Goal: Answer question/provide support: Share knowledge or assist other users

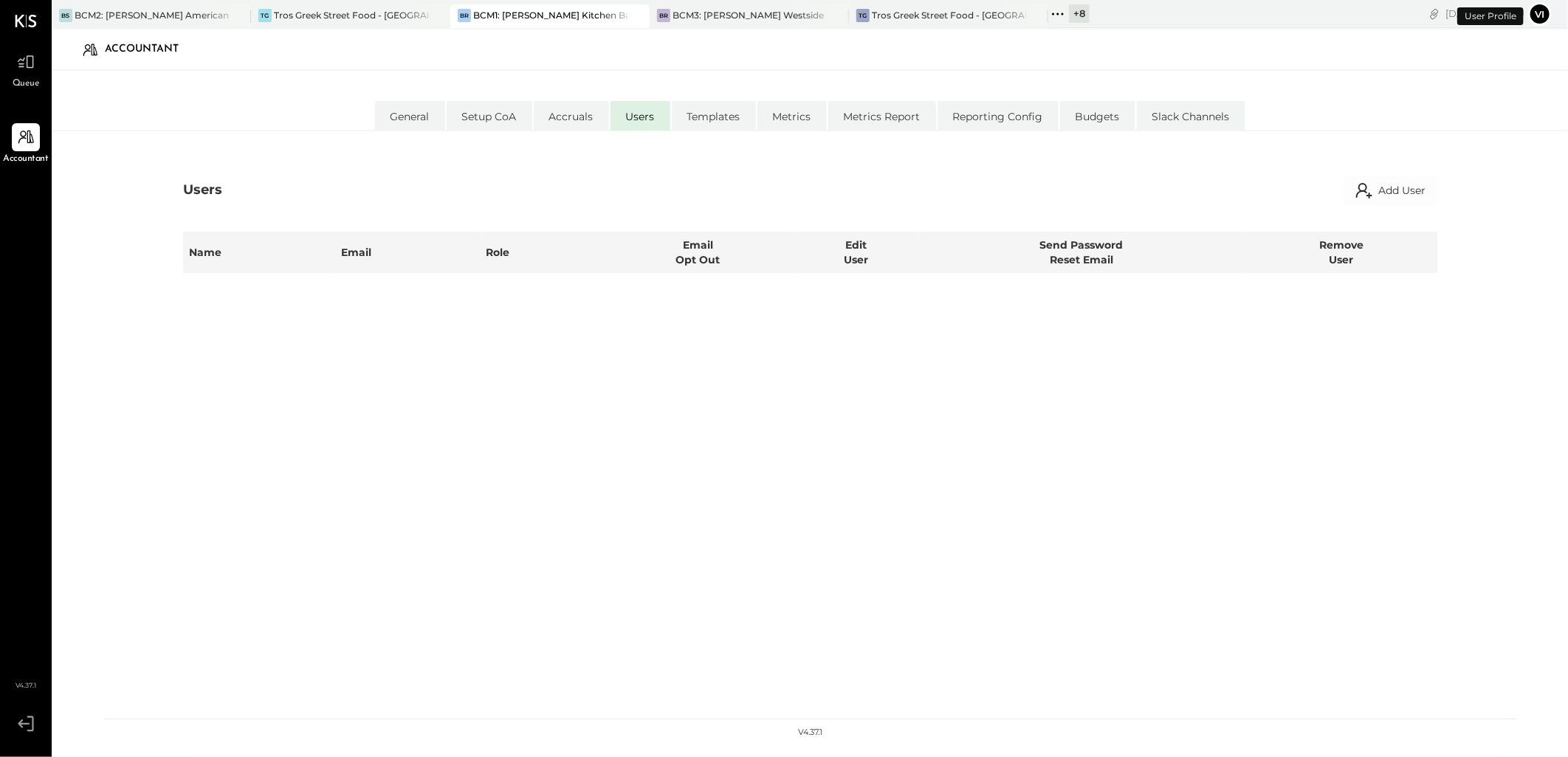
select select "**********"
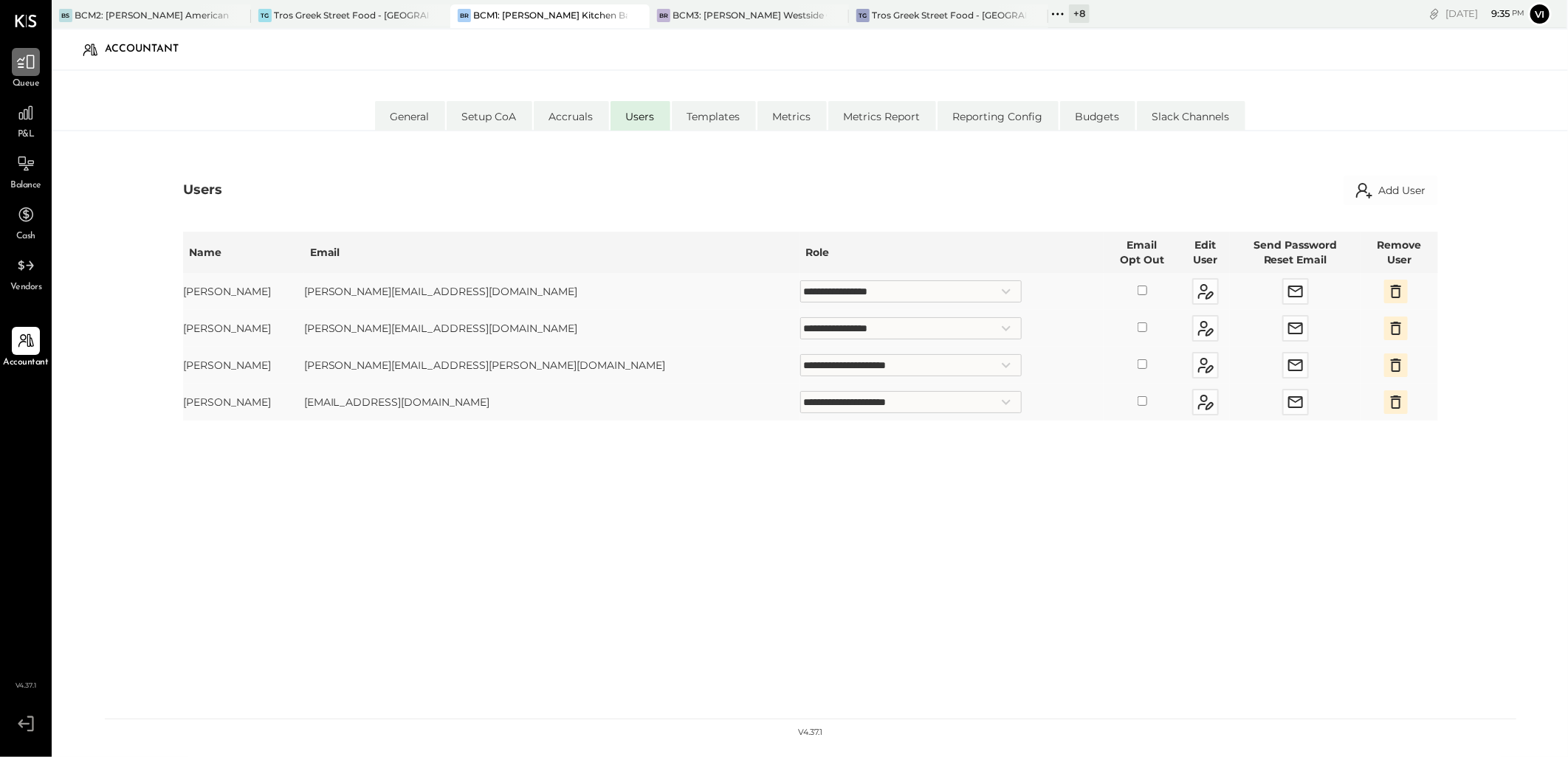
click at [30, 70] on icon at bounding box center [26, 62] width 19 height 19
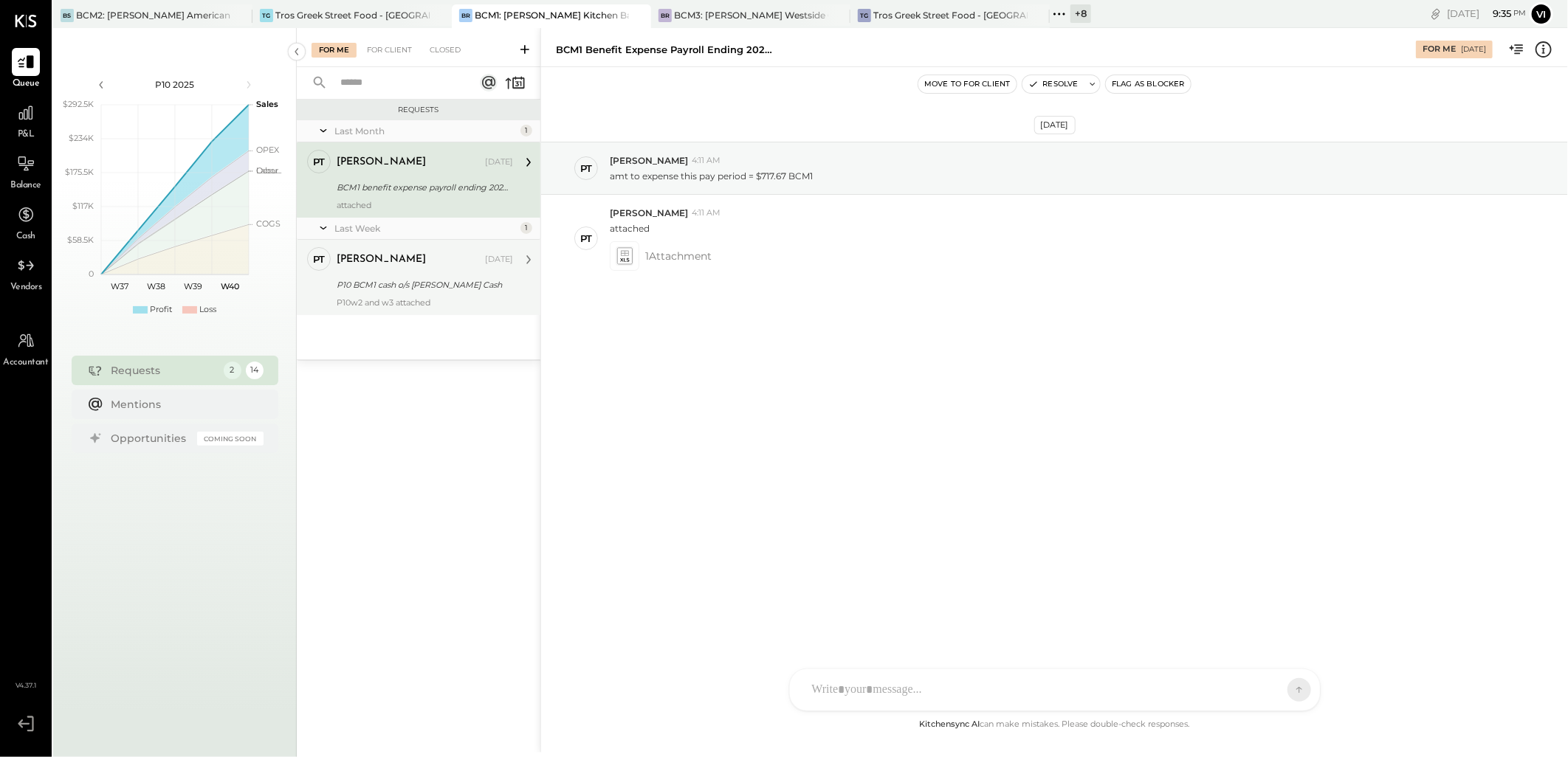
click at [359, 260] on div "[PERSON_NAME]" at bounding box center [381, 260] width 89 height 14
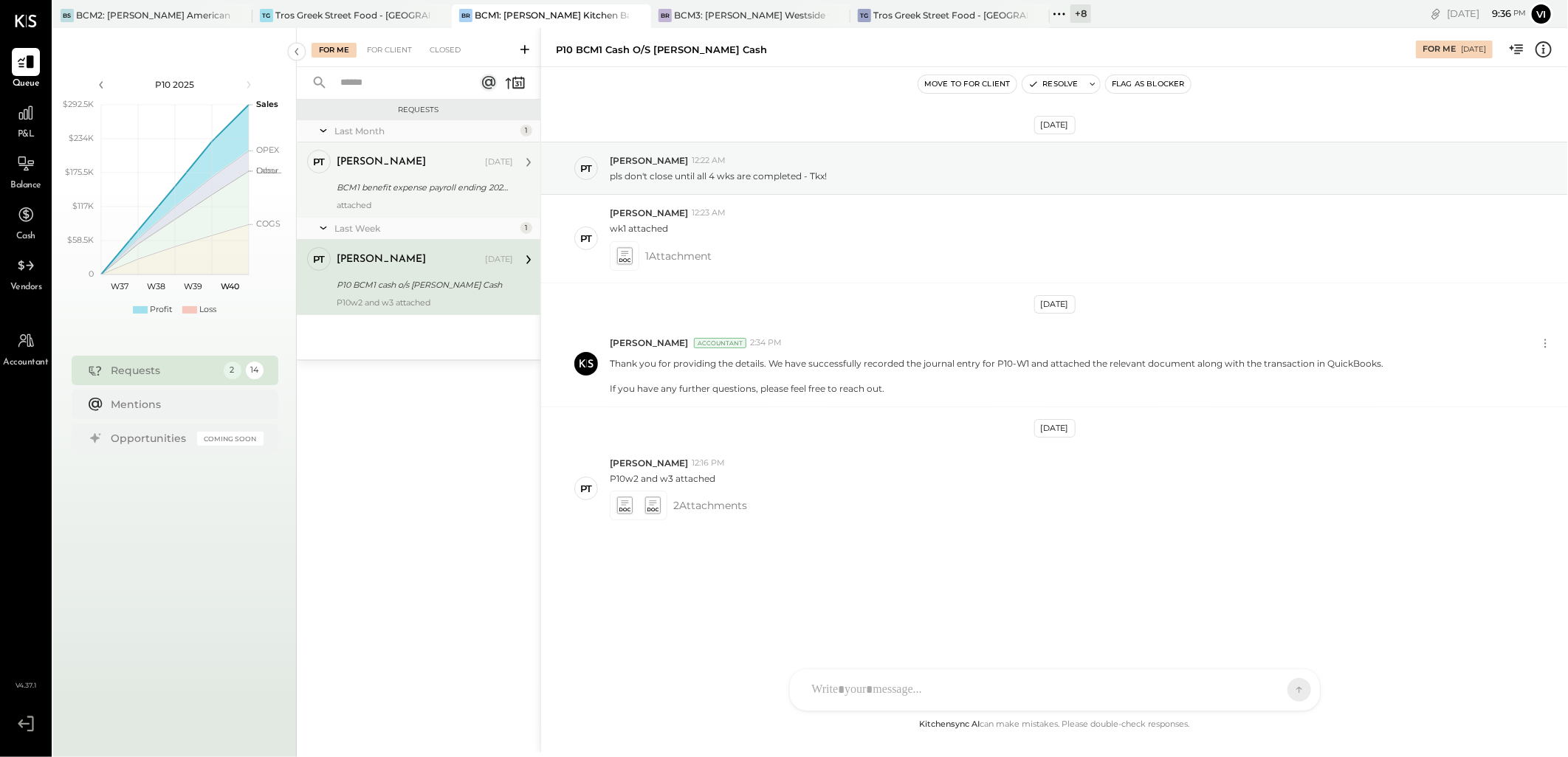
click at [385, 147] on div "PT [PERSON_NAME] Accountant [PERSON_NAME] [DATE] BCM1 benefit expense payroll e…" at bounding box center [418, 180] width 244 height 75
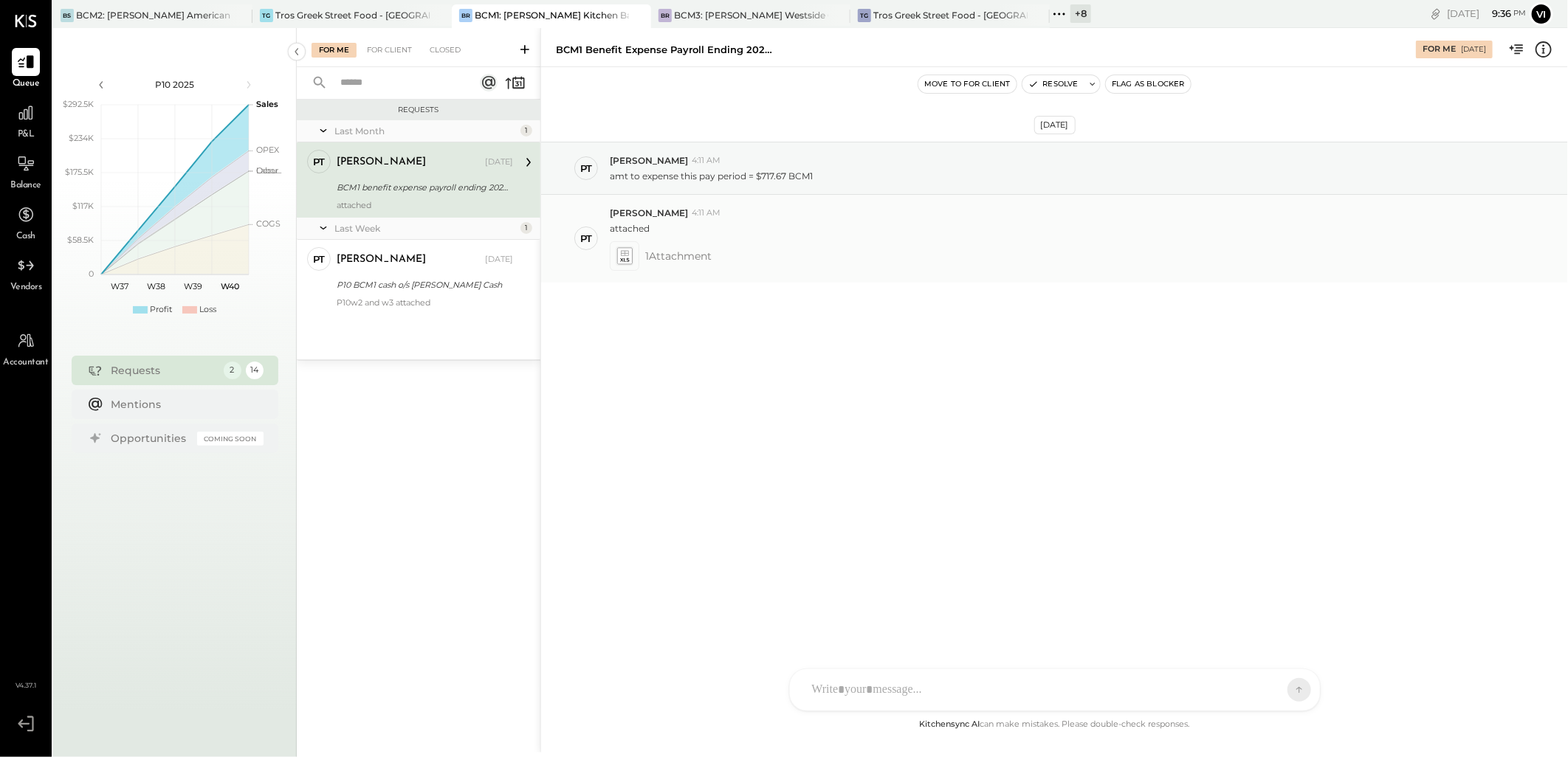
click at [621, 261] on icon at bounding box center [623, 256] width 15 height 17
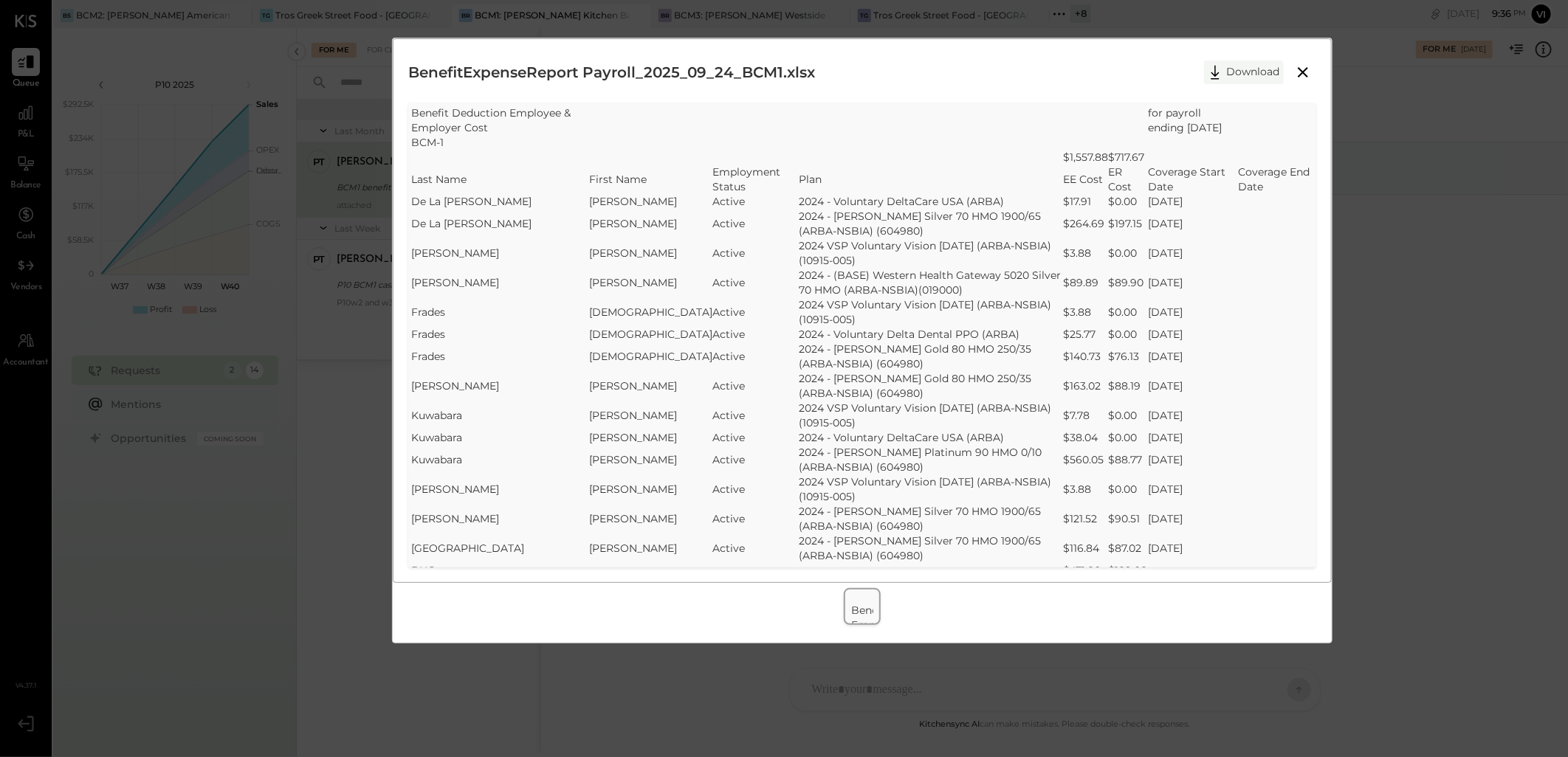
click at [1248, 74] on button "Download" at bounding box center [1243, 72] width 79 height 23
drag, startPoint x: 854, startPoint y: 57, endPoint x: 855, endPoint y: 64, distance: 7.1
click at [854, 57] on div "BenefitExpenseReport Payroll_2025_09_24_BCM1.xlsx Download" at bounding box center [861, 72] width 908 height 37
click at [1301, 70] on icon at bounding box center [1303, 72] width 18 height 18
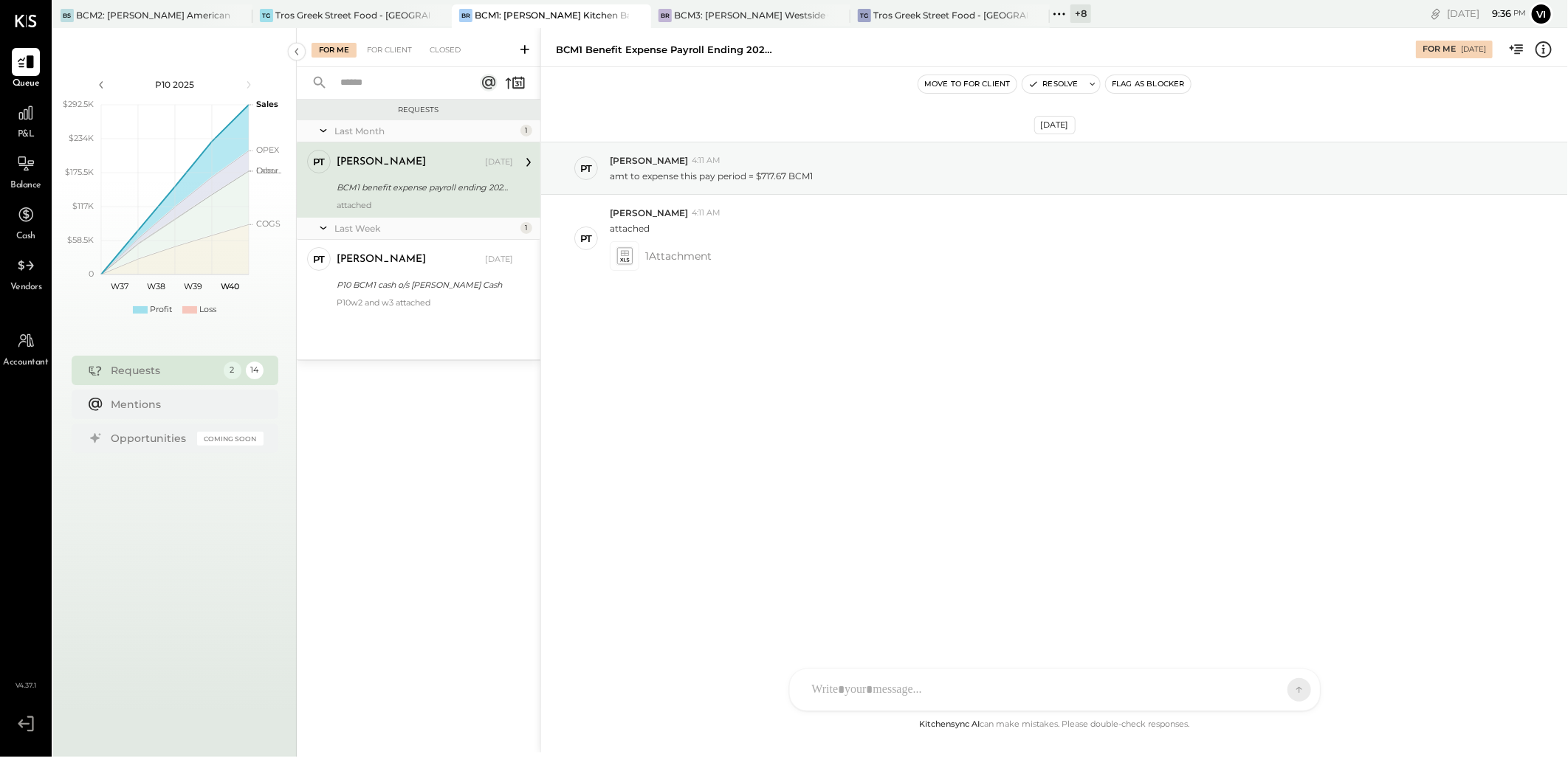
click at [932, 684] on div at bounding box center [1041, 690] width 474 height 33
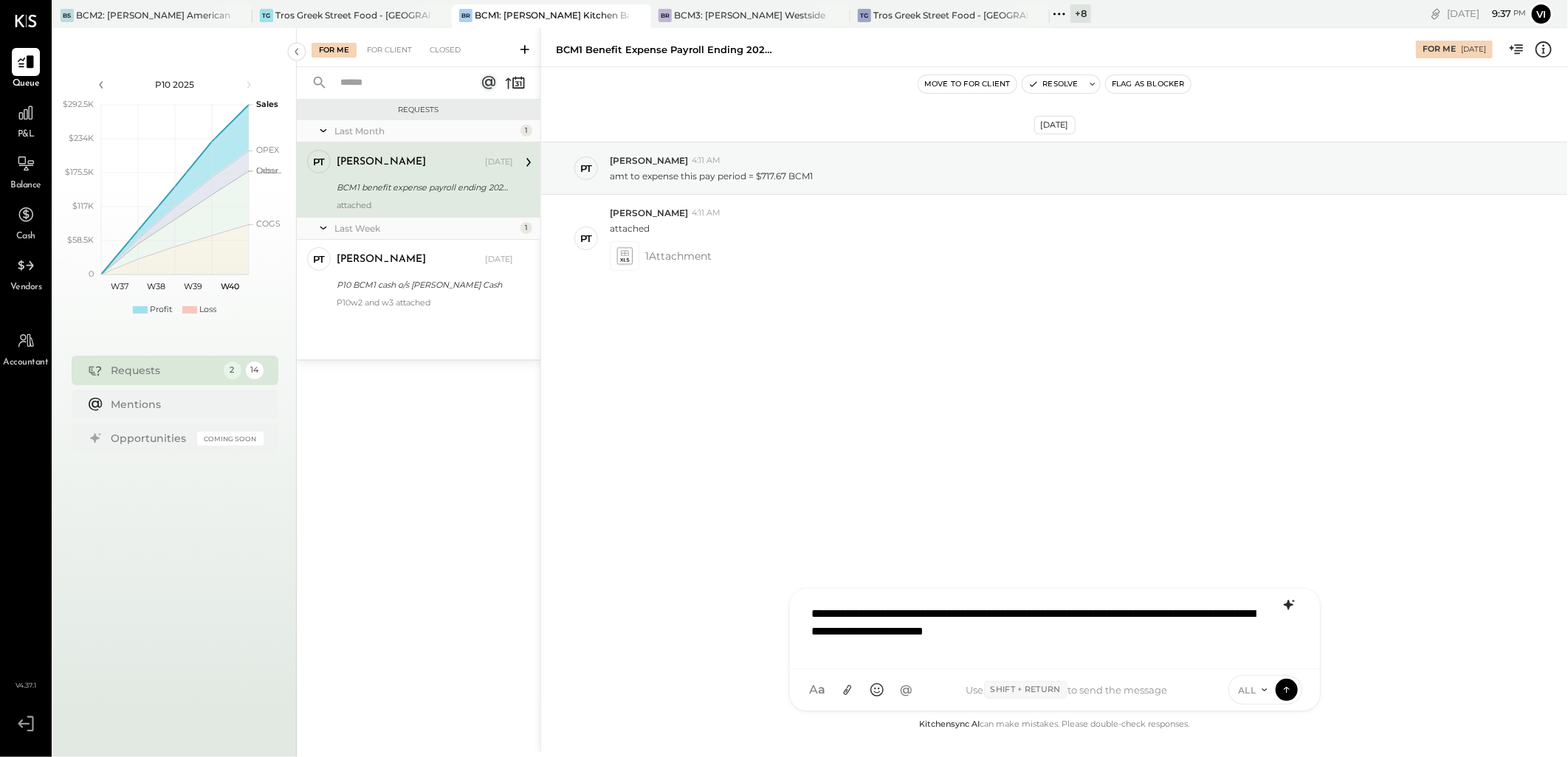
click at [1288, 605] on icon at bounding box center [1288, 605] width 10 height 10
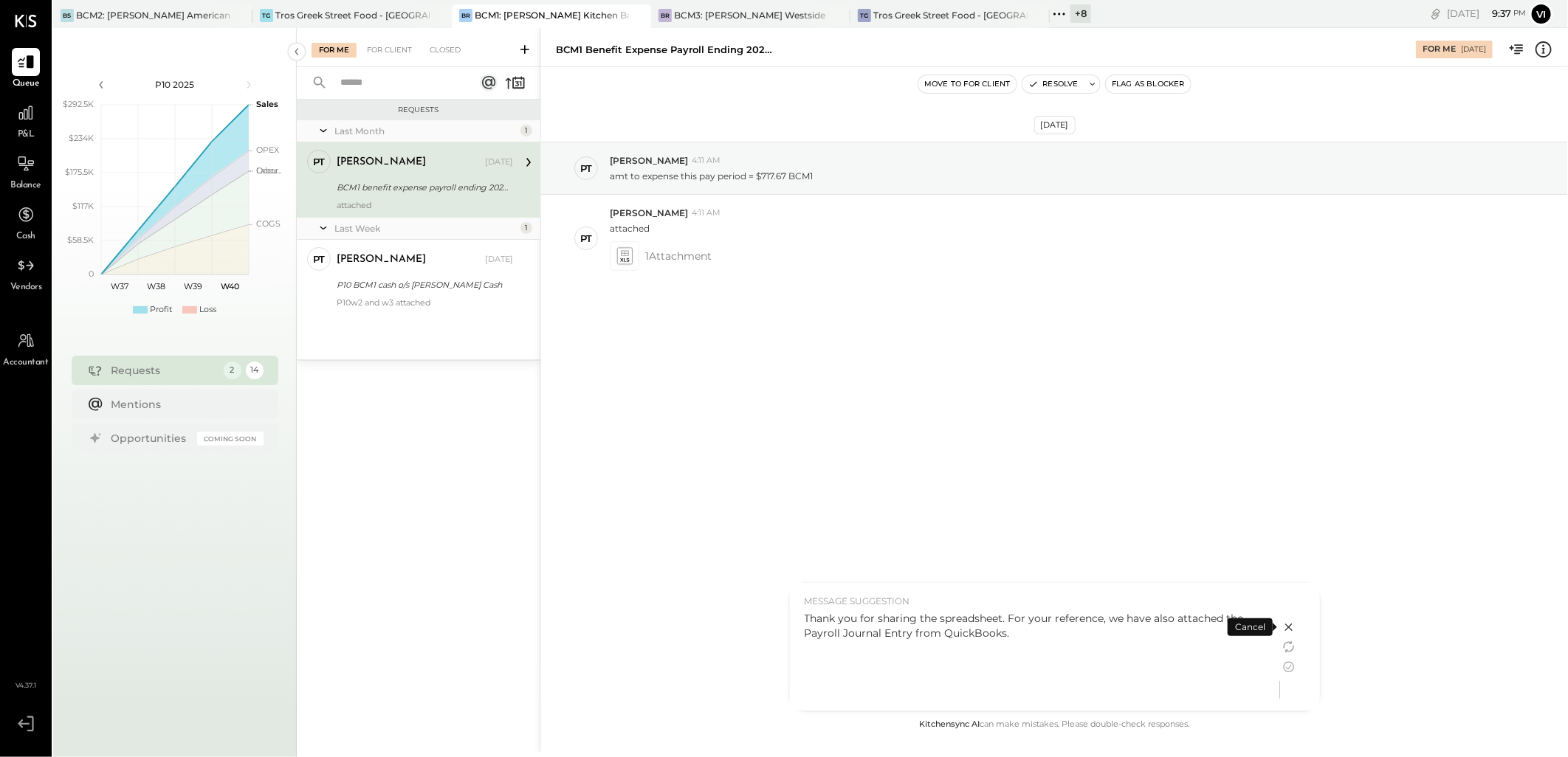
click at [1007, 633] on div "Thank you for sharing the spreadsheet. For your reference, we have also attache…" at bounding box center [1034, 626] width 461 height 30
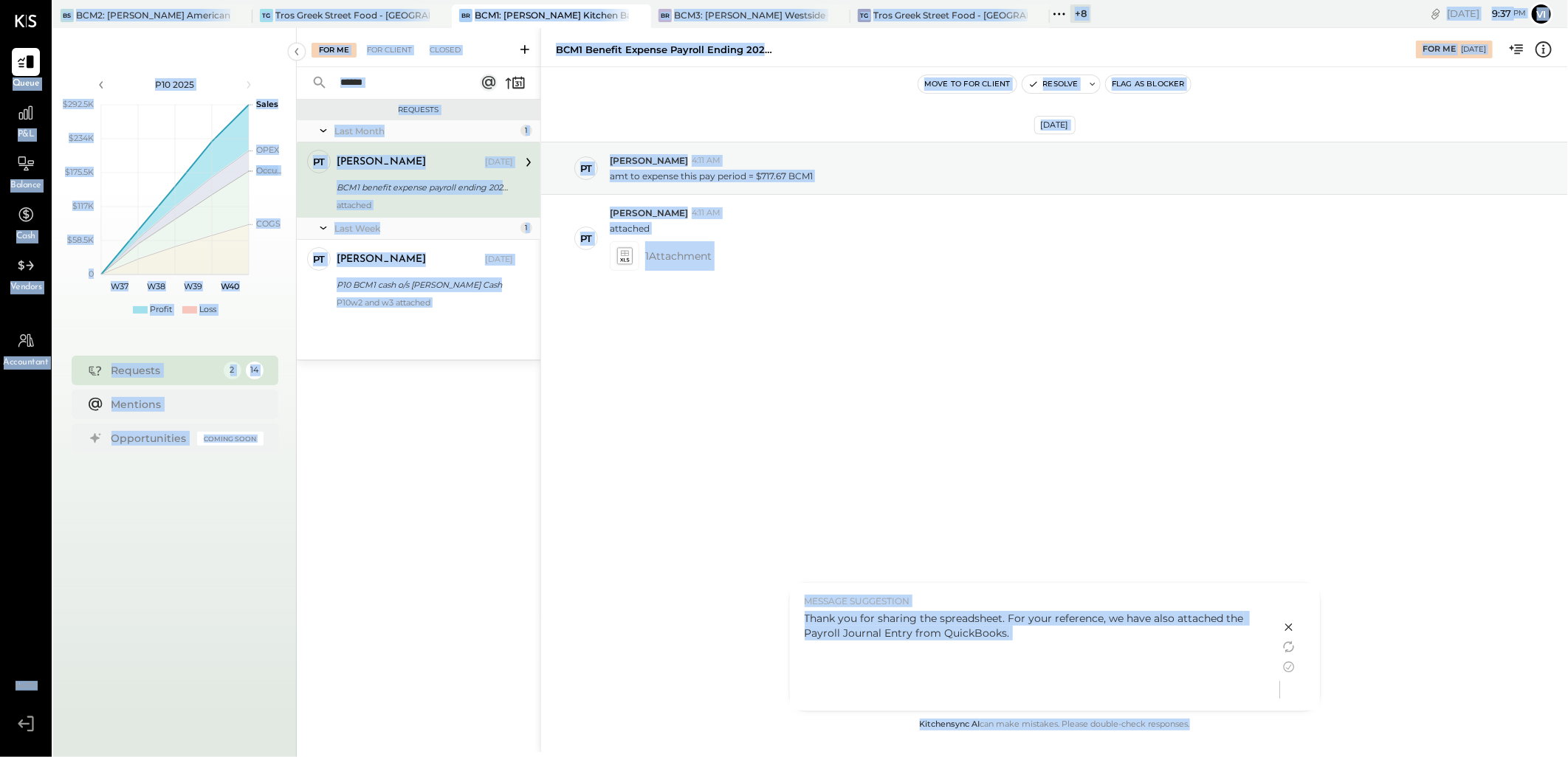
click at [1007, 633] on div "Thank you for sharing the spreadsheet. For your reference, we have also attache…" at bounding box center [1034, 626] width 461 height 30
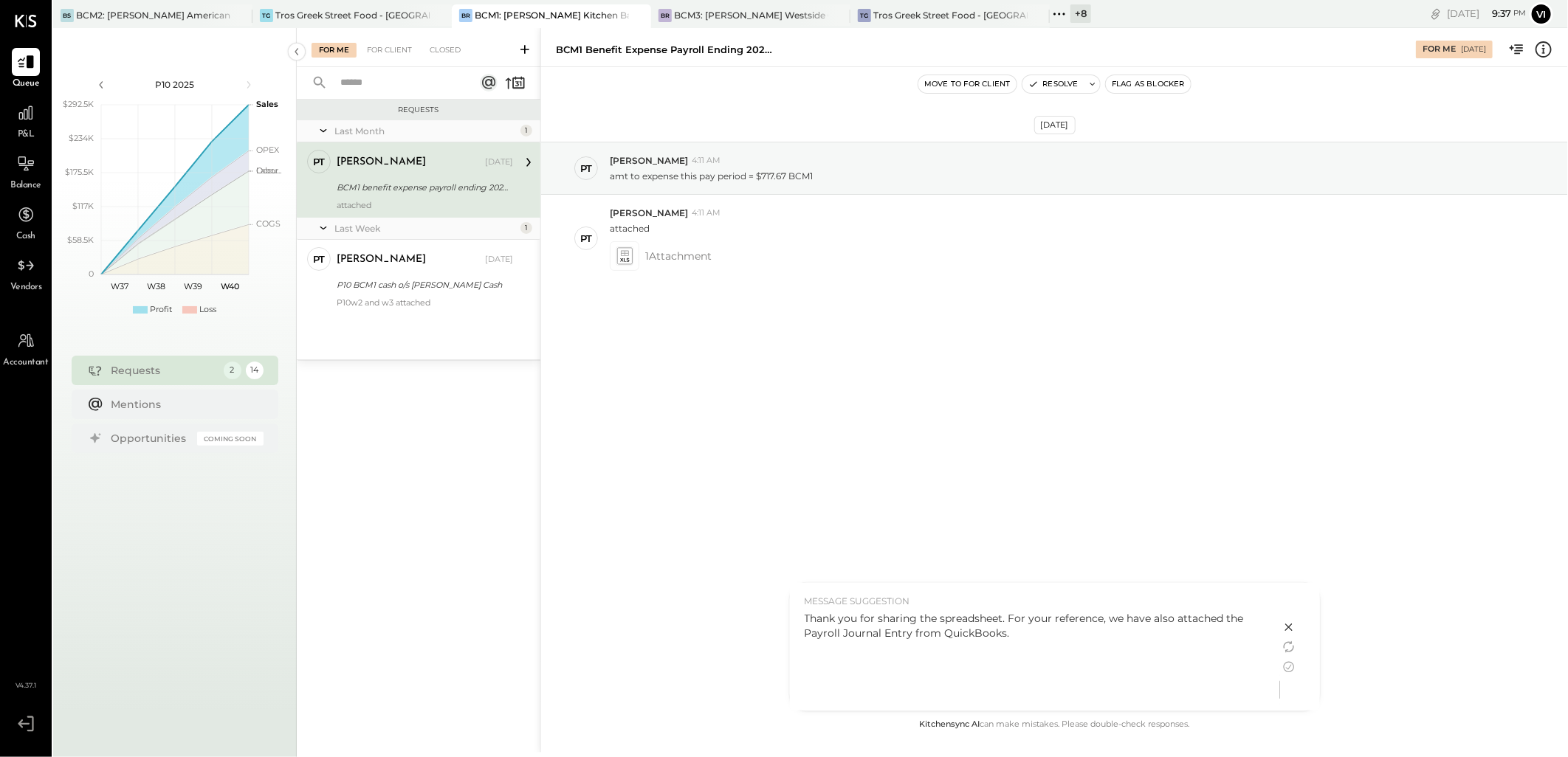
click at [1008, 635] on div "Thank you for sharing the spreadsheet. For your reference, we have also attache…" at bounding box center [1034, 626] width 461 height 30
drag, startPoint x: 1008, startPoint y: 635, endPoint x: 788, endPoint y: 606, distance: 221.9
click at [790, 606] on div "MESSAGE SUGGESTION Thank you for sharing the spreadsheet. For your reference, w…" at bounding box center [1035, 646] width 490 height 127
drag, startPoint x: 802, startPoint y: 614, endPoint x: 1029, endPoint y: 644, distance: 229.0
click at [1029, 644] on div "MESSAGE SUGGESTION Thank you for sharing the spreadsheet. For your reference, w…" at bounding box center [1035, 646] width 490 height 127
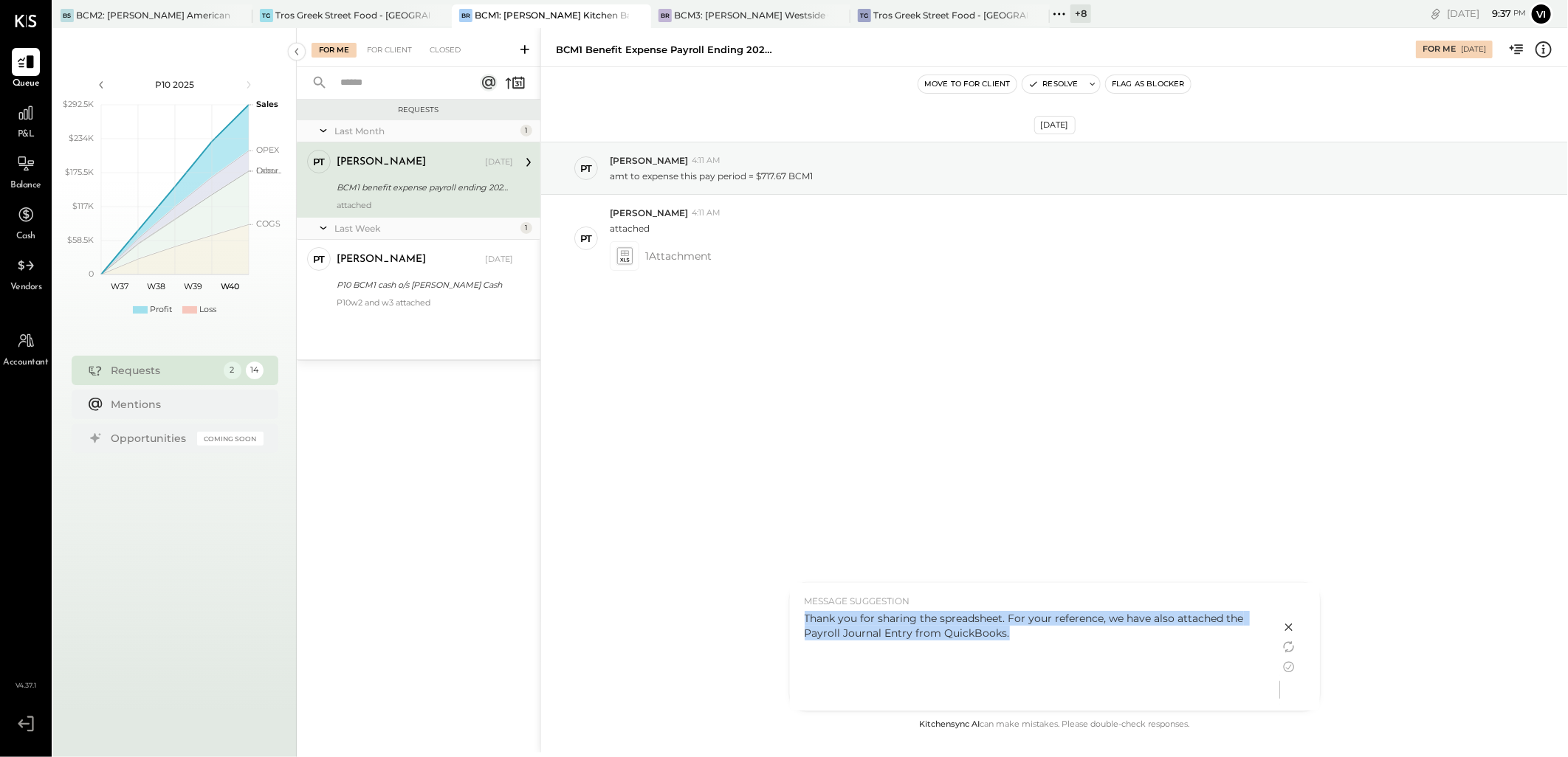
copy div "Thank you for sharing the spreadsheet. For your reference, we have also attache…"
click at [1026, 646] on div "Thank you for sharing the spreadsheet. For your reference, we have also attache…" at bounding box center [1034, 657] width 461 height 92
click at [1294, 665] on icon at bounding box center [1288, 667] width 18 height 18
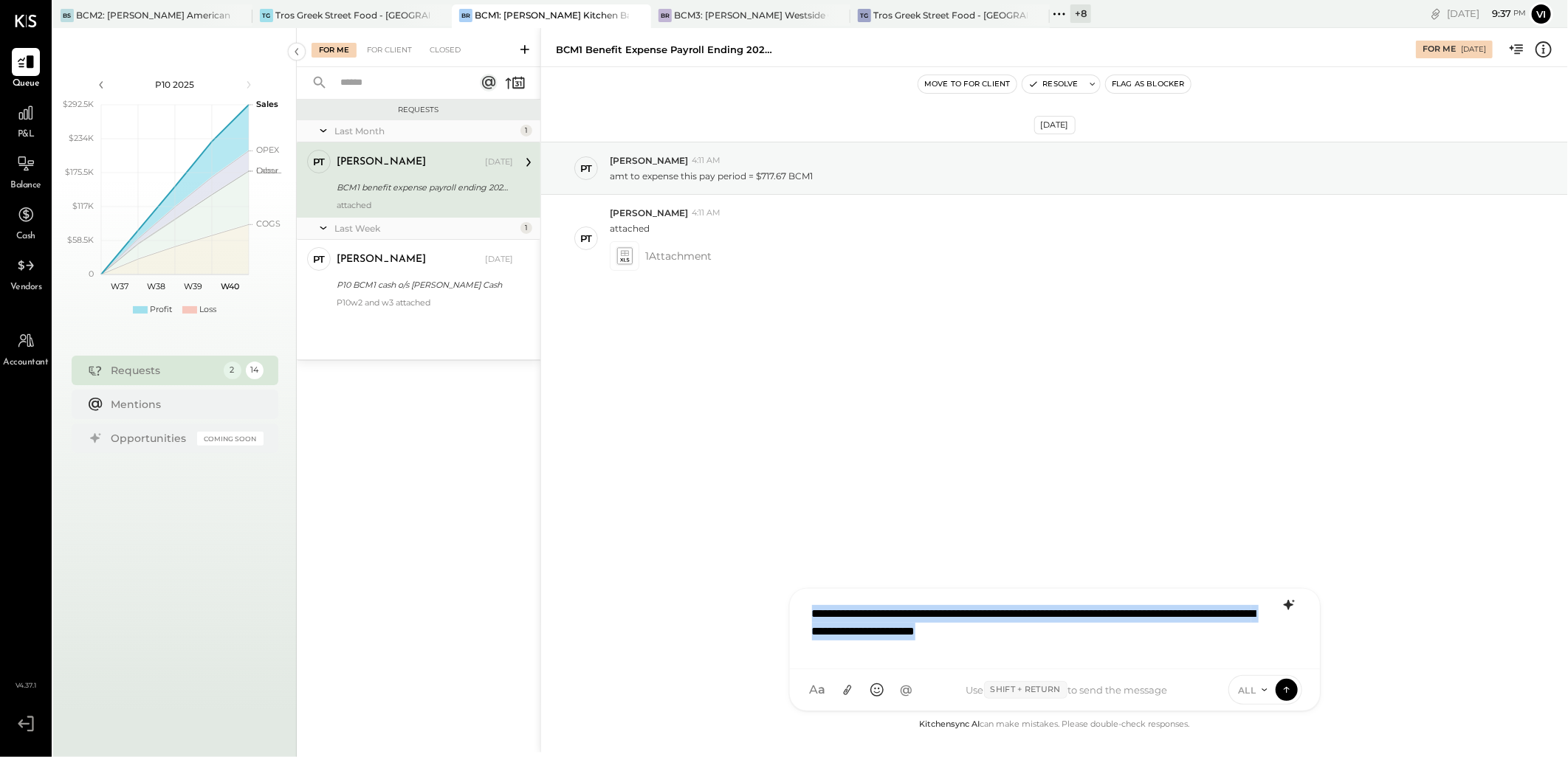
copy div "**********"
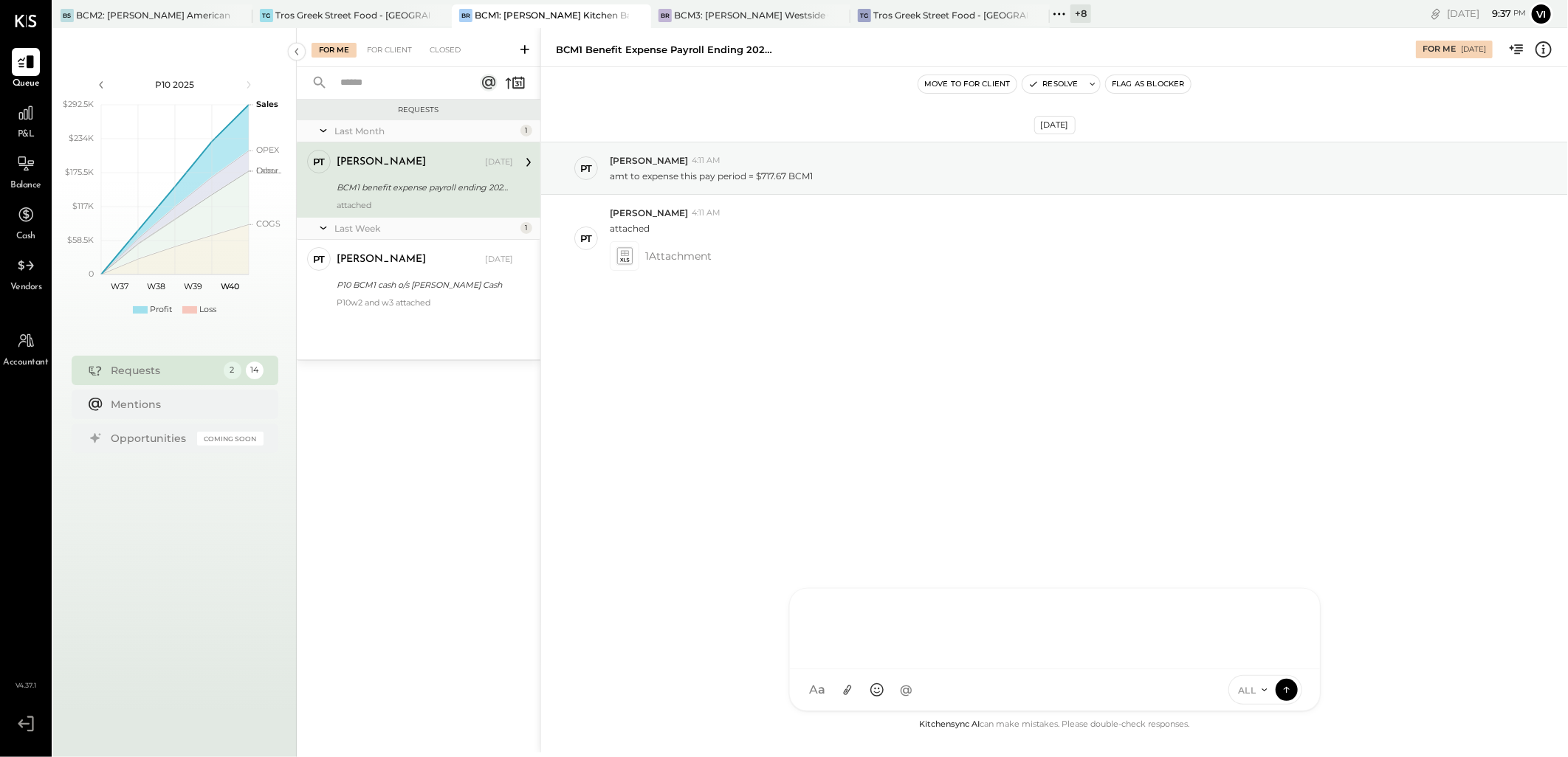
click at [1086, 89] on button at bounding box center [1092, 84] width 14 height 18
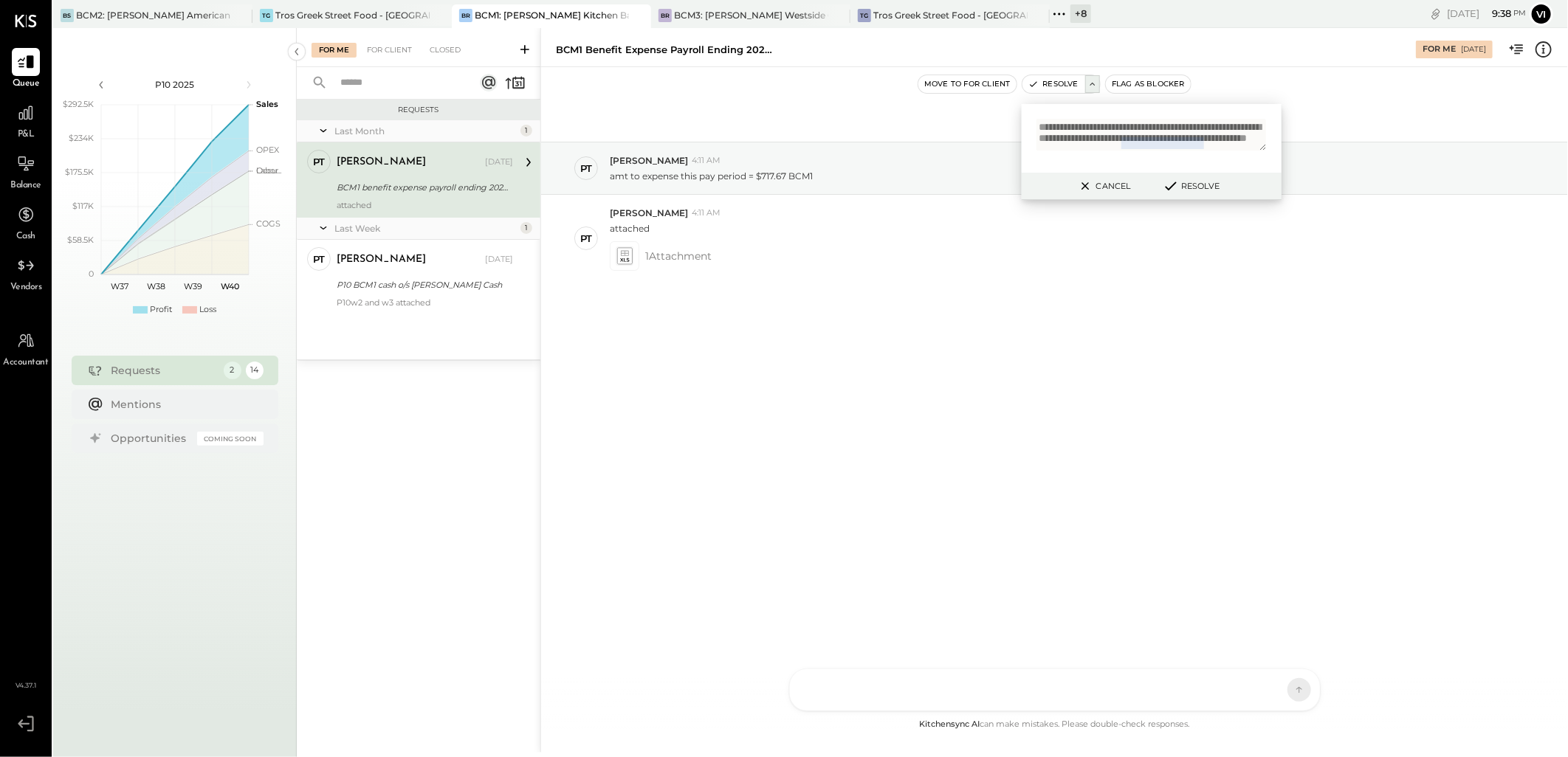
scroll to position [10, 0]
click at [1179, 141] on textarea "**********" at bounding box center [1151, 135] width 230 height 32
type textarea "**********"
click at [1074, 187] on div "QuickBooks EN" at bounding box center [1098, 187] width 195 height 14
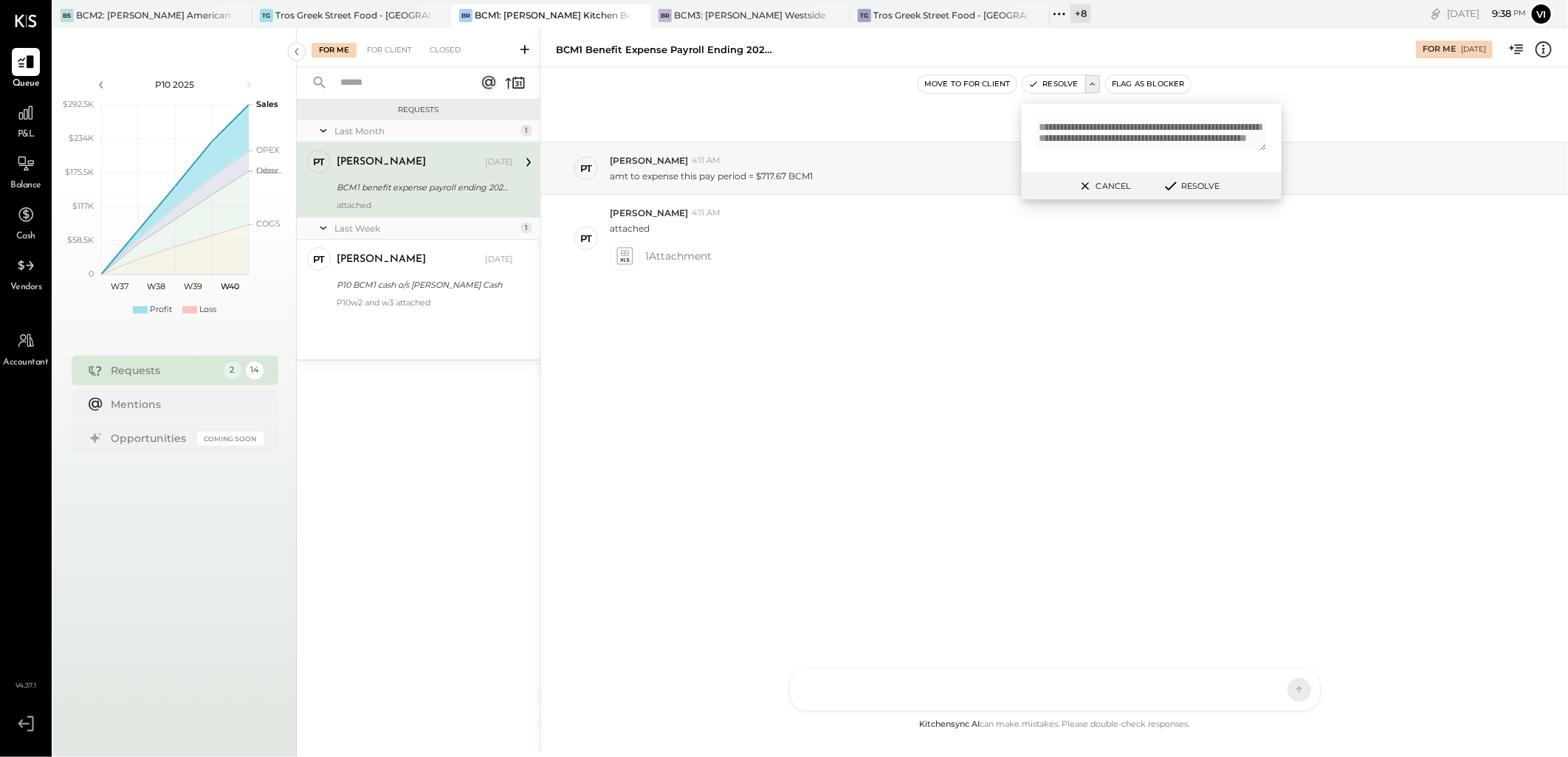
click at [1202, 189] on button "Resolve" at bounding box center [1190, 186] width 67 height 18
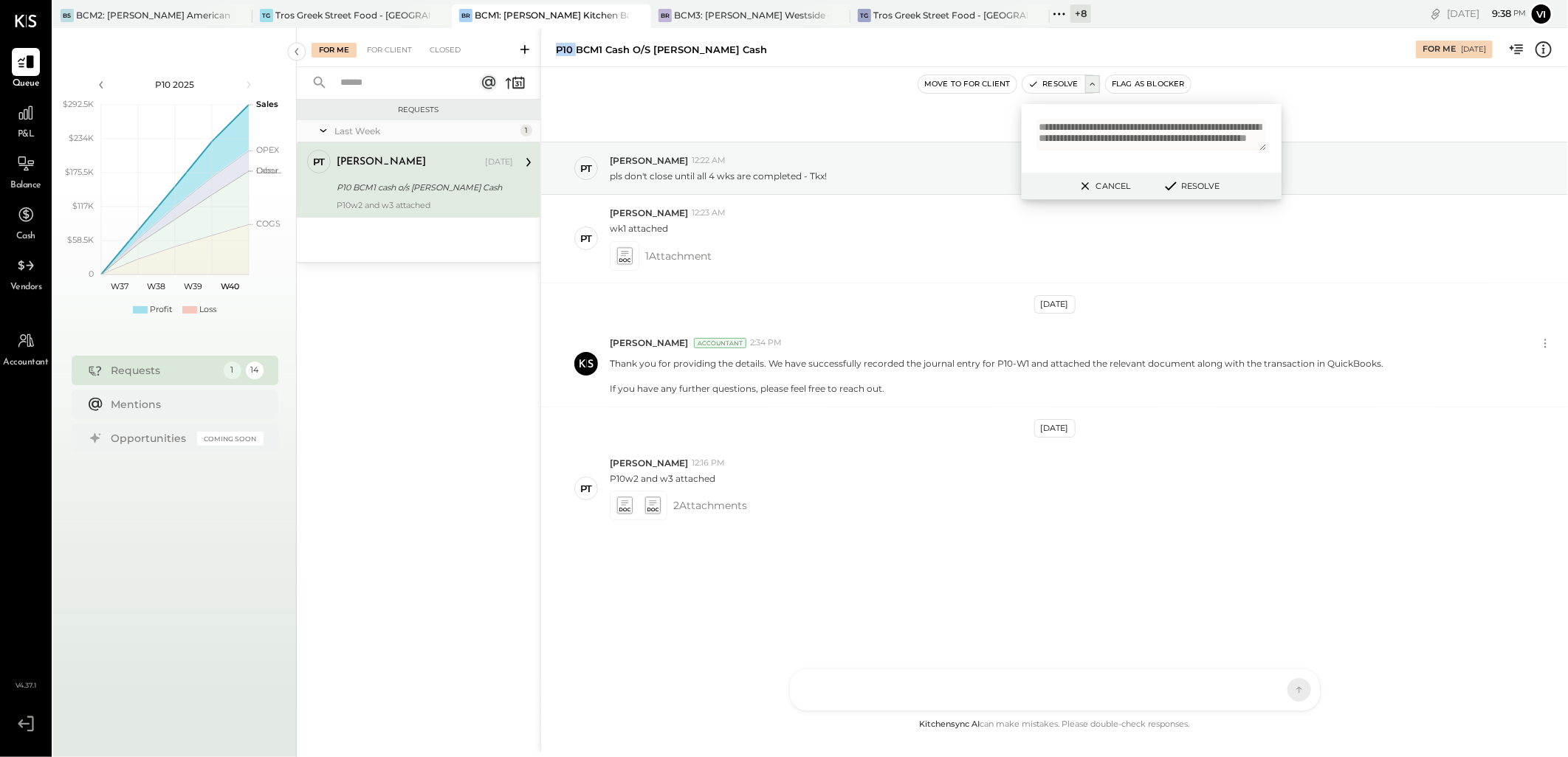
drag, startPoint x: 556, startPoint y: 46, endPoint x: 578, endPoint y: 53, distance: 23.1
click at [578, 53] on div "P10 BCM1 cash o/s [PERSON_NAME] Cash" at bounding box center [661, 50] width 211 height 14
copy div "P10"
click at [1096, 194] on button "Cancel" at bounding box center [1103, 186] width 63 height 19
click at [945, 584] on div "[DATE] PT [PERSON_NAME] 12:22 AM pls don't close until all 4 wks are completed …" at bounding box center [1054, 373] width 1026 height 538
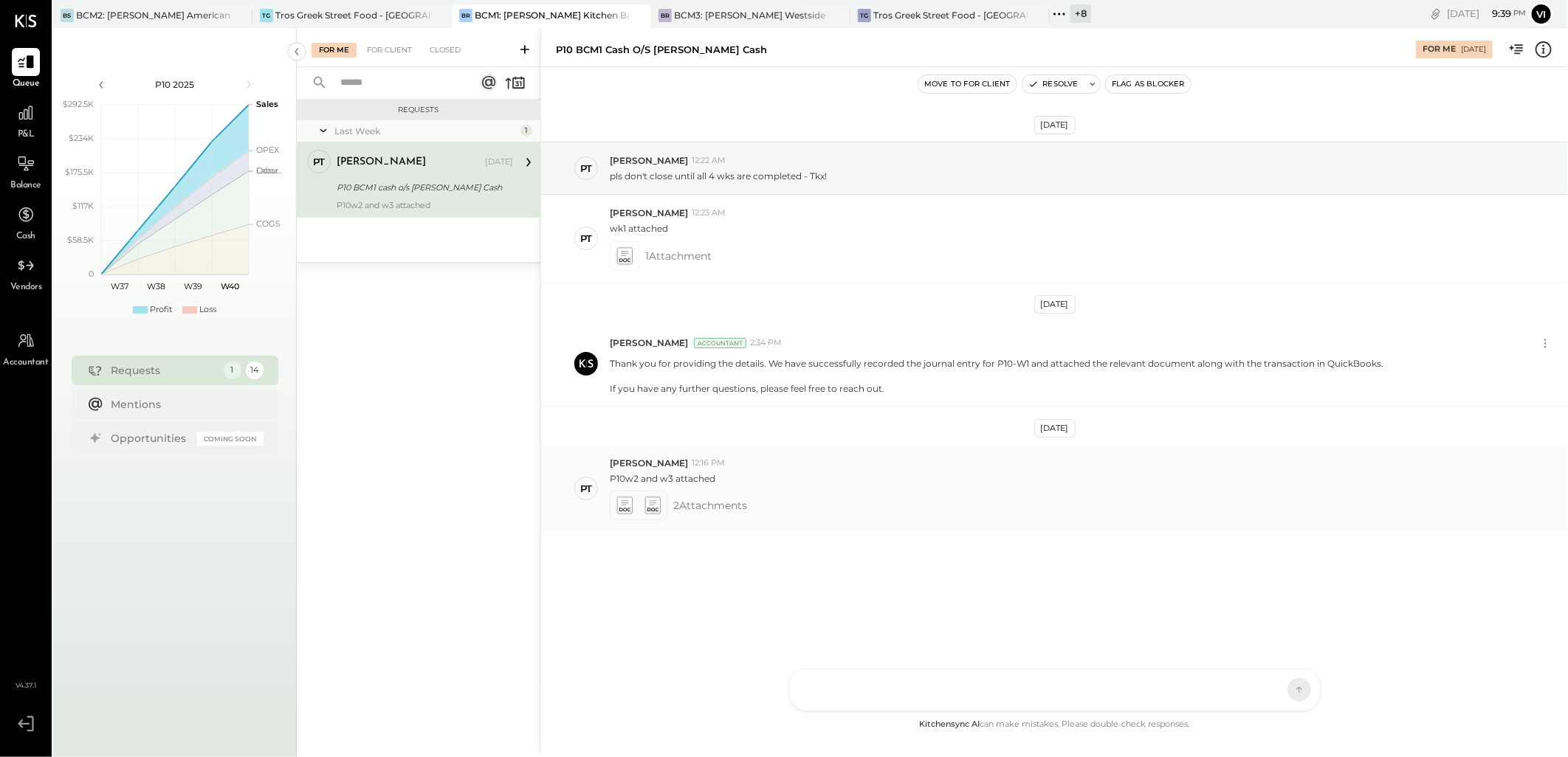
click at [622, 510] on icon at bounding box center [623, 505] width 15 height 17
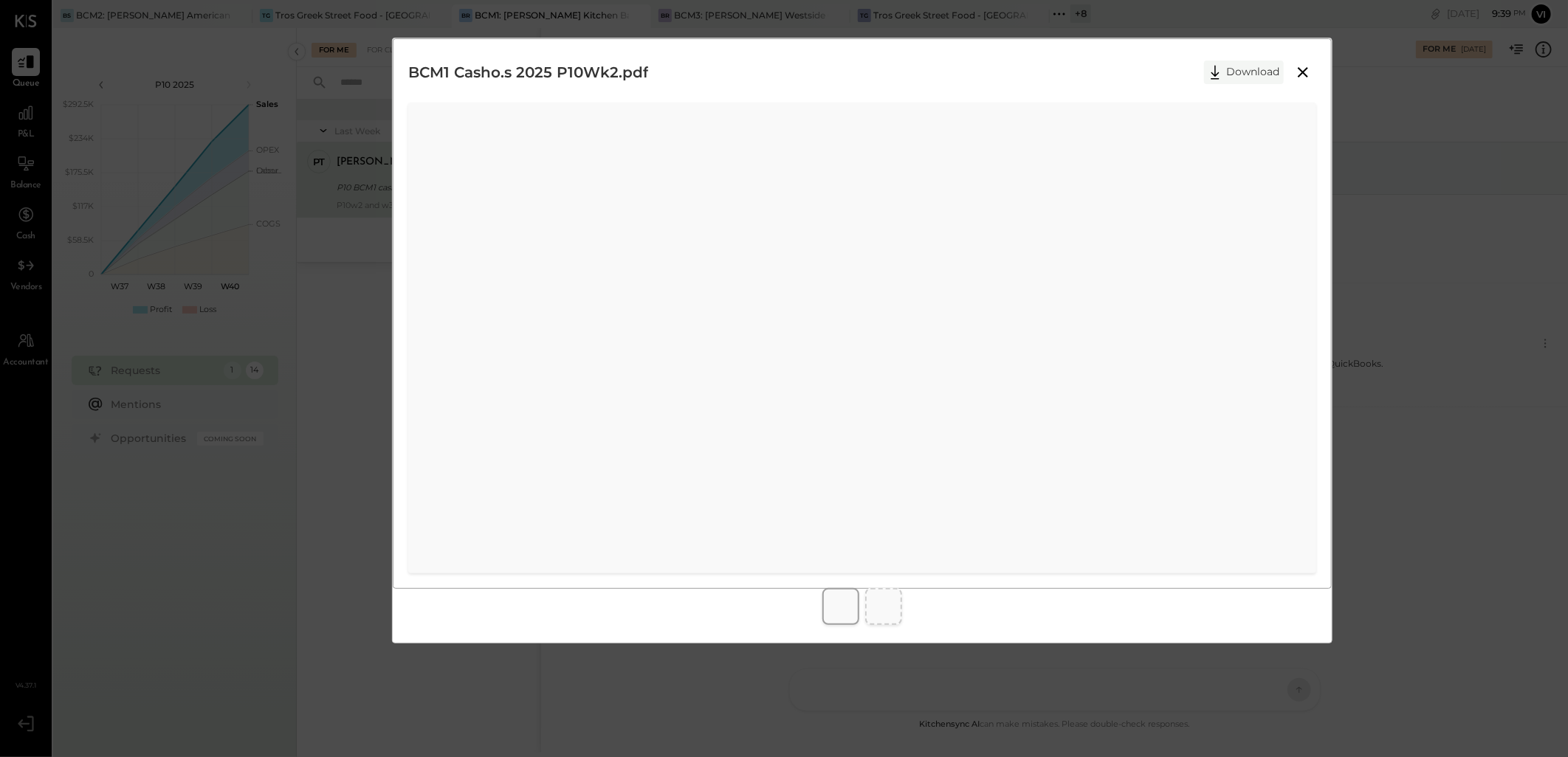
click at [1225, 78] on icon at bounding box center [1215, 72] width 22 height 22
click at [1244, 74] on button "Download" at bounding box center [1243, 72] width 79 height 23
click at [1074, 70] on div "BCM1 Casho.s 2025 P10Wk3.pdf Download" at bounding box center [861, 72] width 908 height 37
click at [989, 71] on div "BCM1 Casho.s 2025 P10Wk3.pdf Download" at bounding box center [861, 72] width 908 height 37
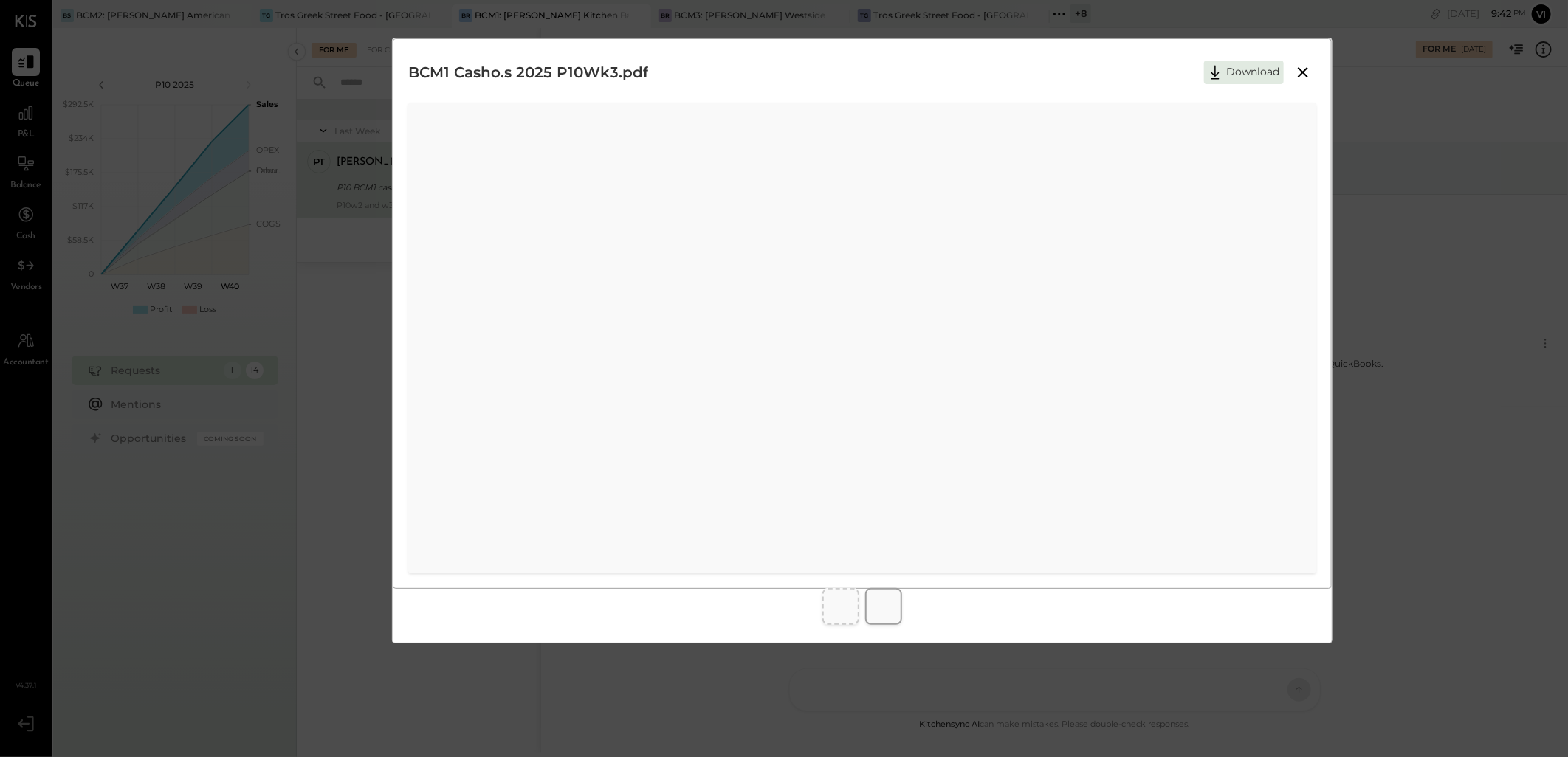
click at [1299, 70] on icon at bounding box center [1303, 72] width 18 height 18
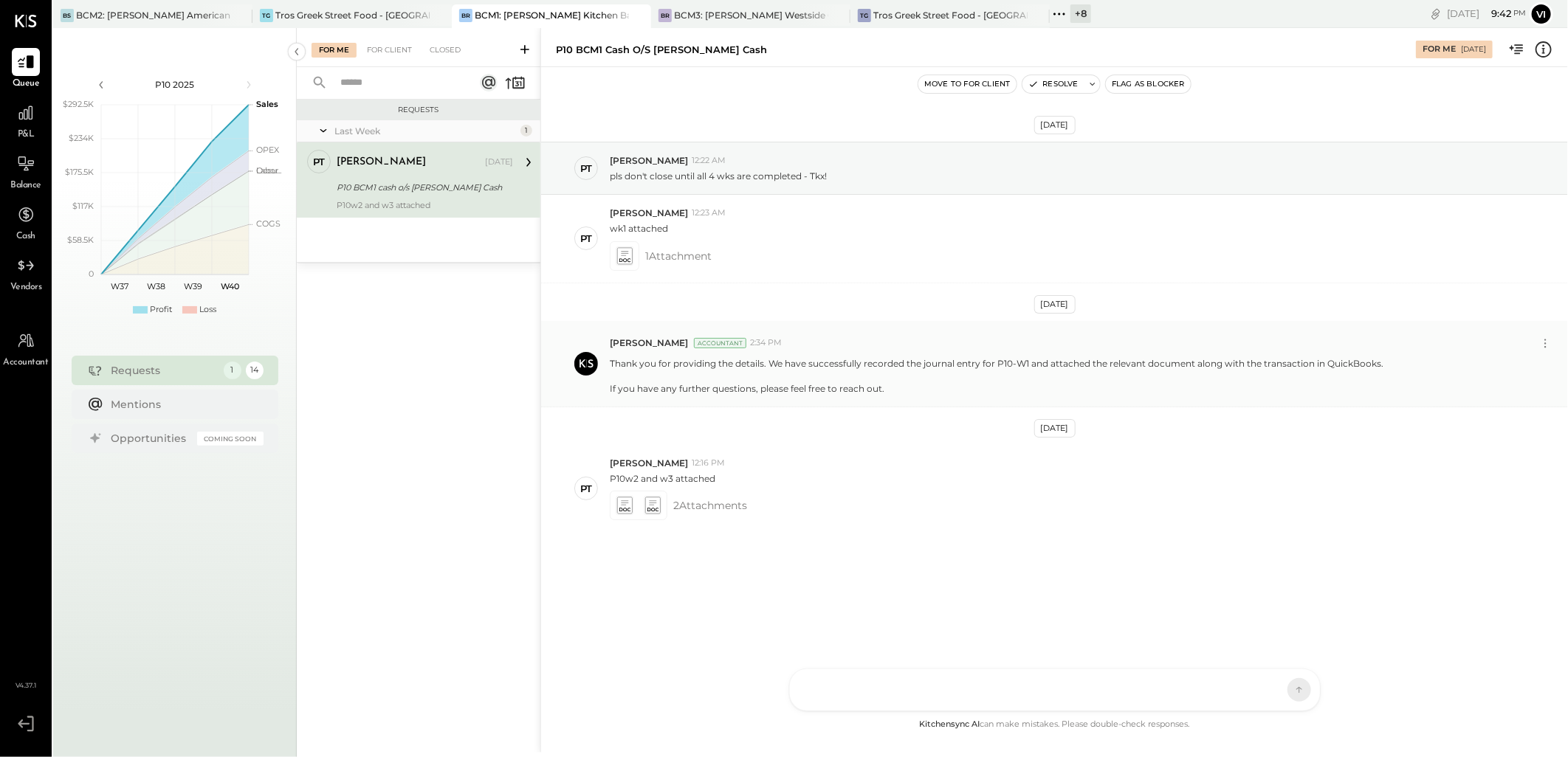
drag, startPoint x: 894, startPoint y: 389, endPoint x: 605, endPoint y: 365, distance: 290.0
click at [605, 365] on div "[PERSON_NAME] Accountant 2:34 PM Thank you for providing the details. We have s…" at bounding box center [1054, 364] width 1026 height 87
copy p "Thank you for providing the details. We have successfully recorded the journal …"
click at [862, 684] on div at bounding box center [1041, 690] width 474 height 33
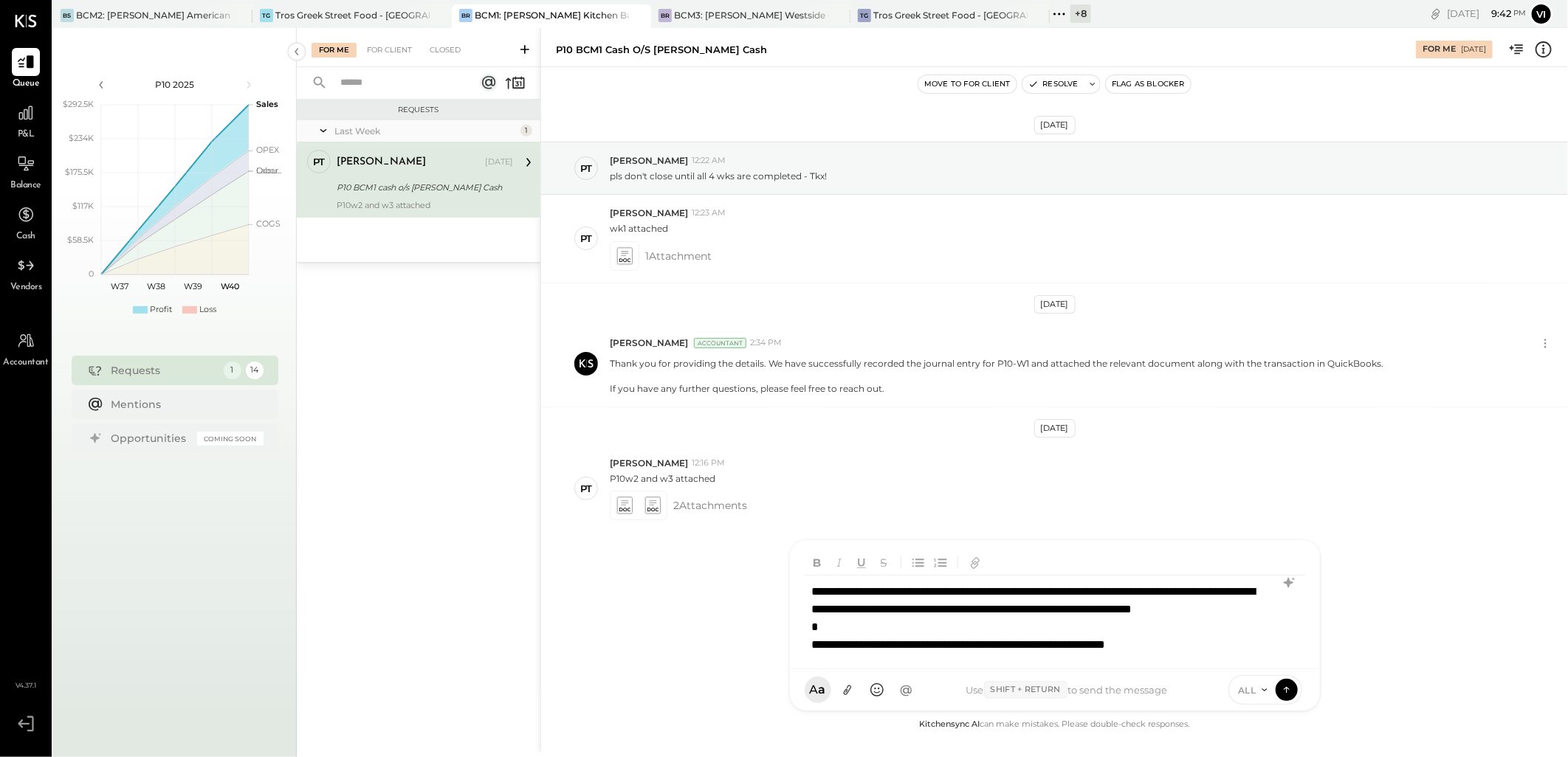
click at [950, 614] on div "**********" at bounding box center [1054, 627] width 500 height 103
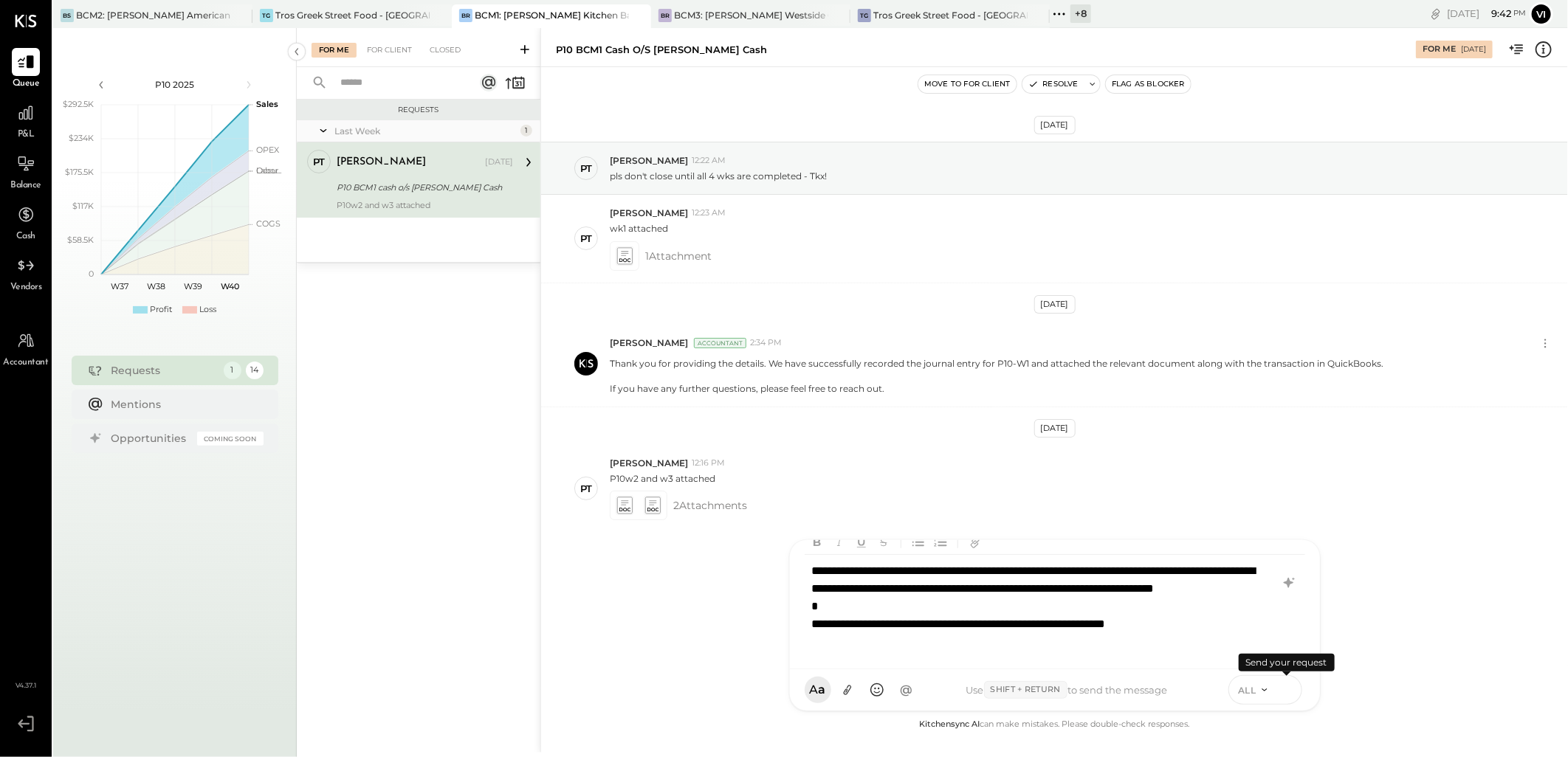
click at [1289, 691] on icon at bounding box center [1286, 689] width 14 height 14
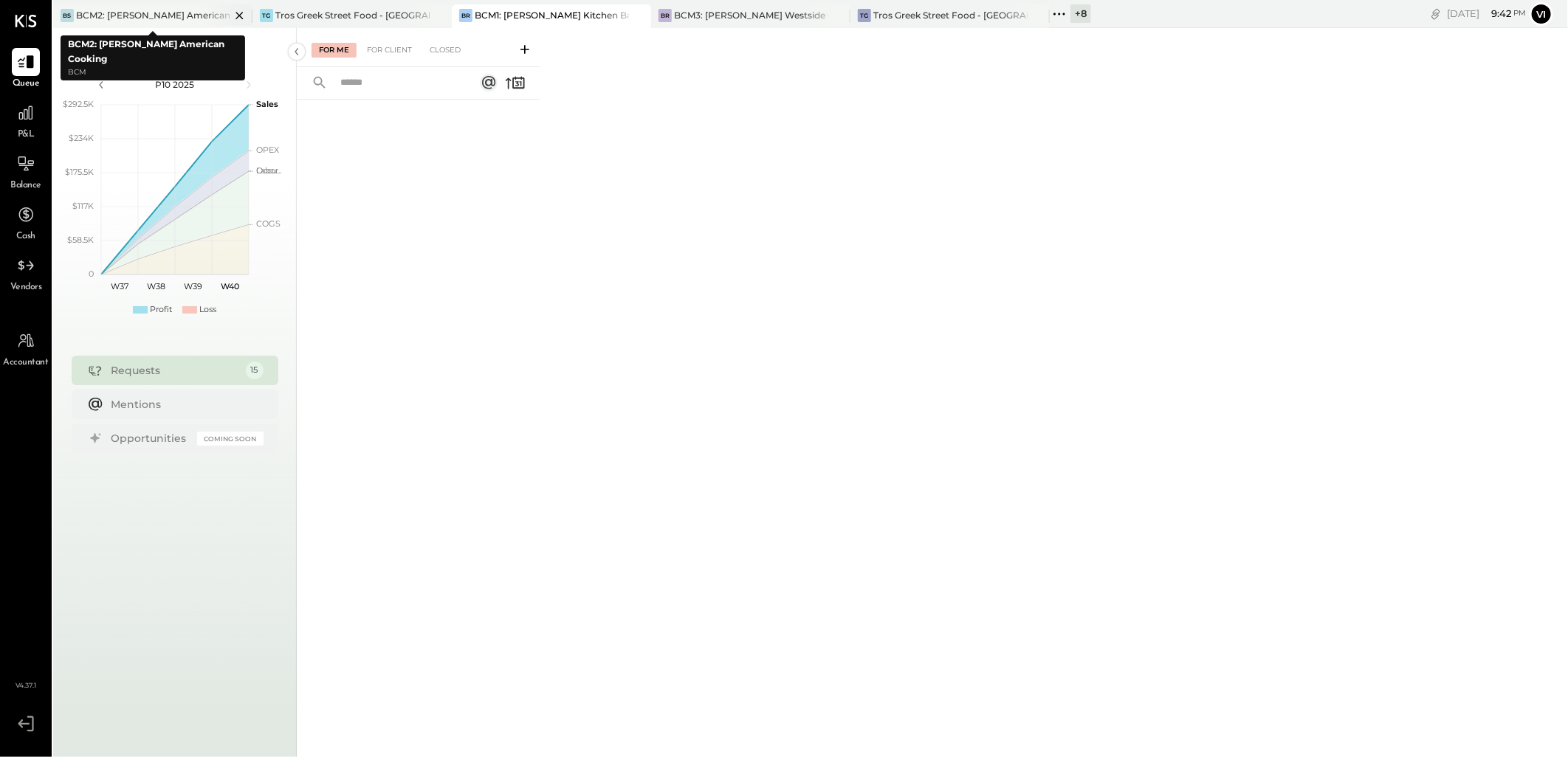
click at [185, 14] on div "BCM2: [PERSON_NAME] American Cooking" at bounding box center [153, 15] width 155 height 13
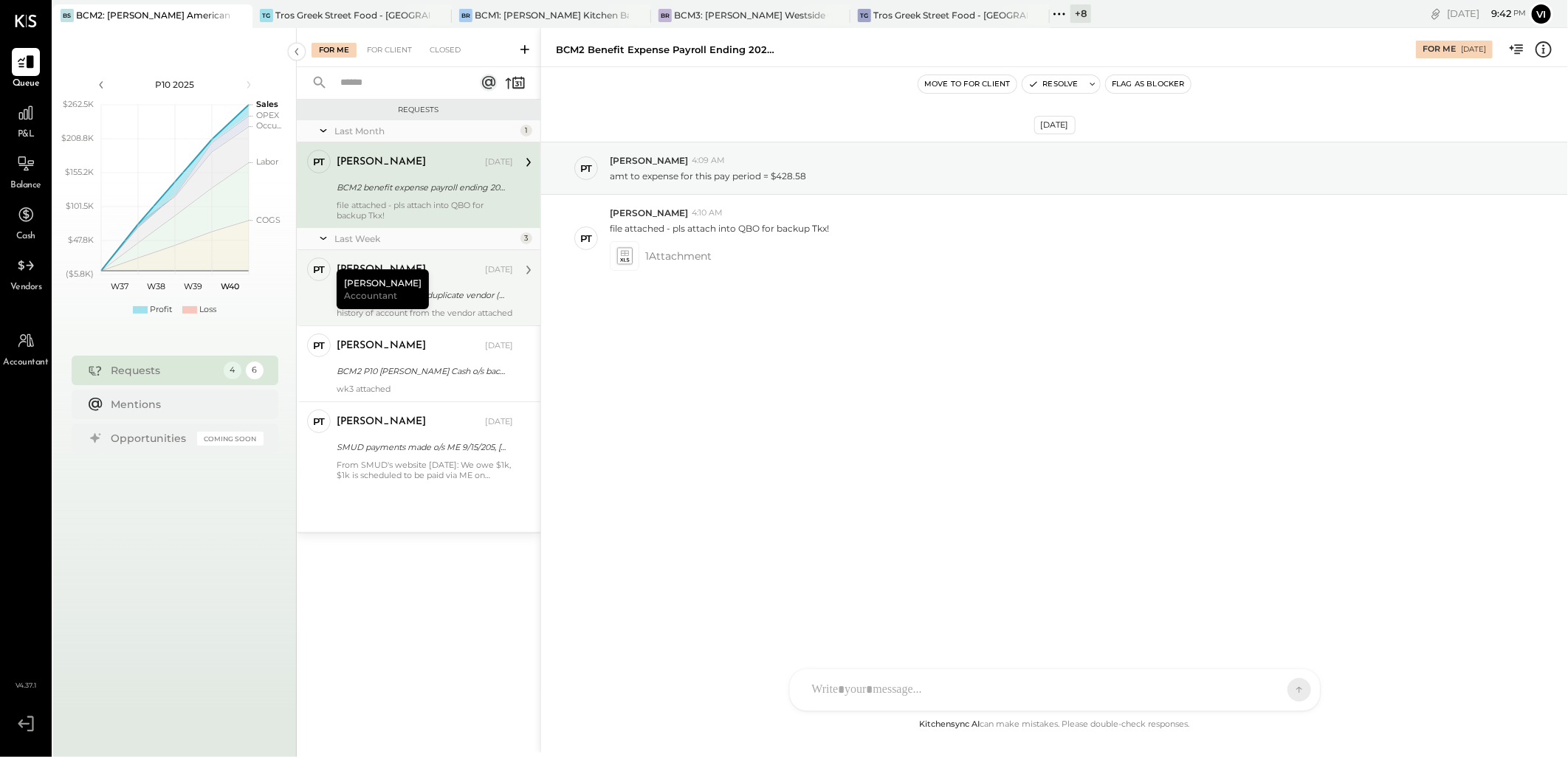
click at [322, 263] on div "PT" at bounding box center [319, 270] width 12 height 14
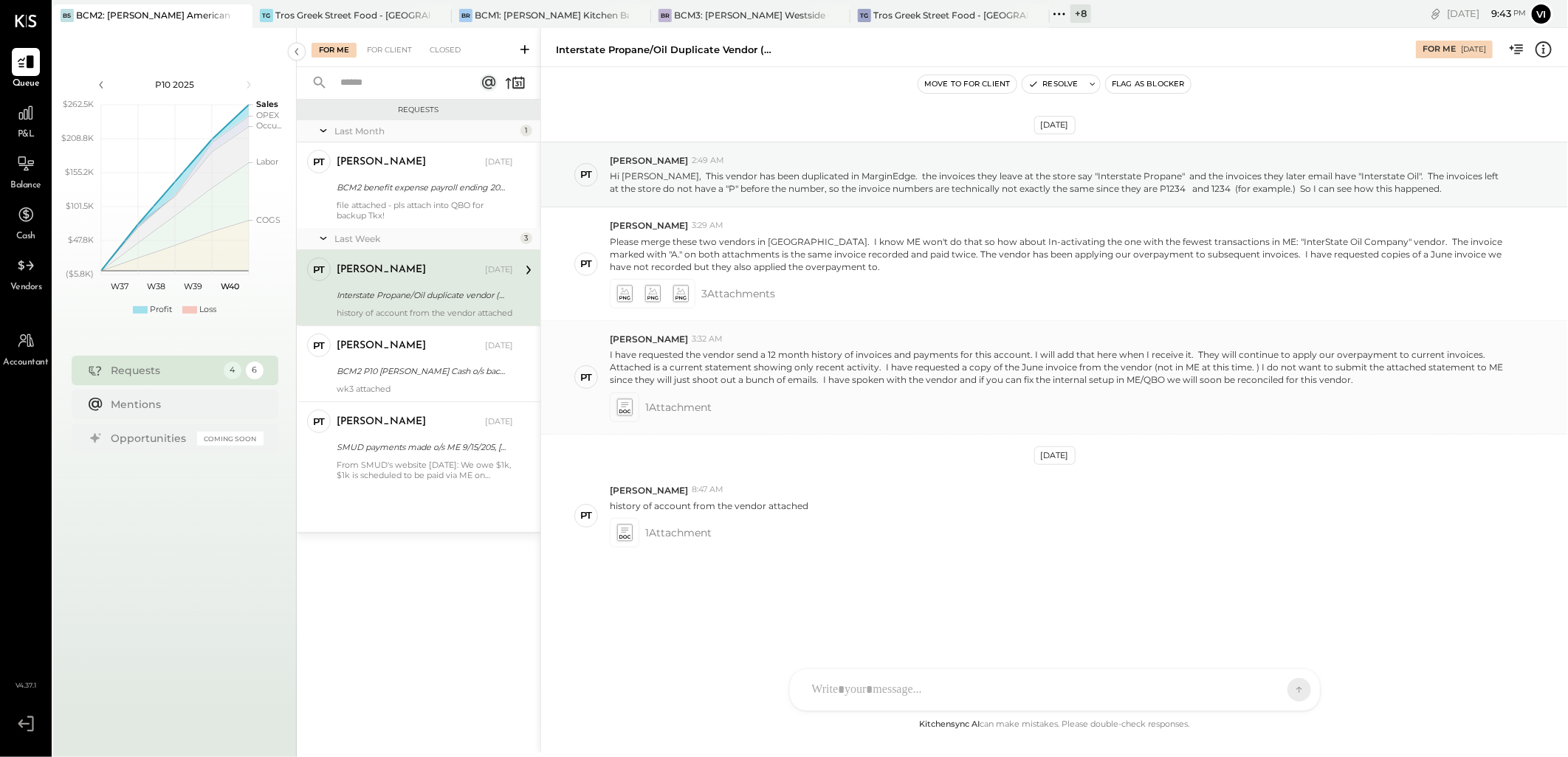
click at [621, 407] on icon at bounding box center [624, 405] width 7 height 5
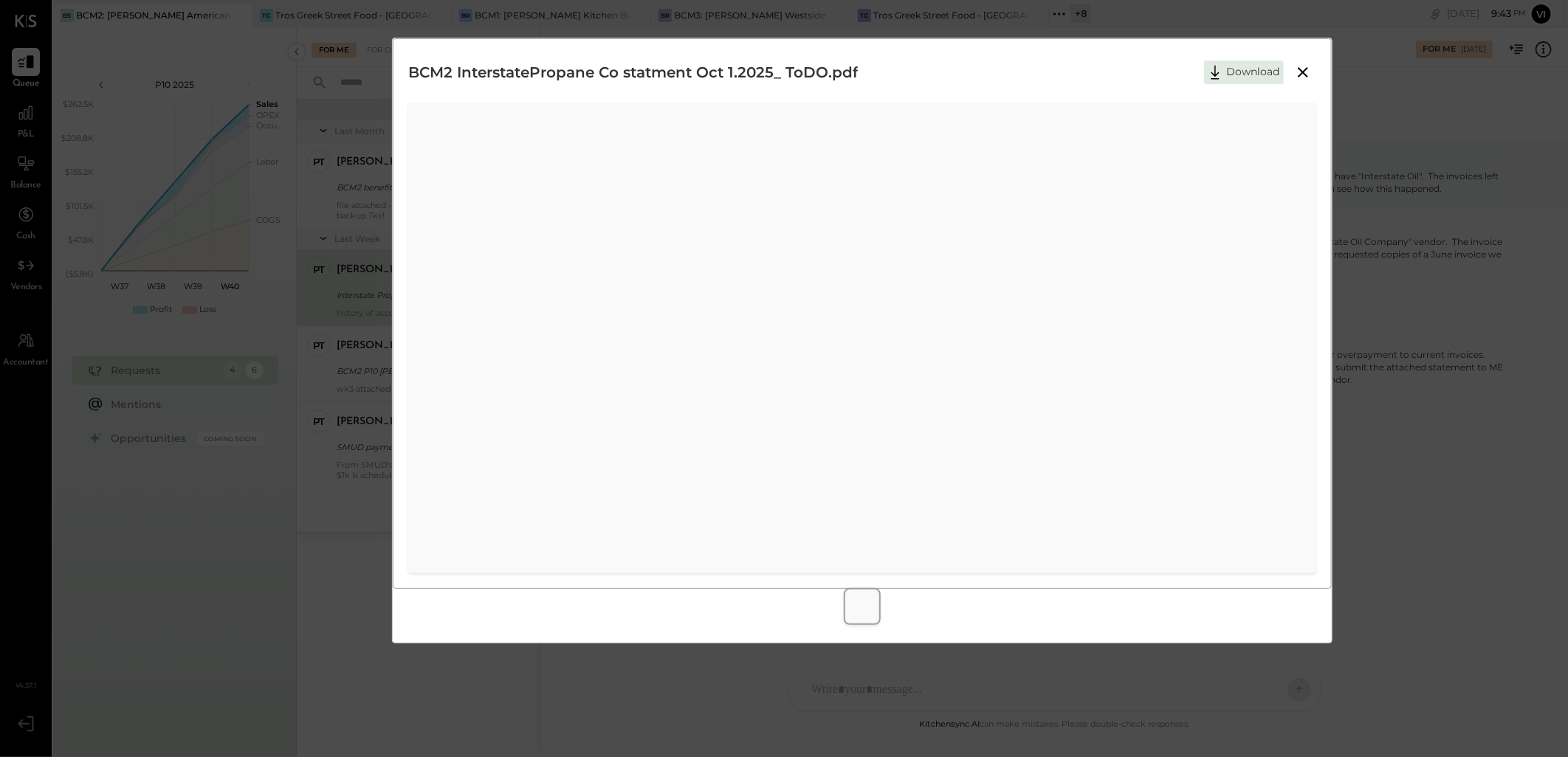
click at [1300, 78] on icon at bounding box center [1303, 72] width 18 height 18
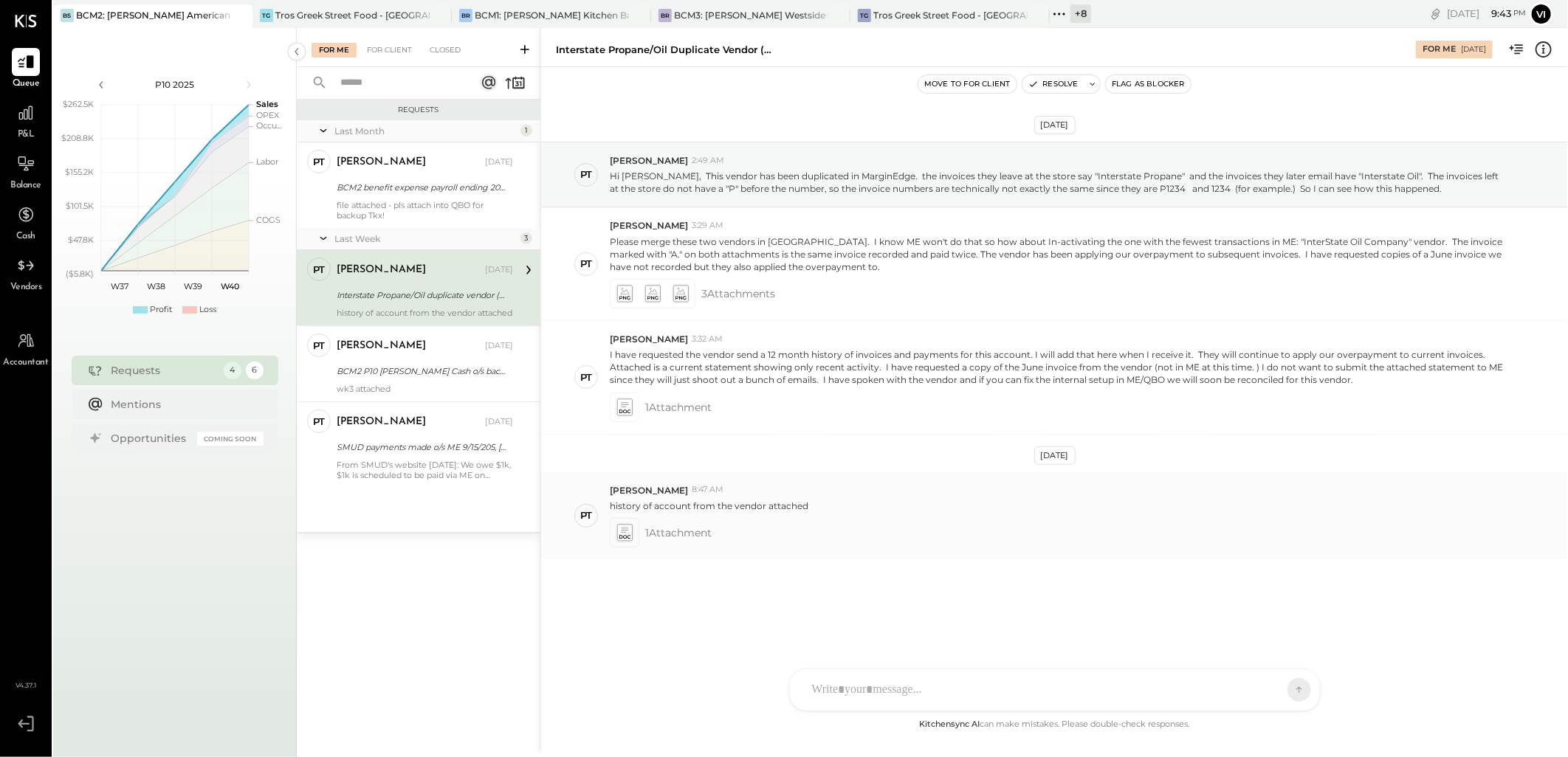
click at [623, 540] on icon at bounding box center [623, 532] width 15 height 17
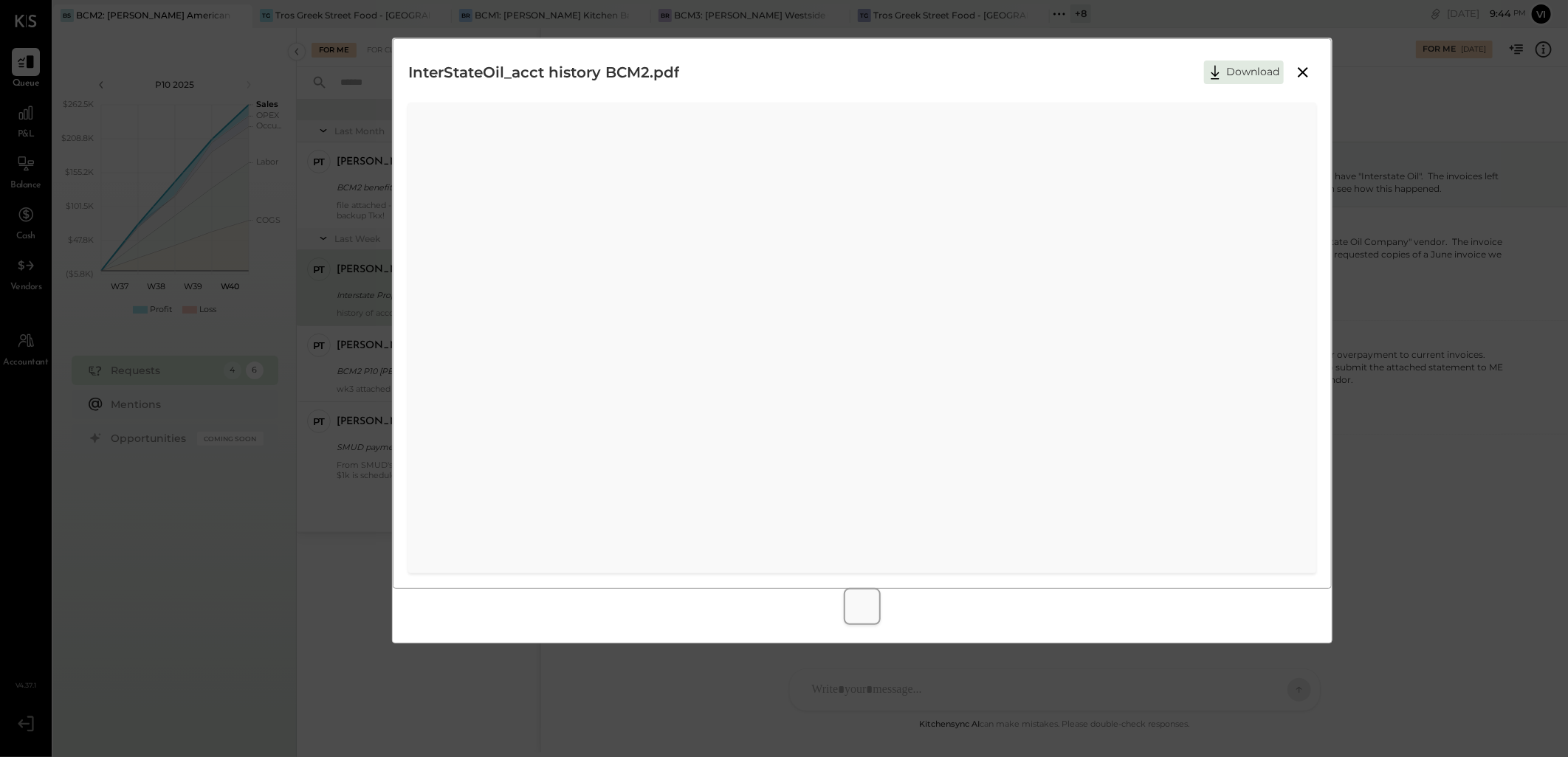
click at [1307, 72] on icon at bounding box center [1303, 72] width 18 height 18
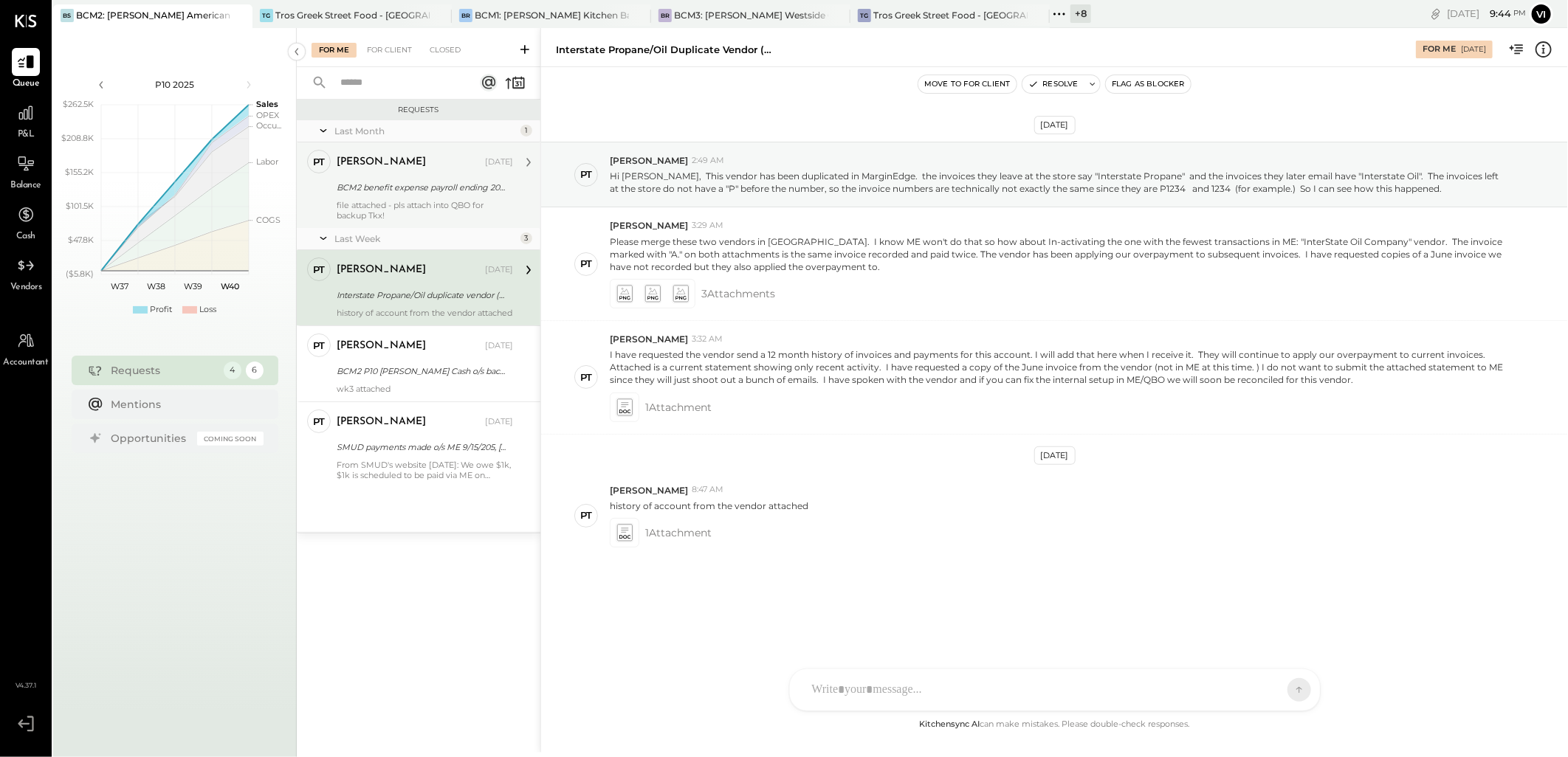
click at [413, 192] on div "BCM2 benefit expense payroll ending 2025.0924" at bounding box center [422, 187] width 172 height 14
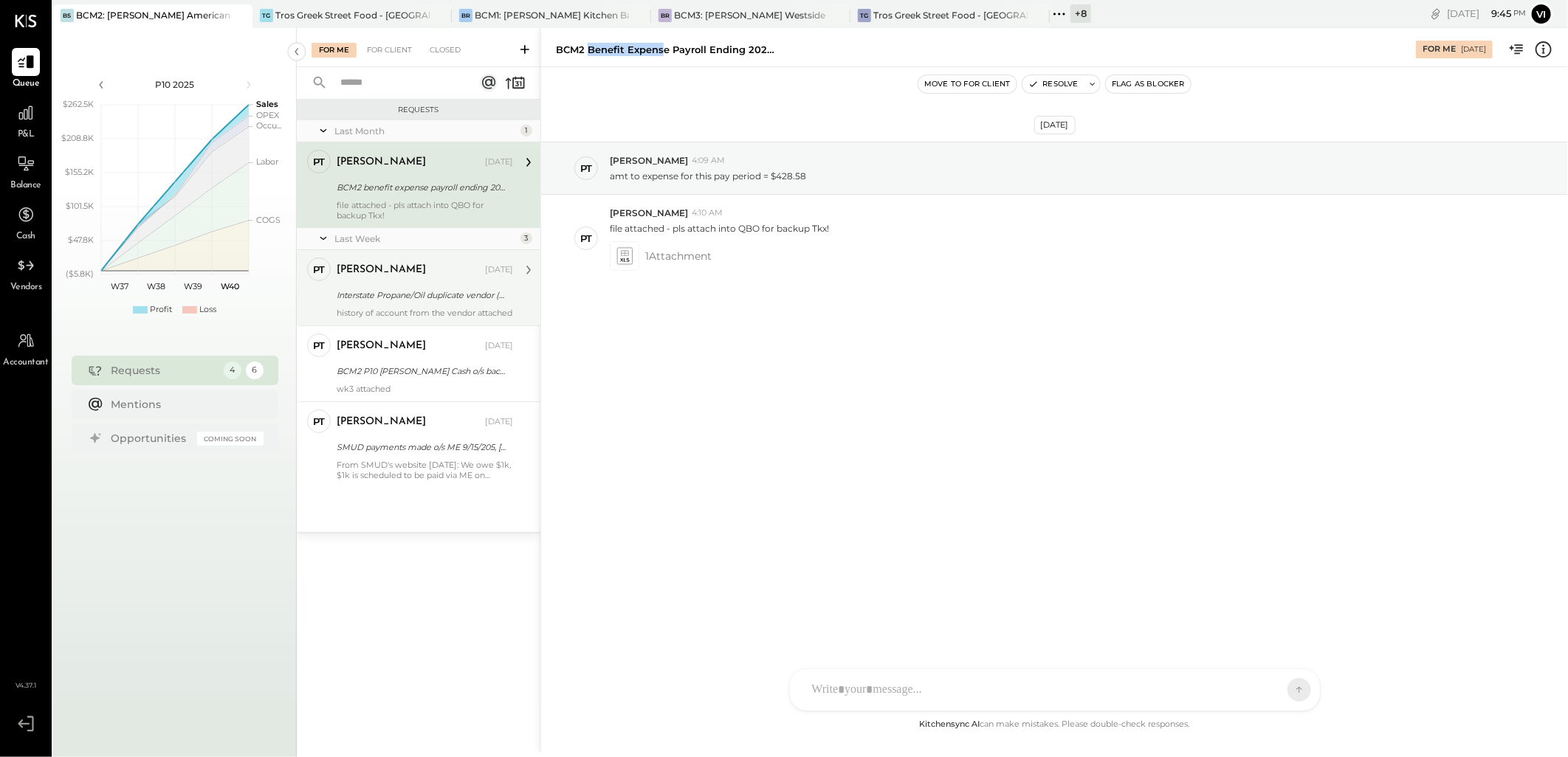
drag, startPoint x: 591, startPoint y: 47, endPoint x: 661, endPoint y: 47, distance: 70.0
click at [661, 47] on div "BCM2 benefit expense payroll ending 2025.0924" at bounding box center [667, 50] width 221 height 14
copy div "benefit expens"
click at [985, 695] on div at bounding box center [1041, 690] width 474 height 33
click at [1094, 87] on icon at bounding box center [1092, 84] width 10 height 10
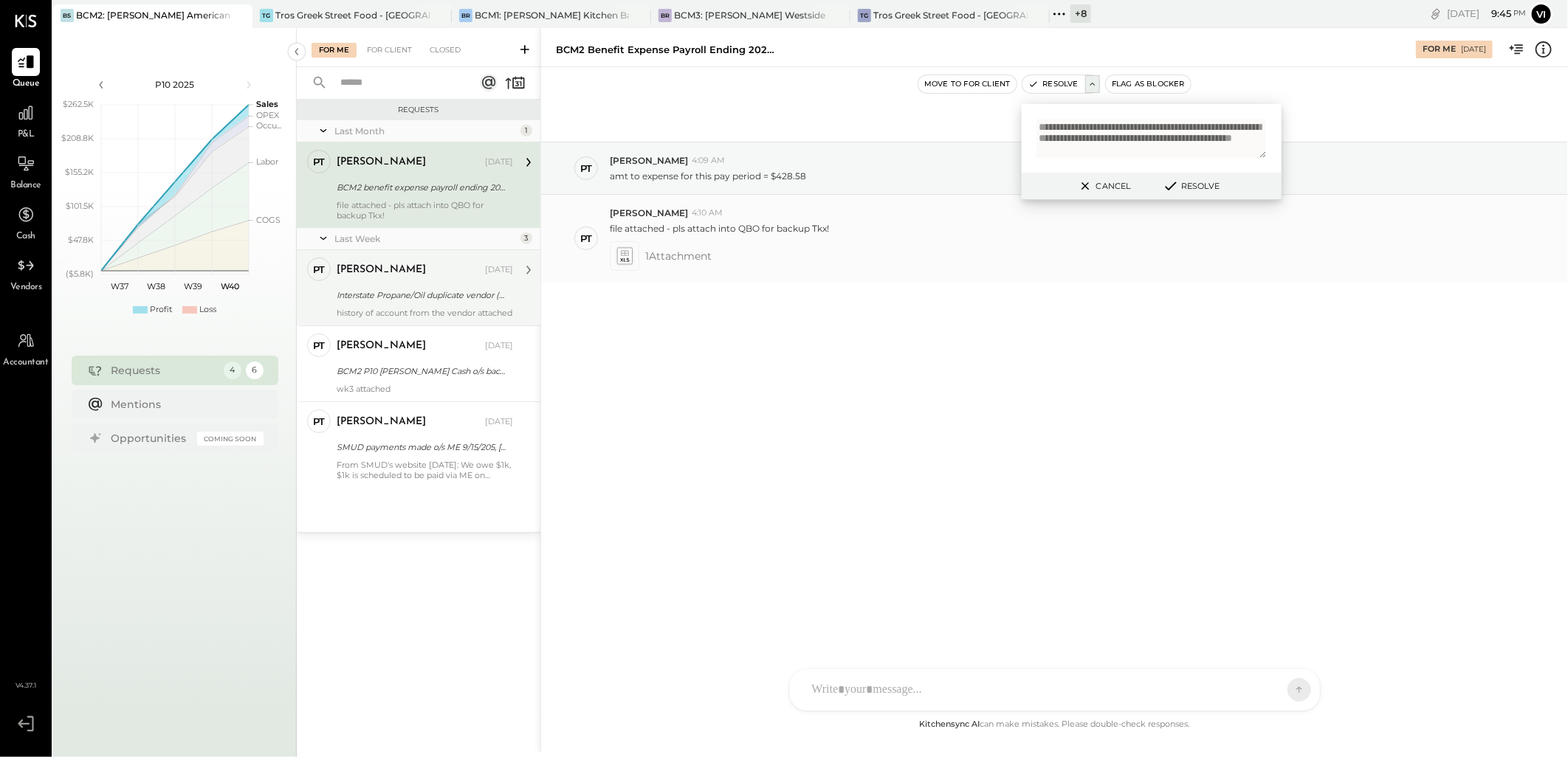
type textarea "**********"
click at [619, 263] on icon at bounding box center [623, 256] width 15 height 17
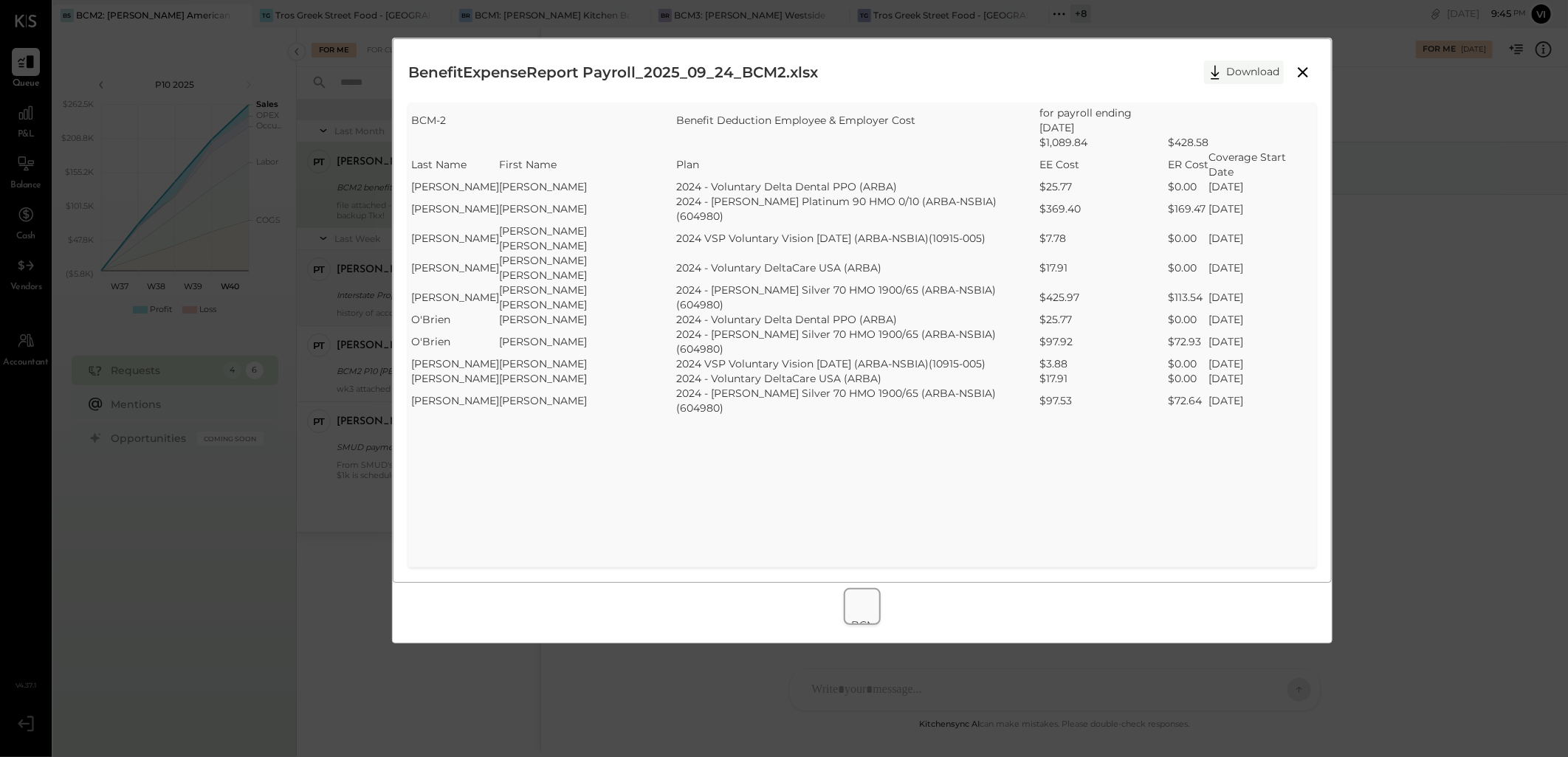
click at [1250, 71] on button "Download" at bounding box center [1243, 72] width 79 height 23
click at [893, 459] on div "SheetJS Table Export BCM-2 Benefit Deduction Employee & Employer Cost for payro…" at bounding box center [861, 335] width 908 height 465
click at [1299, 70] on icon at bounding box center [1303, 72] width 18 height 18
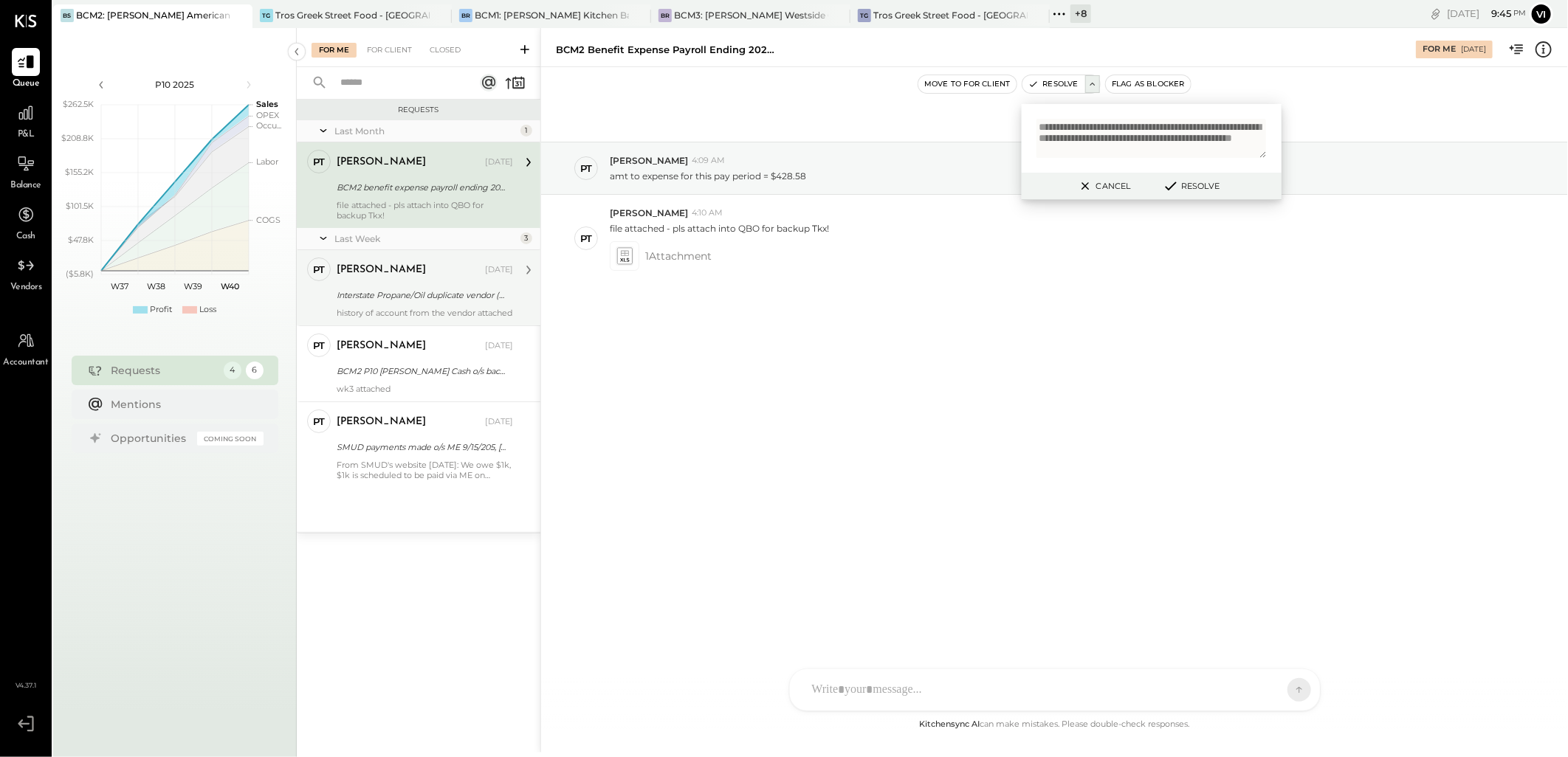
click at [1194, 187] on button "Resolve" at bounding box center [1190, 186] width 67 height 18
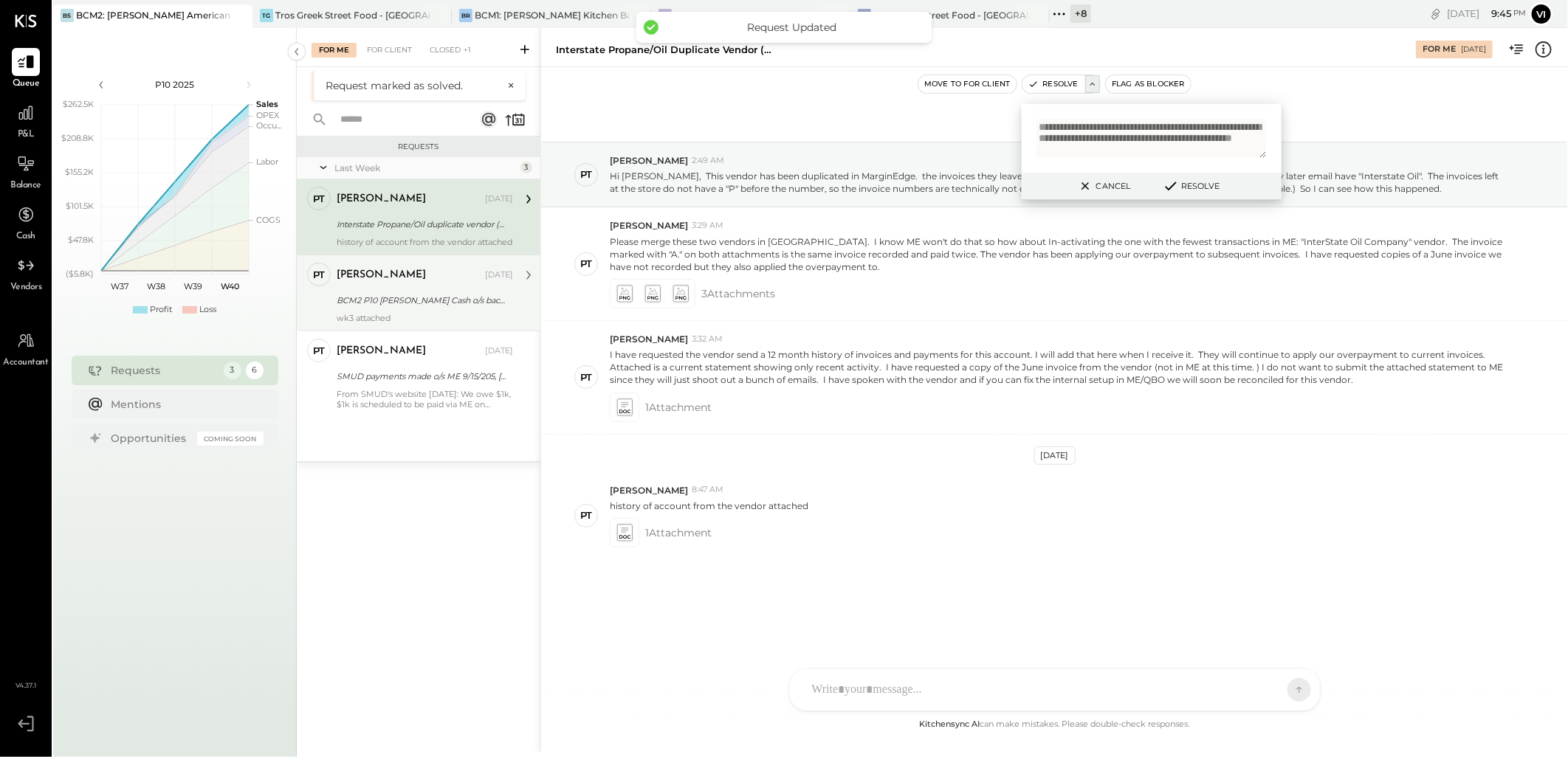
click at [417, 307] on div "BCM2 P10 [PERSON_NAME] Cash o/s backup" at bounding box center [422, 300] width 172 height 14
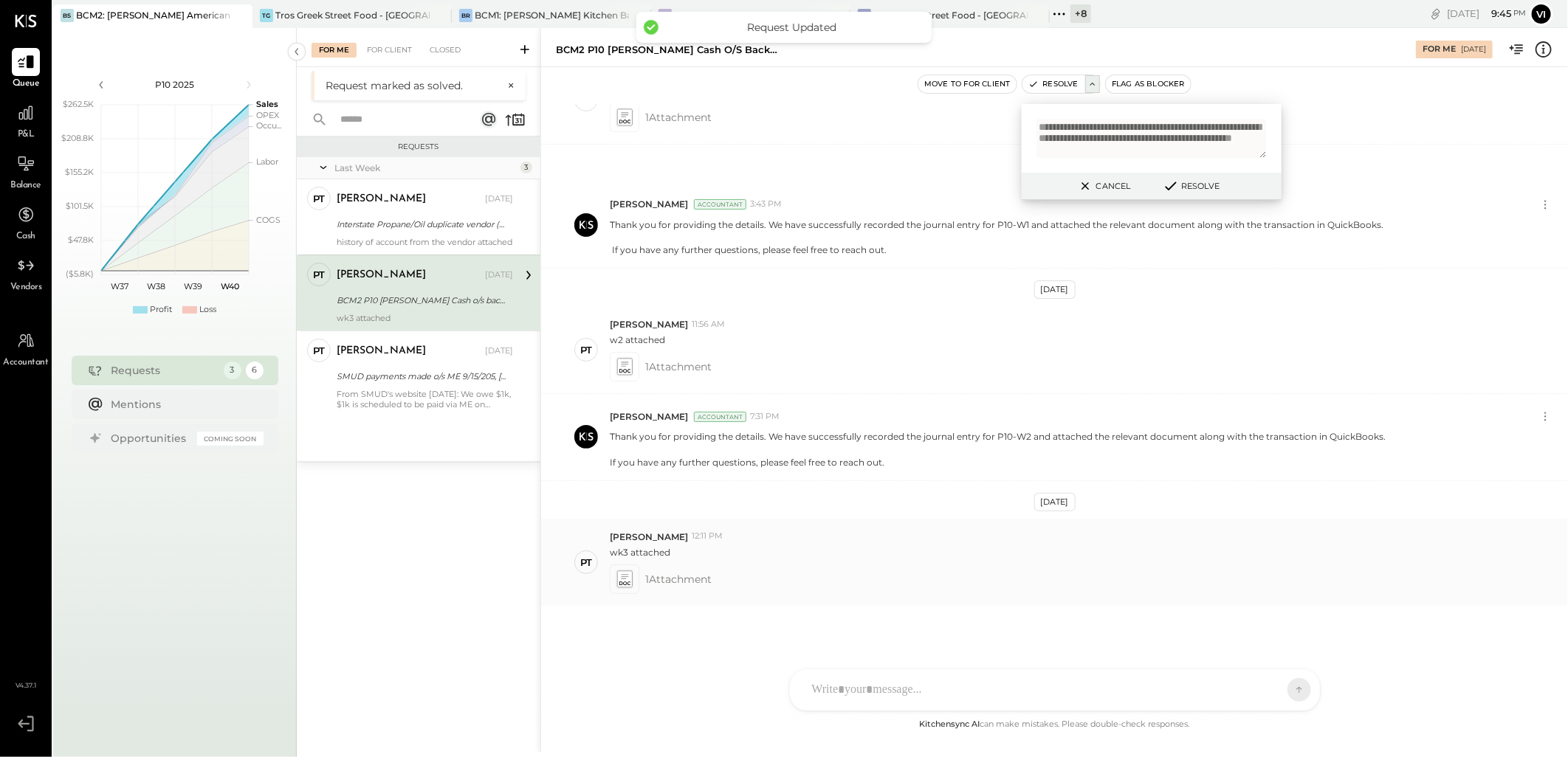
click at [624, 578] on icon at bounding box center [623, 578] width 15 height 17
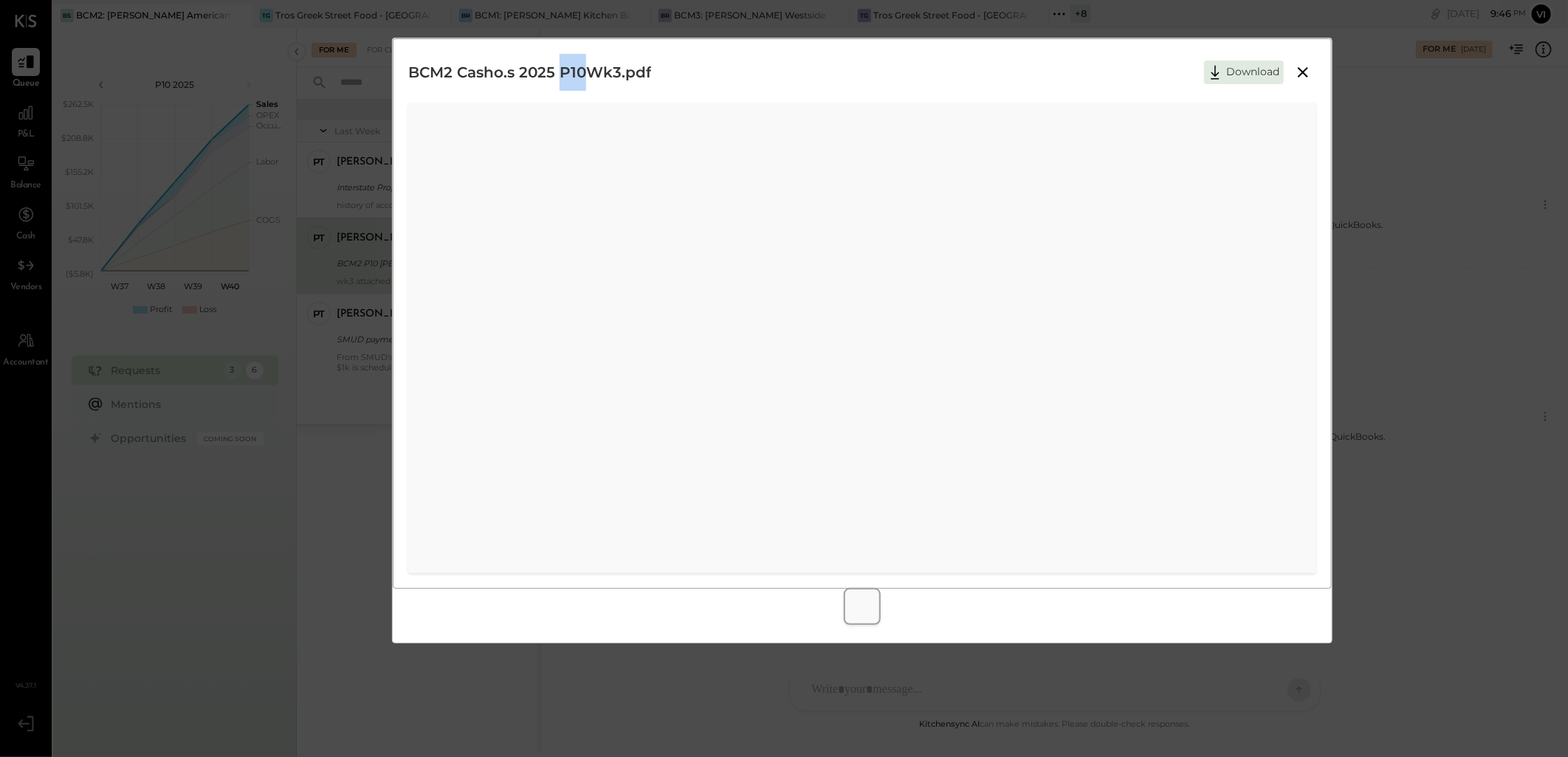
drag, startPoint x: 559, startPoint y: 70, endPoint x: 584, endPoint y: 76, distance: 25.7
click at [584, 76] on h2 "BCM2 Casho.s 2025 P10Wk3.pdf" at bounding box center [529, 72] width 243 height 37
copy h2 "P10"
click at [1260, 51] on div "BCM2 Casho.s 2025 P10Wk3.pdf Download" at bounding box center [862, 313] width 939 height 550
click at [1250, 68] on button "Download" at bounding box center [1243, 72] width 79 height 23
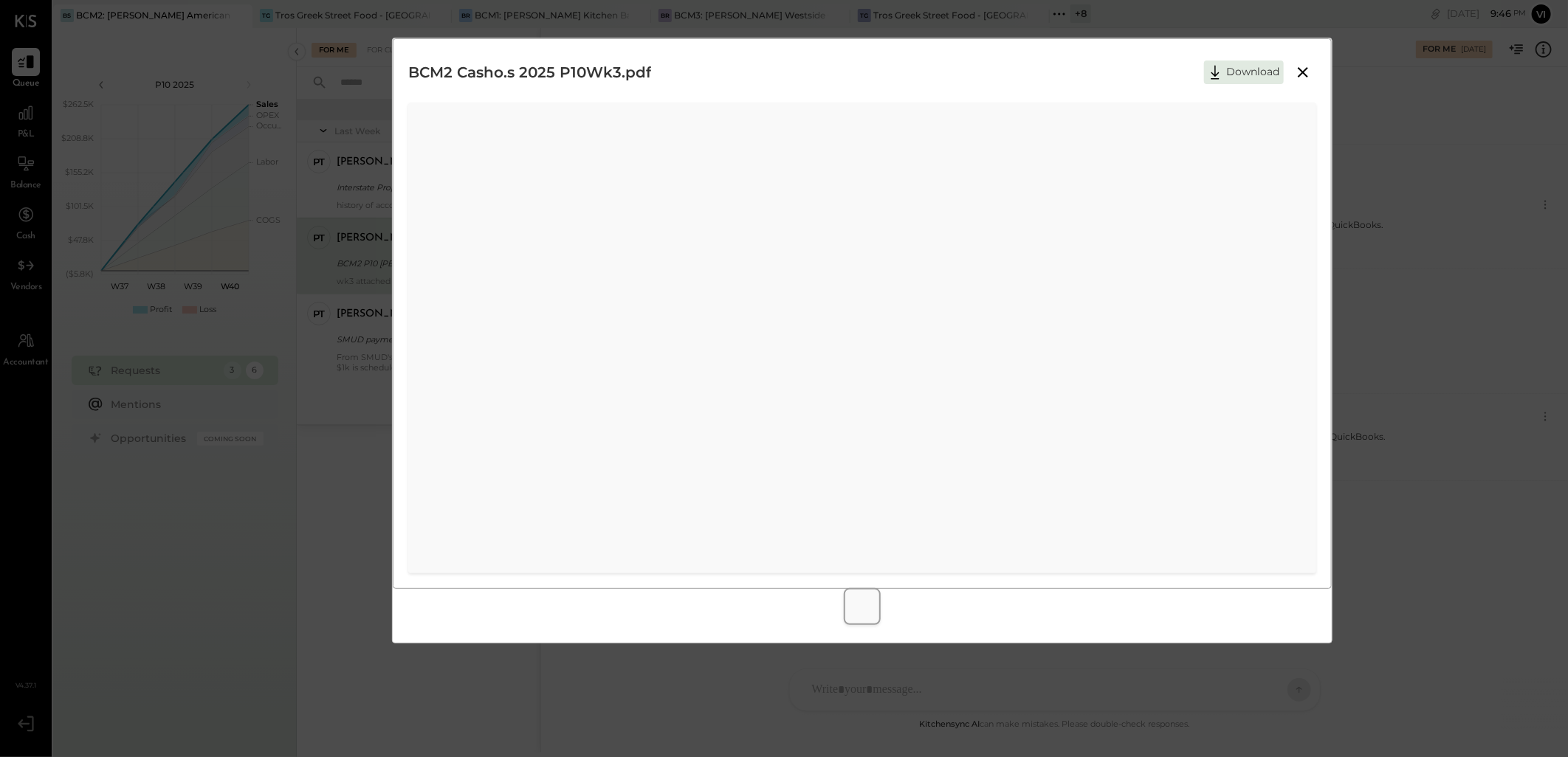
click at [1073, 83] on div "BCM2 Casho.s 2025 P10Wk3.pdf Download" at bounding box center [861, 72] width 908 height 37
click at [1309, 78] on icon at bounding box center [1303, 72] width 18 height 18
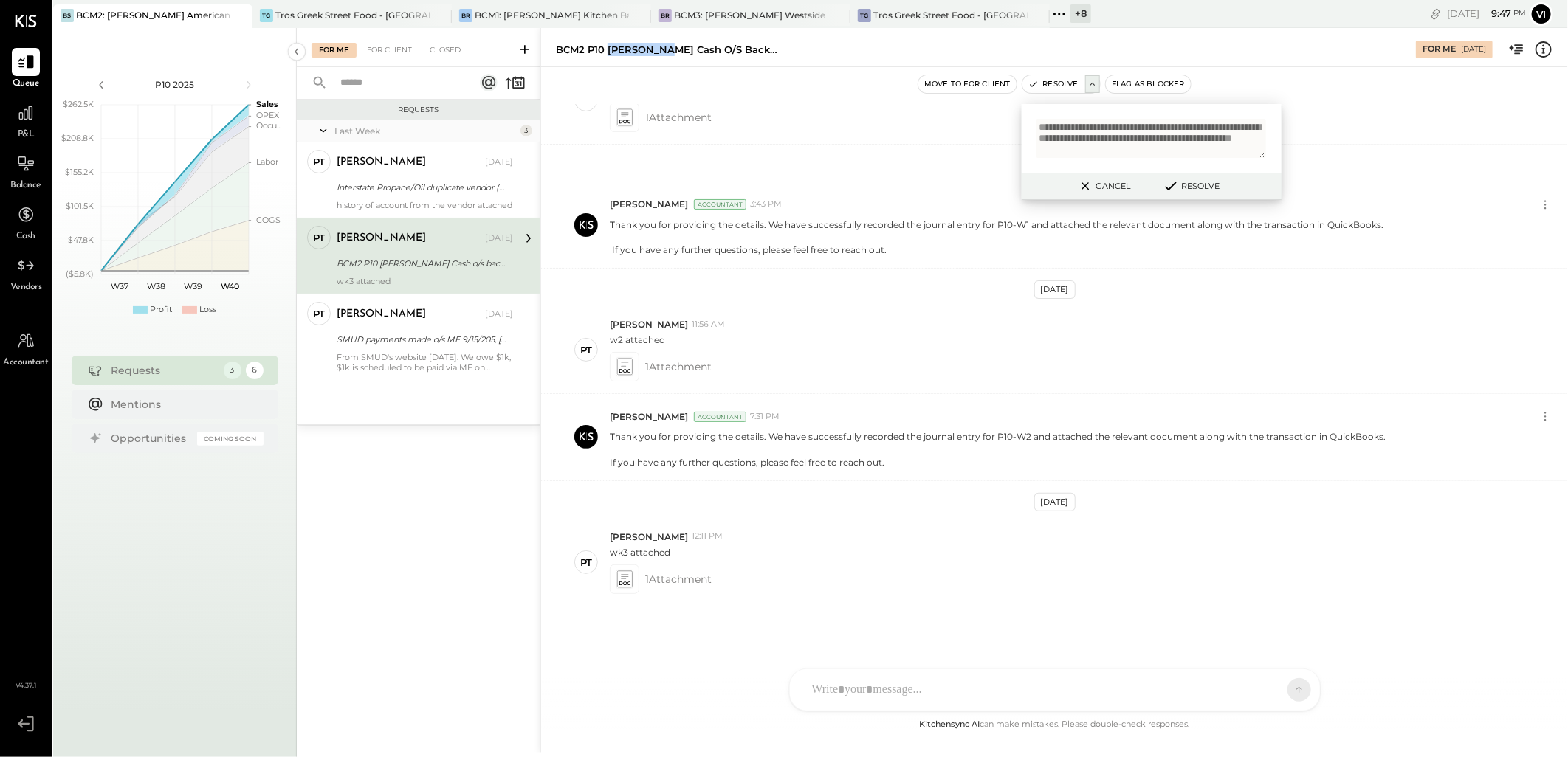
drag, startPoint x: 607, startPoint y: 51, endPoint x: 658, endPoint y: 52, distance: 51.0
click at [658, 52] on div "BCM2 P10 [PERSON_NAME] Cash o/s backup" at bounding box center [667, 50] width 221 height 14
copy div "[PERSON_NAME] Cash"
click at [893, 678] on div at bounding box center [1041, 690] width 474 height 33
paste div
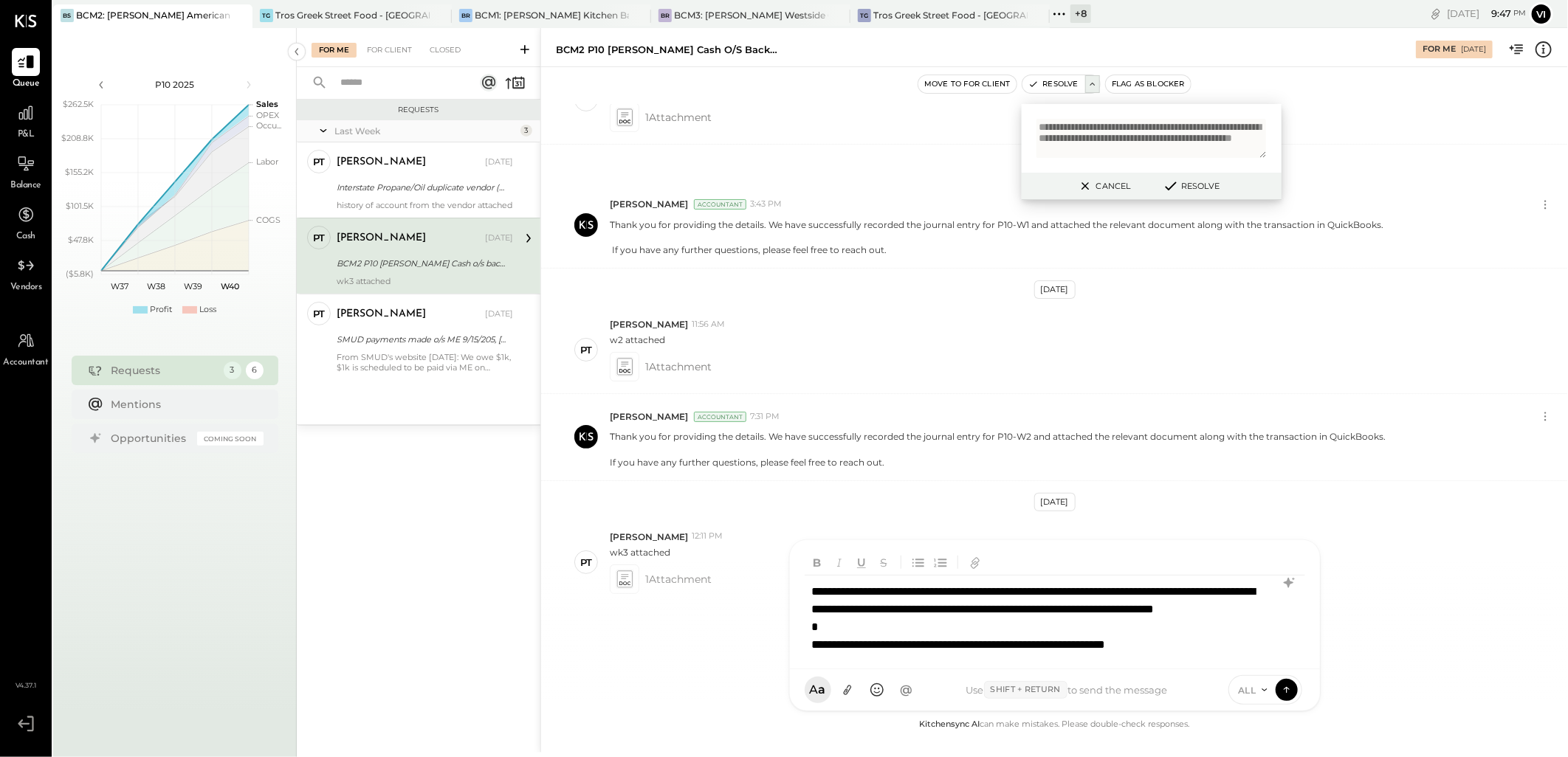
click at [947, 609] on div "**********" at bounding box center [1054, 627] width 500 height 103
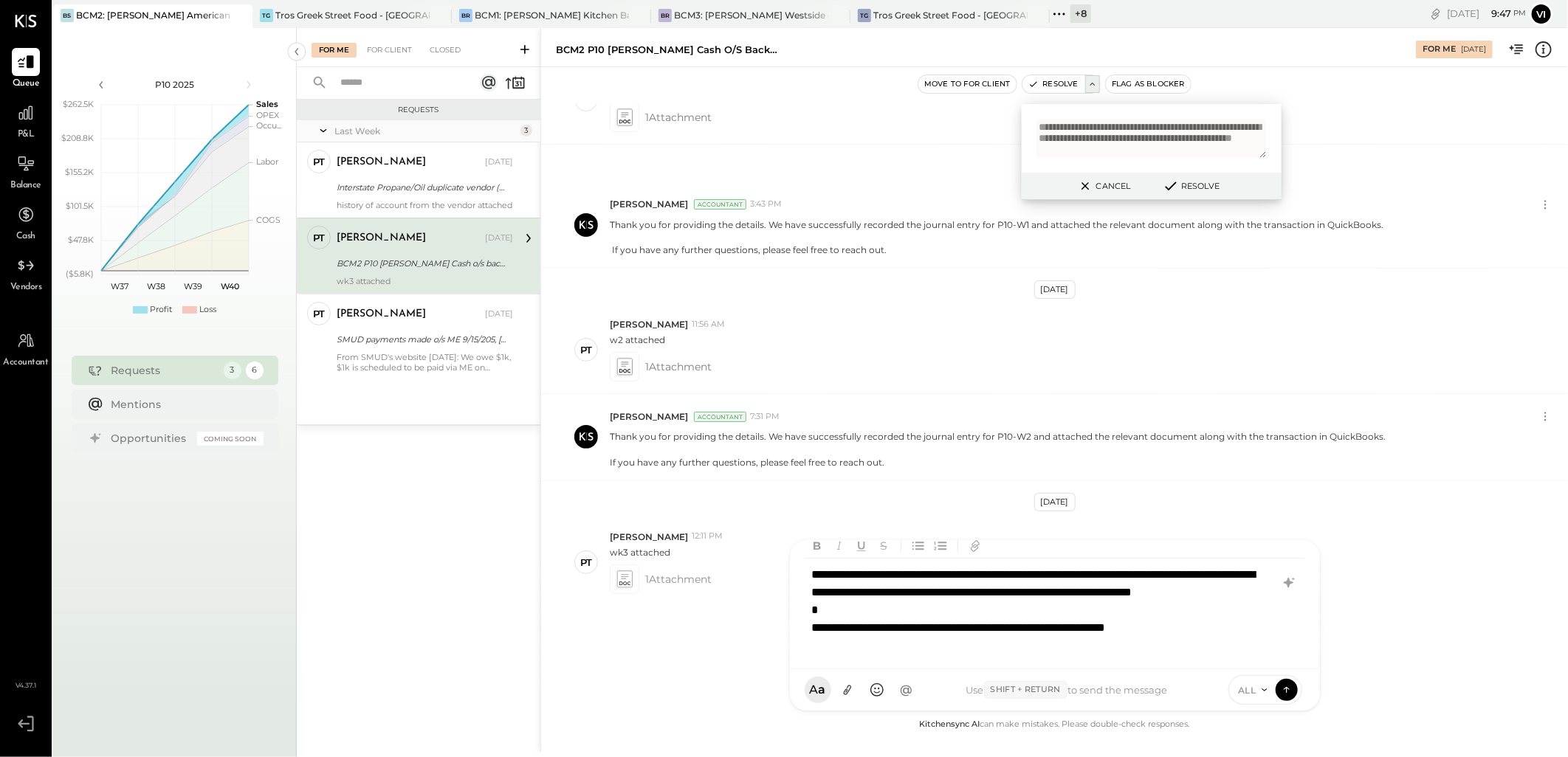
scroll to position [21, 0]
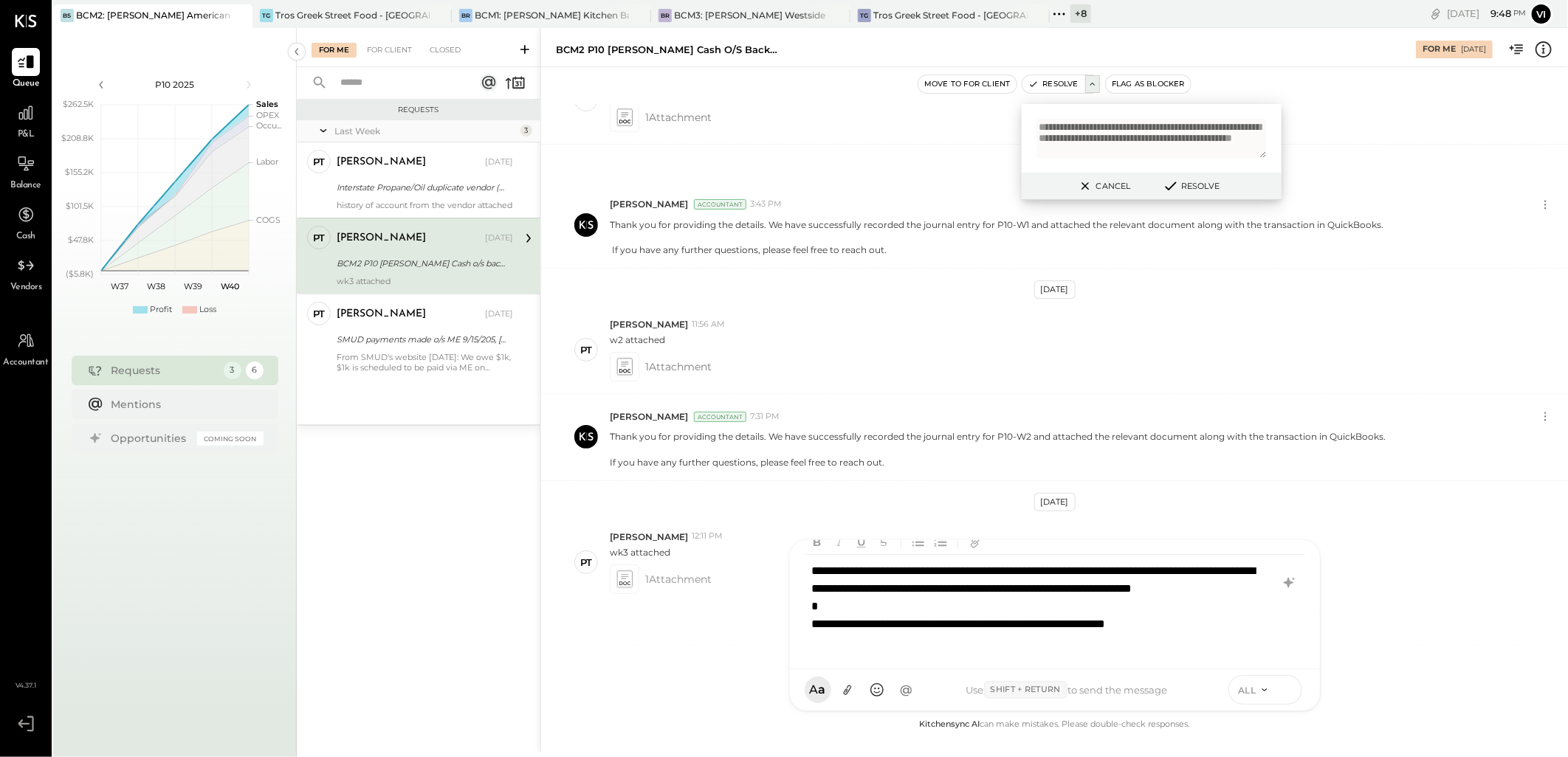
click at [1283, 695] on icon at bounding box center [1286, 689] width 14 height 14
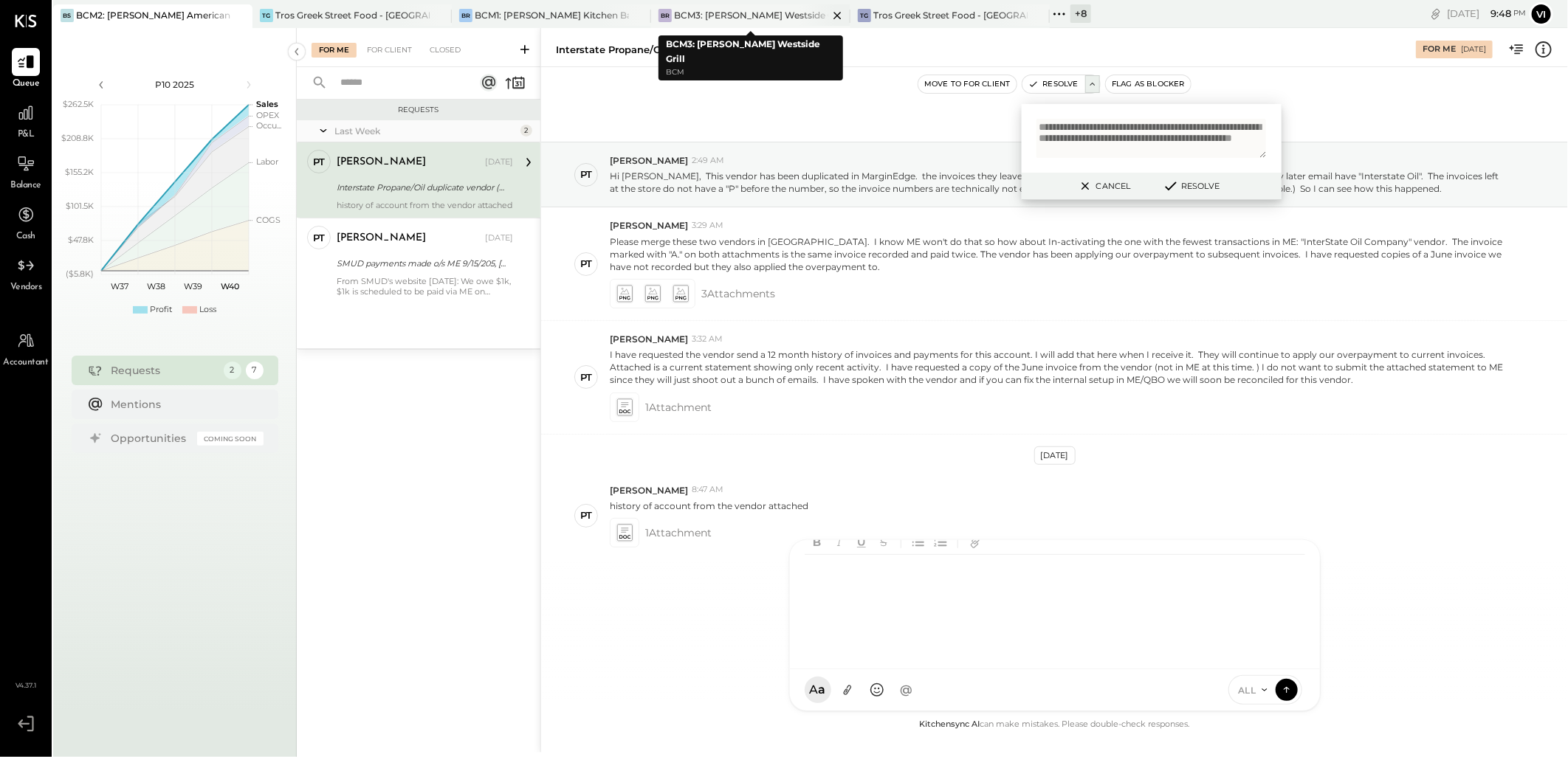
click at [743, 14] on div "BCM3: [PERSON_NAME] Westside Grill" at bounding box center [751, 15] width 155 height 13
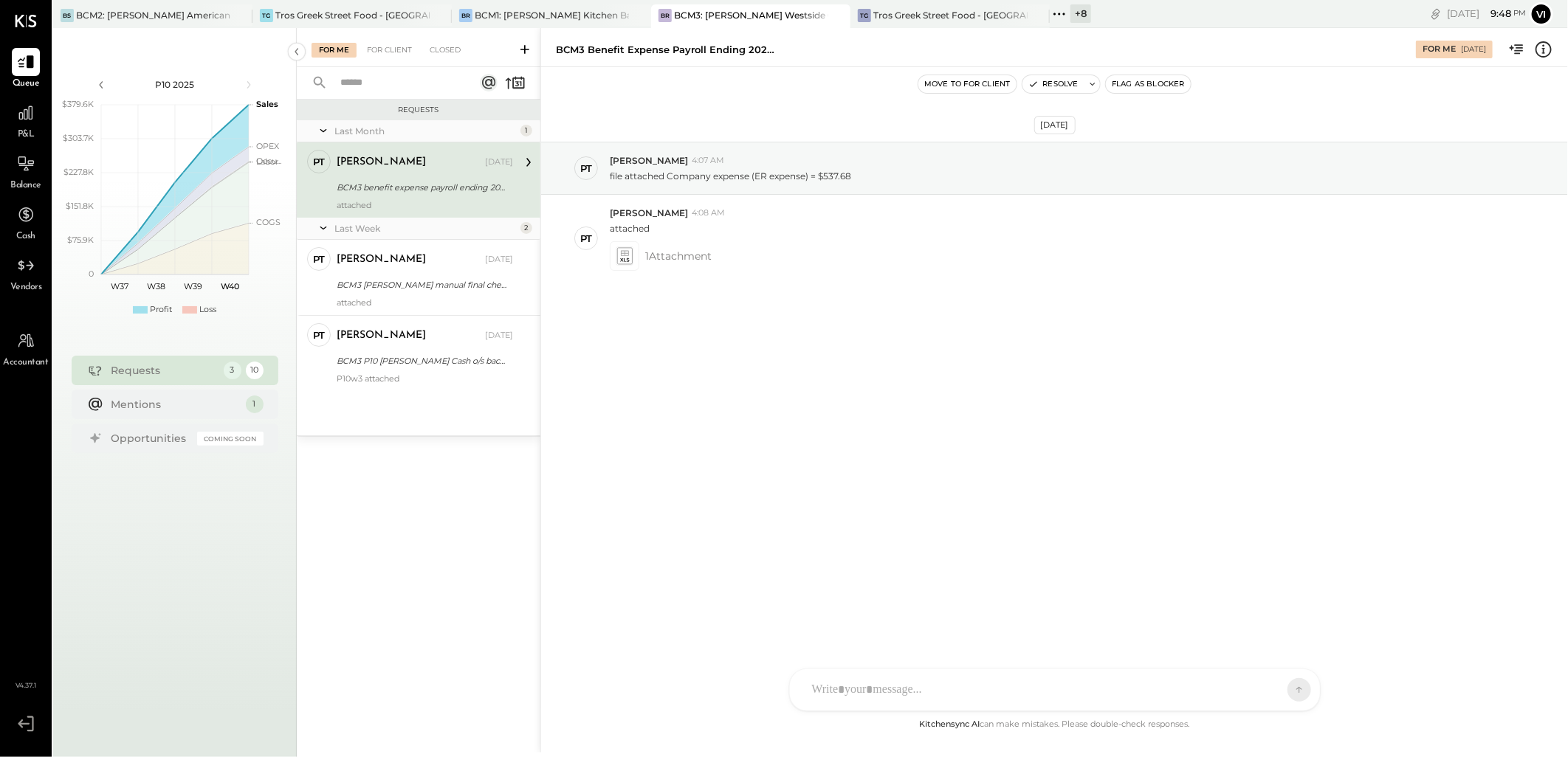
click at [707, 417] on div "[DATE] PT [PERSON_NAME] 4:07 AM file attached Company expense (ER expense) = $5…" at bounding box center [1054, 392] width 1026 height 649
click at [628, 254] on icon at bounding box center [625, 252] width 8 height 5
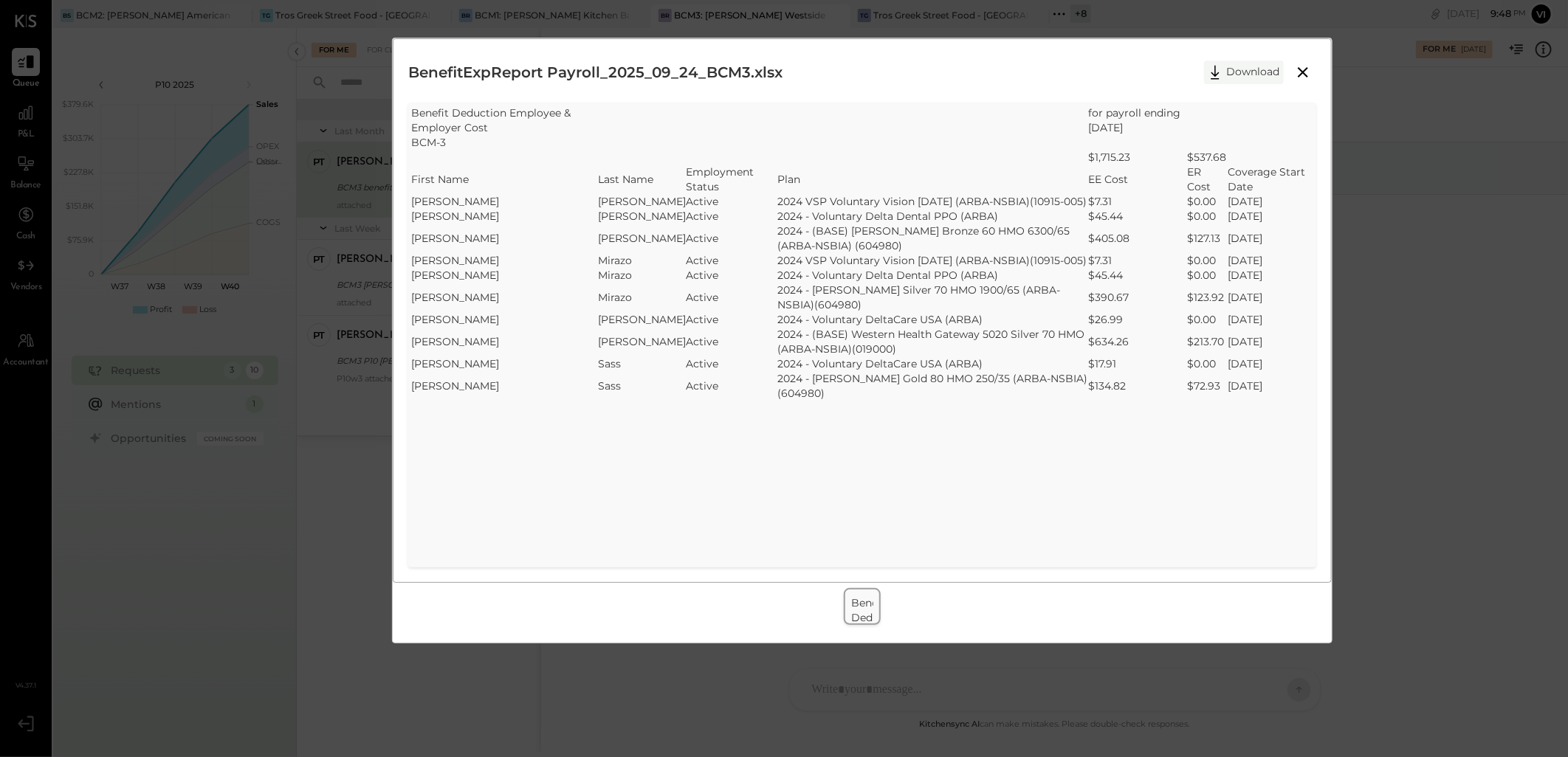
click at [1230, 70] on button "Download" at bounding box center [1243, 72] width 79 height 23
click at [977, 91] on div "BenefitExpReport Payroll_2025_09_24_BCM3.xlsx Download" at bounding box center [861, 72] width 908 height 37
click at [1304, 72] on icon at bounding box center [1302, 72] width 10 height 10
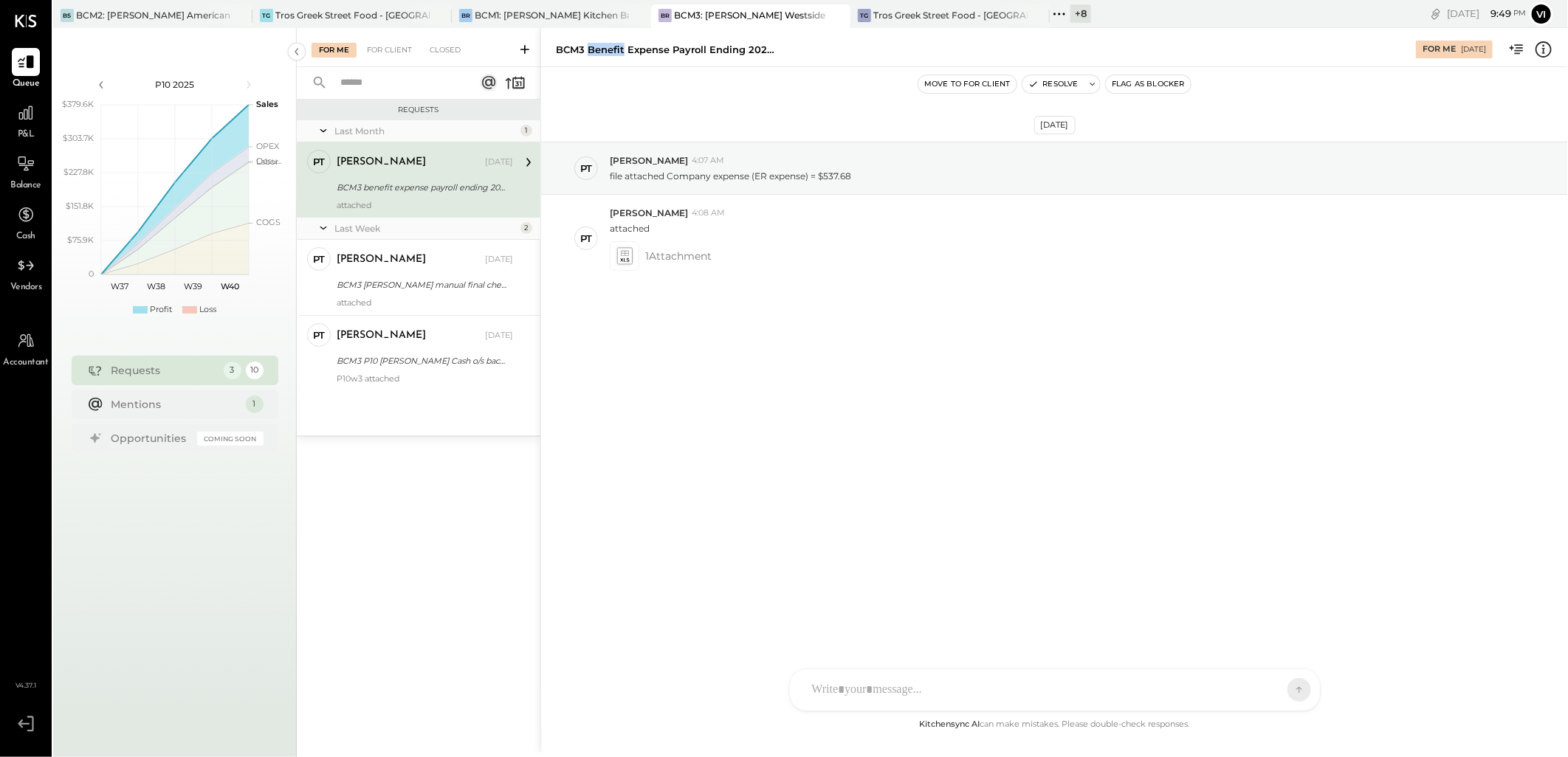
drag, startPoint x: 586, startPoint y: 50, endPoint x: 623, endPoint y: 56, distance: 37.5
click at [623, 56] on div "BCM3 benefit expense payroll ending 2025.0924 For Me [DATE]" at bounding box center [1054, 47] width 1026 height 30
copy div "benefit"
click at [1093, 85] on icon at bounding box center [1093, 84] width 5 height 3
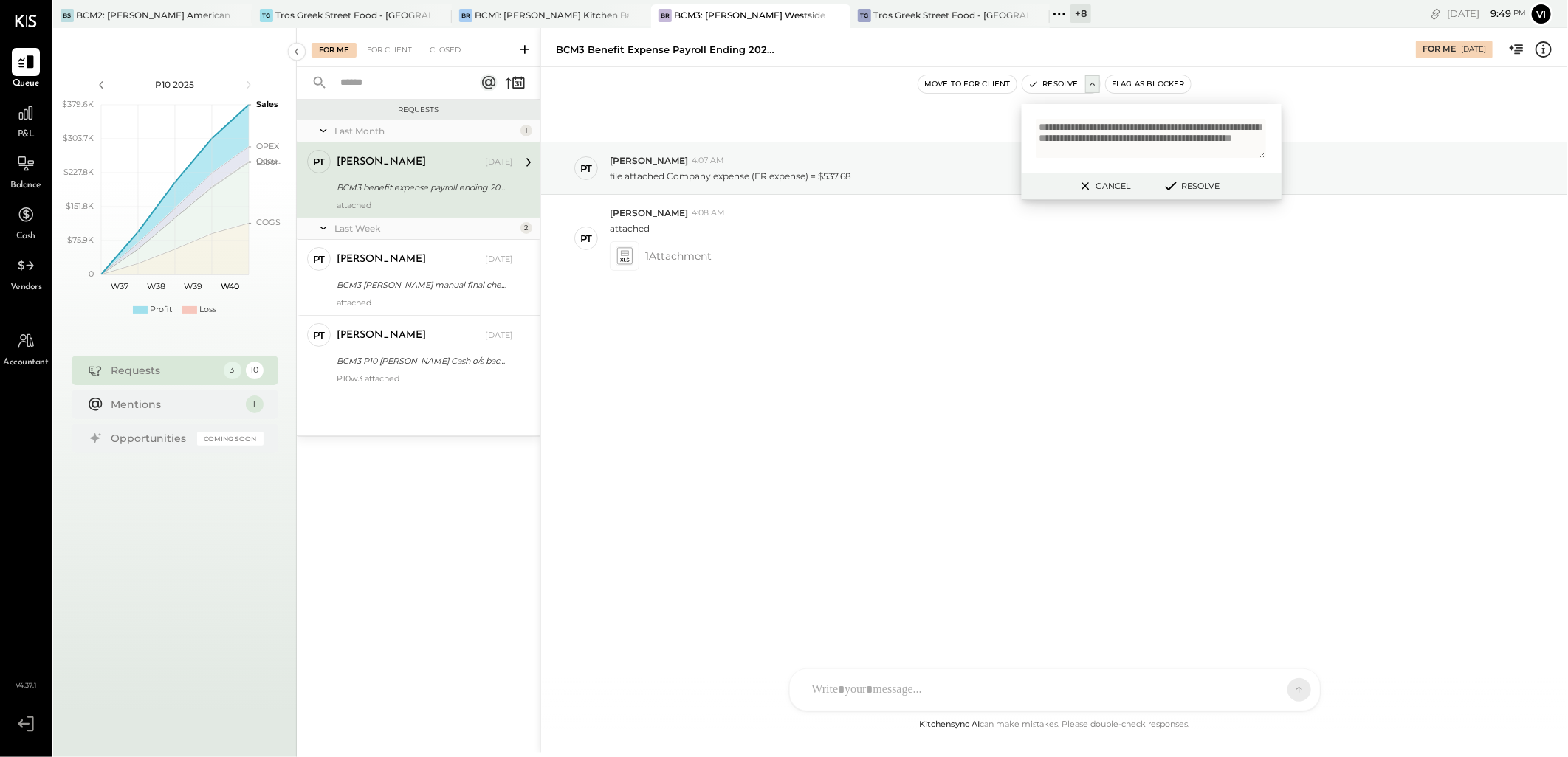
click at [1190, 187] on button "Resolve" at bounding box center [1190, 186] width 67 height 18
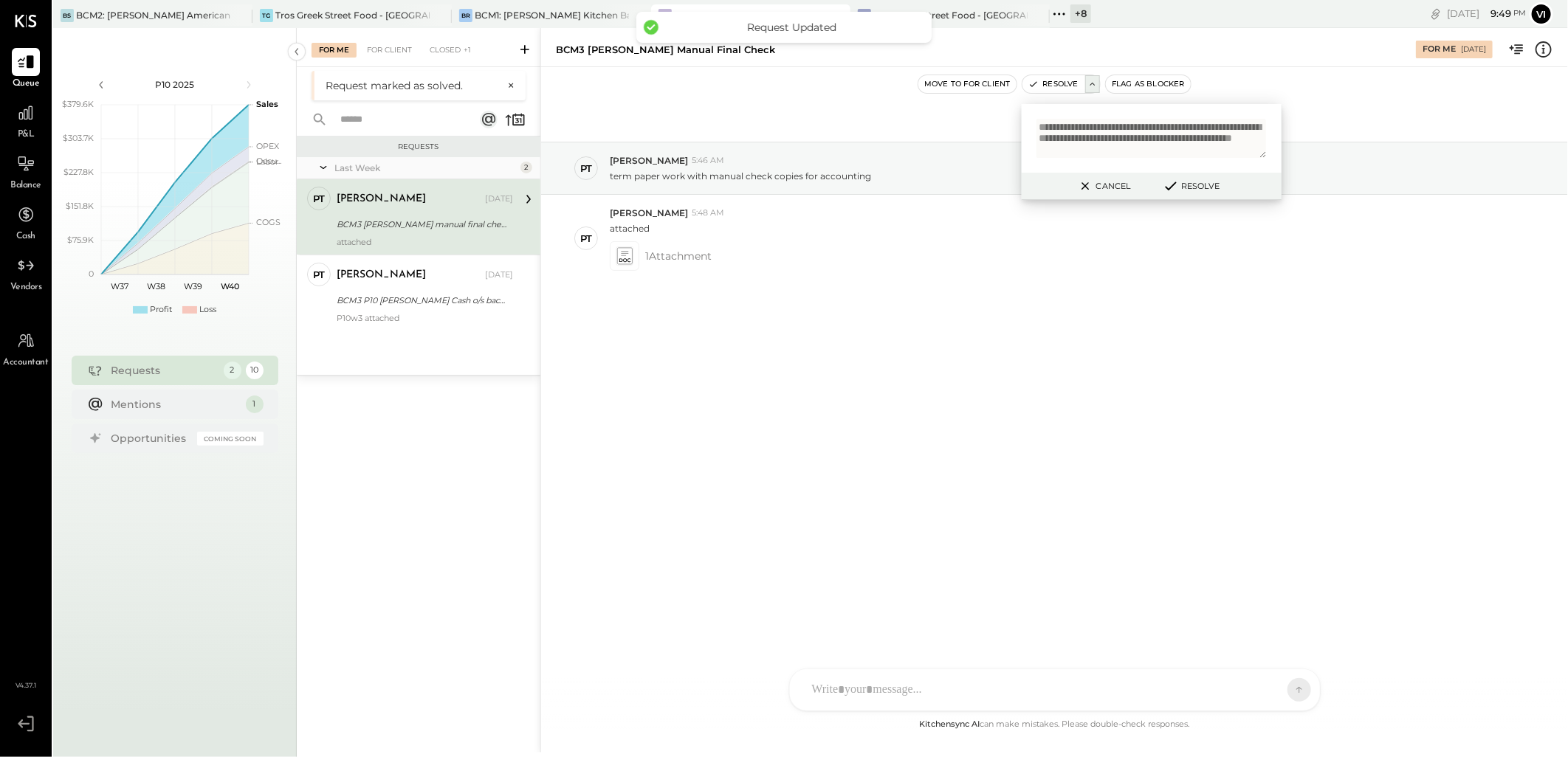
click at [703, 328] on div "[DATE] PT [PERSON_NAME] 5:46 AM term paper work with manual check copies for ac…" at bounding box center [1054, 248] width 1026 height 289
click at [622, 256] on icon at bounding box center [624, 253] width 7 height 5
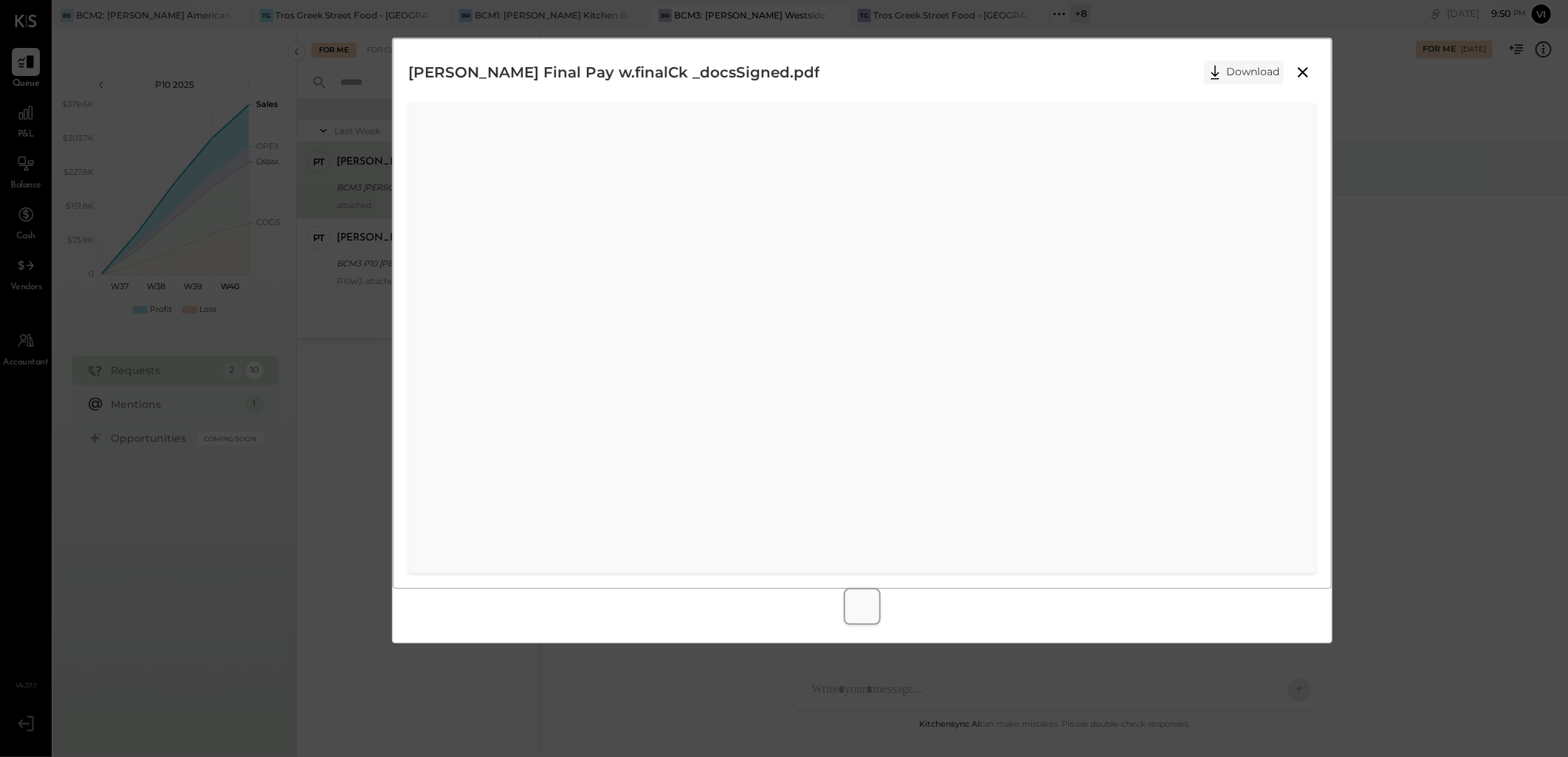
click at [1258, 78] on button "Download" at bounding box center [1243, 72] width 79 height 23
click at [1296, 71] on icon at bounding box center [1303, 72] width 18 height 18
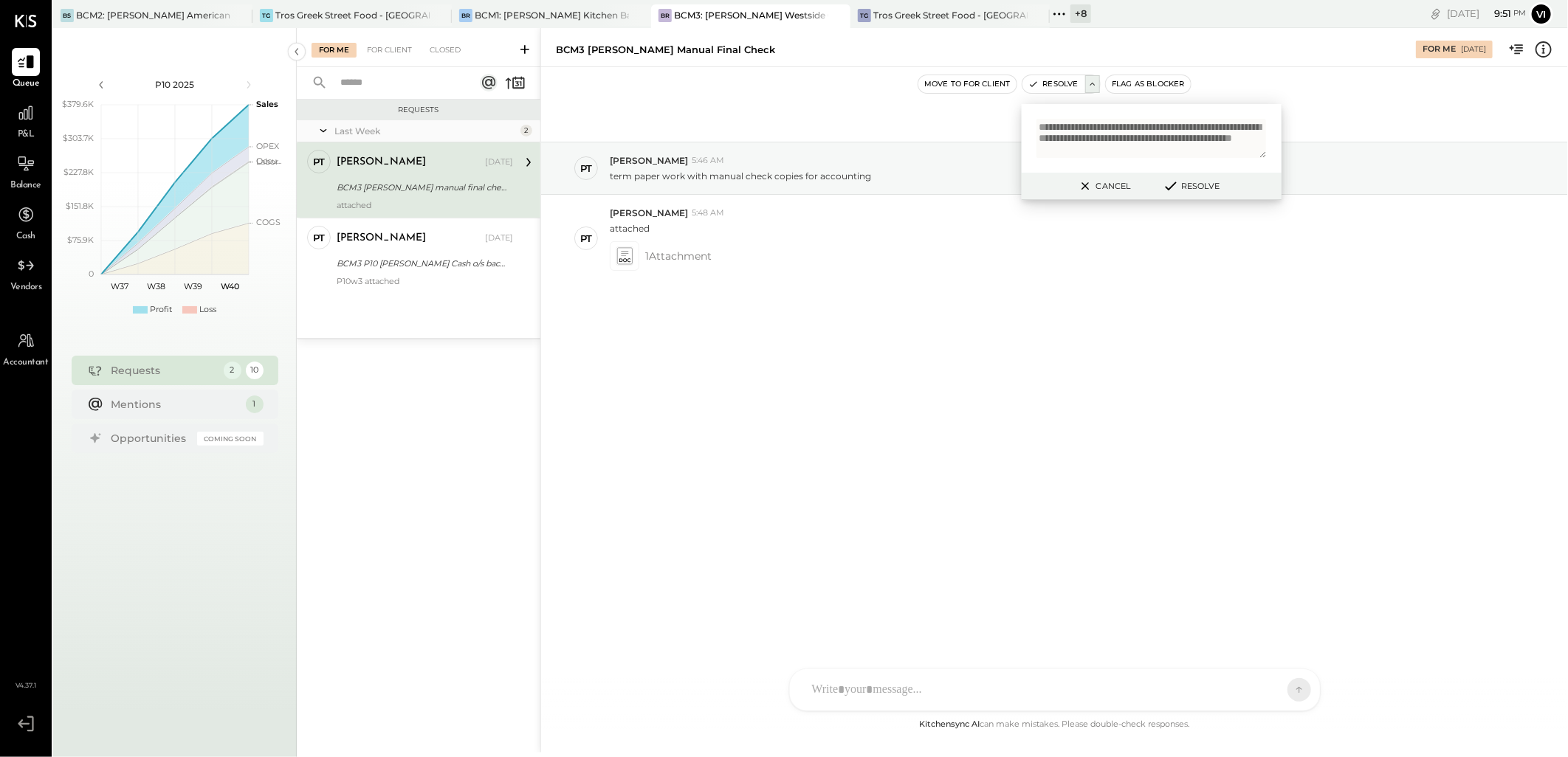
click at [800, 487] on div "[DATE] PT [PERSON_NAME] 5:46 AM term paper work with manual check copies for ac…" at bounding box center [1054, 392] width 1026 height 649
click at [1139, 135] on textarea "**********" at bounding box center [1151, 138] width 230 height 39
click at [1179, 126] on textarea "**********" at bounding box center [1151, 138] width 230 height 39
type textarea "**********"
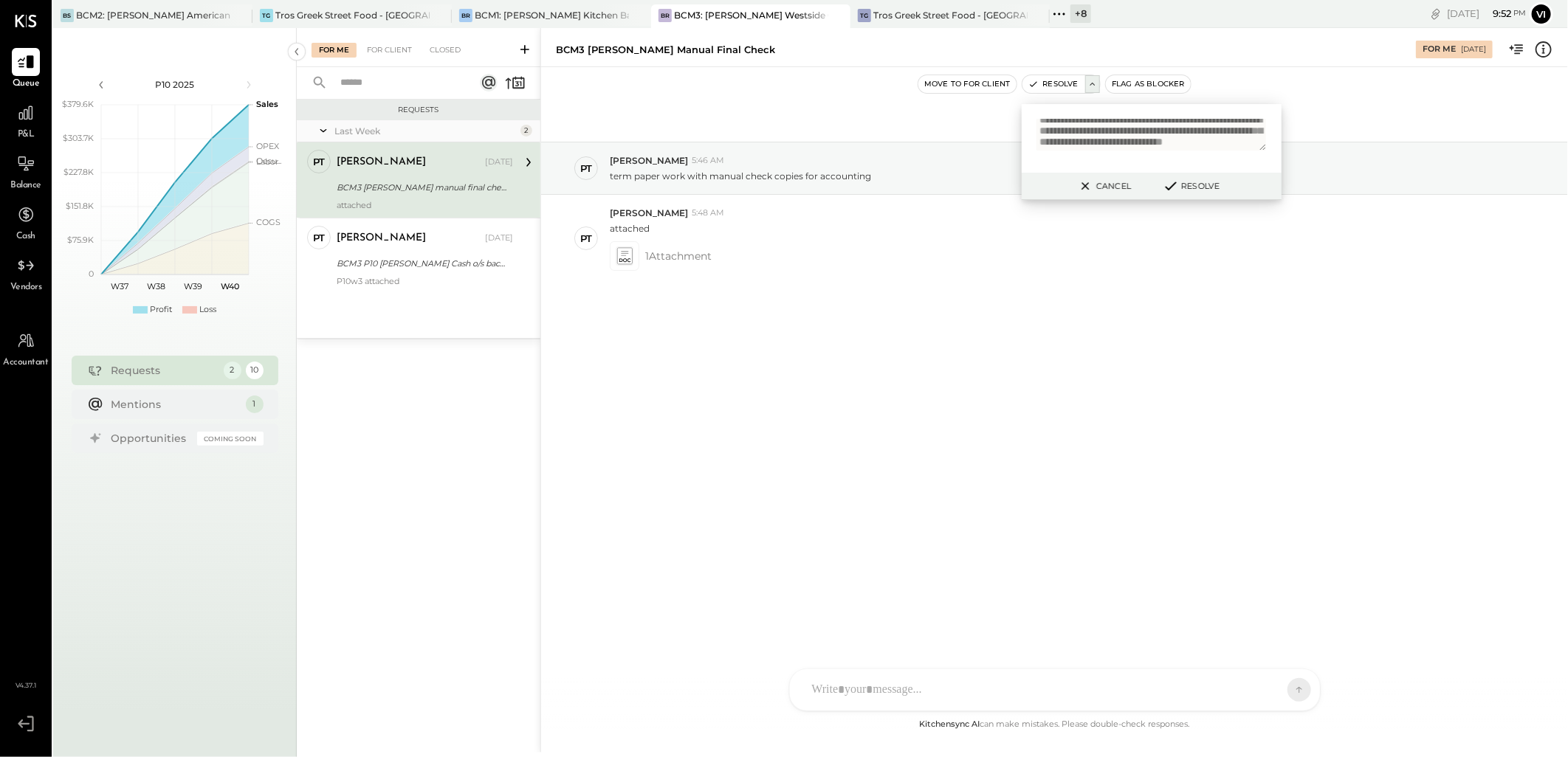
click at [1194, 185] on button "Resolve" at bounding box center [1190, 186] width 67 height 18
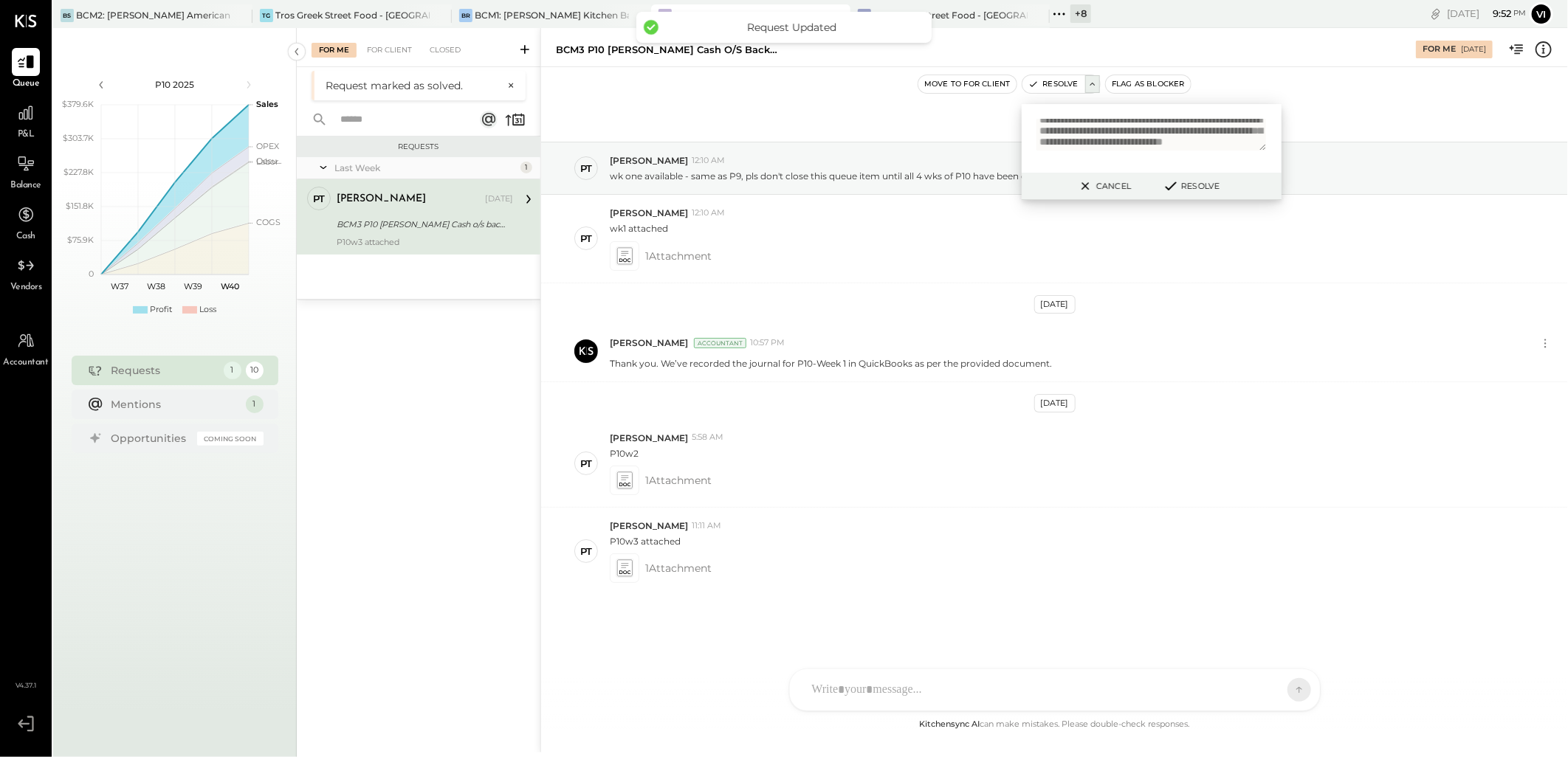
click at [395, 535] on div "Requests Last Week 1 PT [PERSON_NAME] Accountant [PERSON_NAME] [DATE] BCM3 P10 …" at bounding box center [418, 425] width 244 height 577
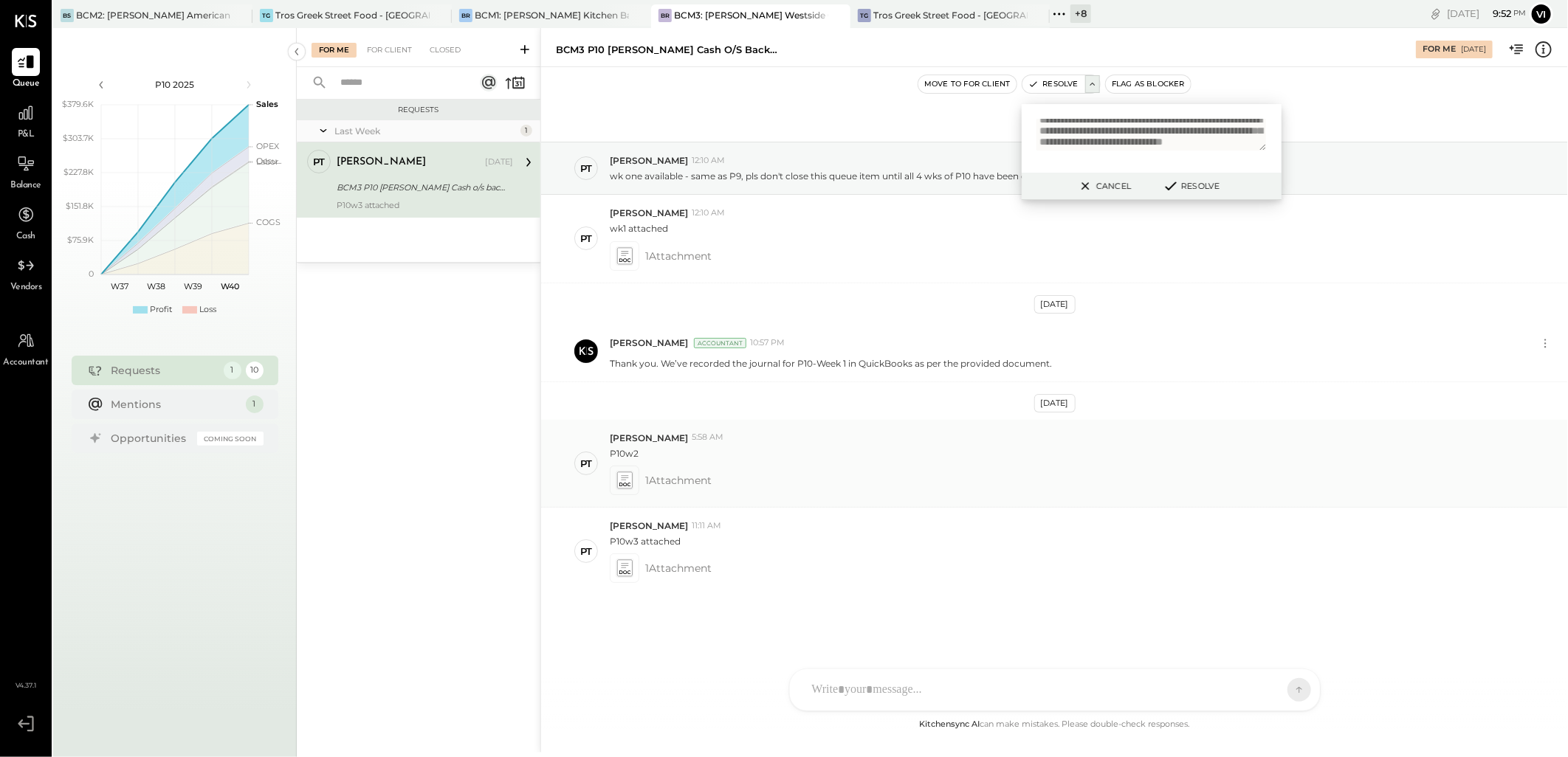
click at [631, 478] on icon at bounding box center [623, 480] width 15 height 17
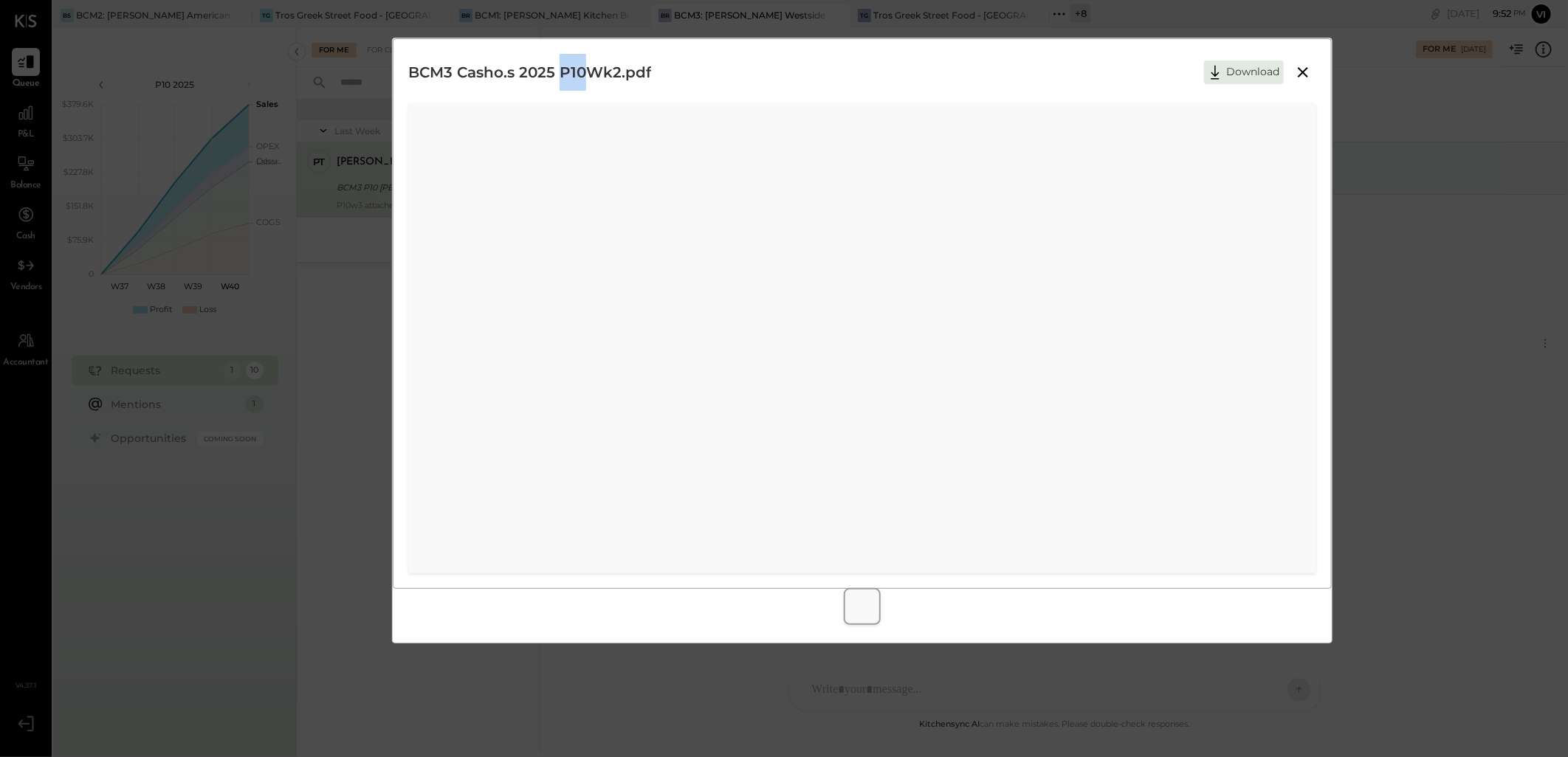
drag, startPoint x: 558, startPoint y: 71, endPoint x: 583, endPoint y: 77, distance: 25.7
click at [583, 77] on h2 "BCM3 Casho.s 2025 P10Wk2.pdf" at bounding box center [529, 72] width 243 height 37
copy h2 "P10"
click at [1245, 76] on button "Download" at bounding box center [1243, 72] width 79 height 23
click at [1293, 70] on button at bounding box center [1302, 72] width 26 height 19
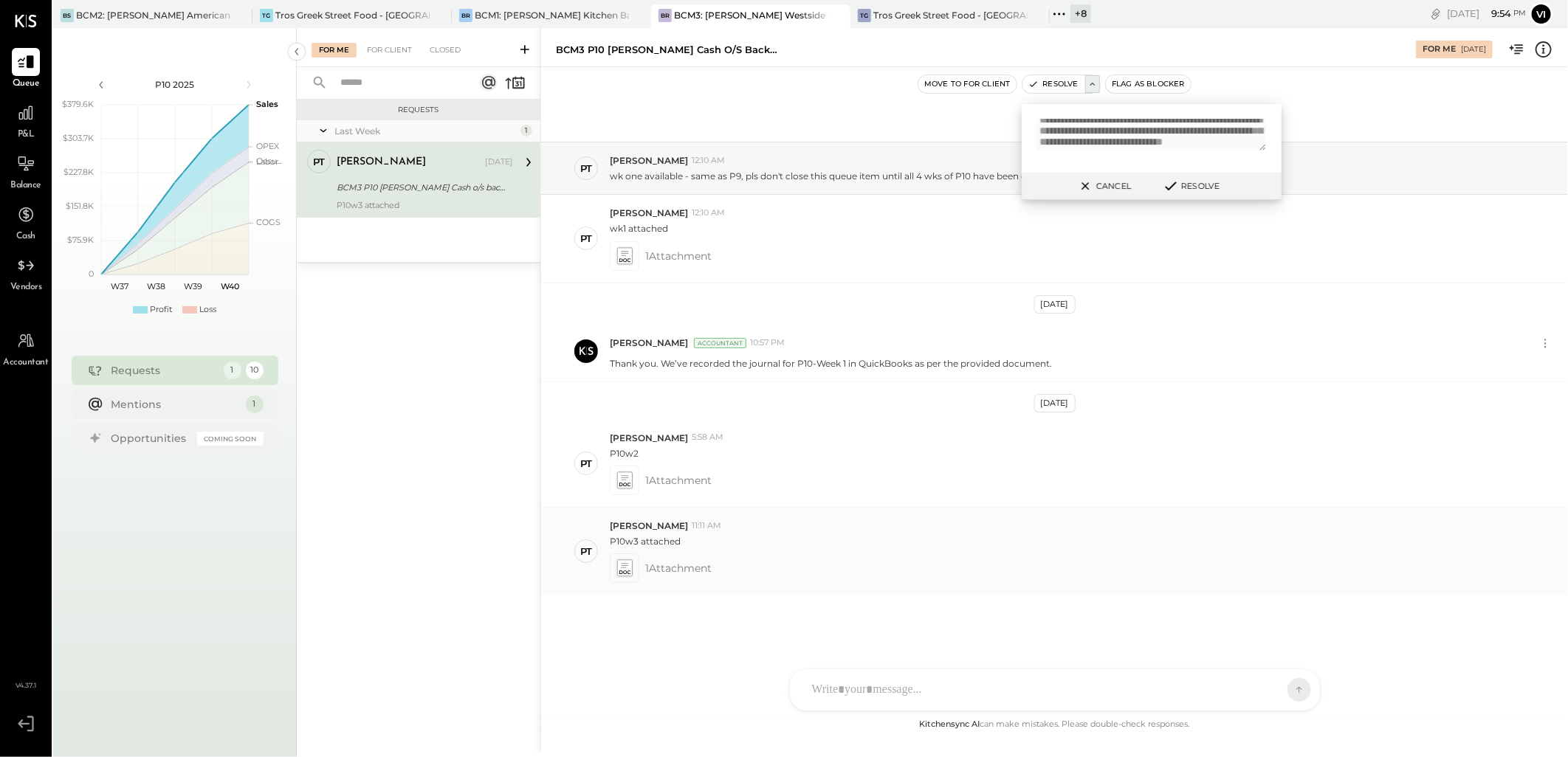
click at [623, 573] on icon at bounding box center [625, 573] width 11 height 4
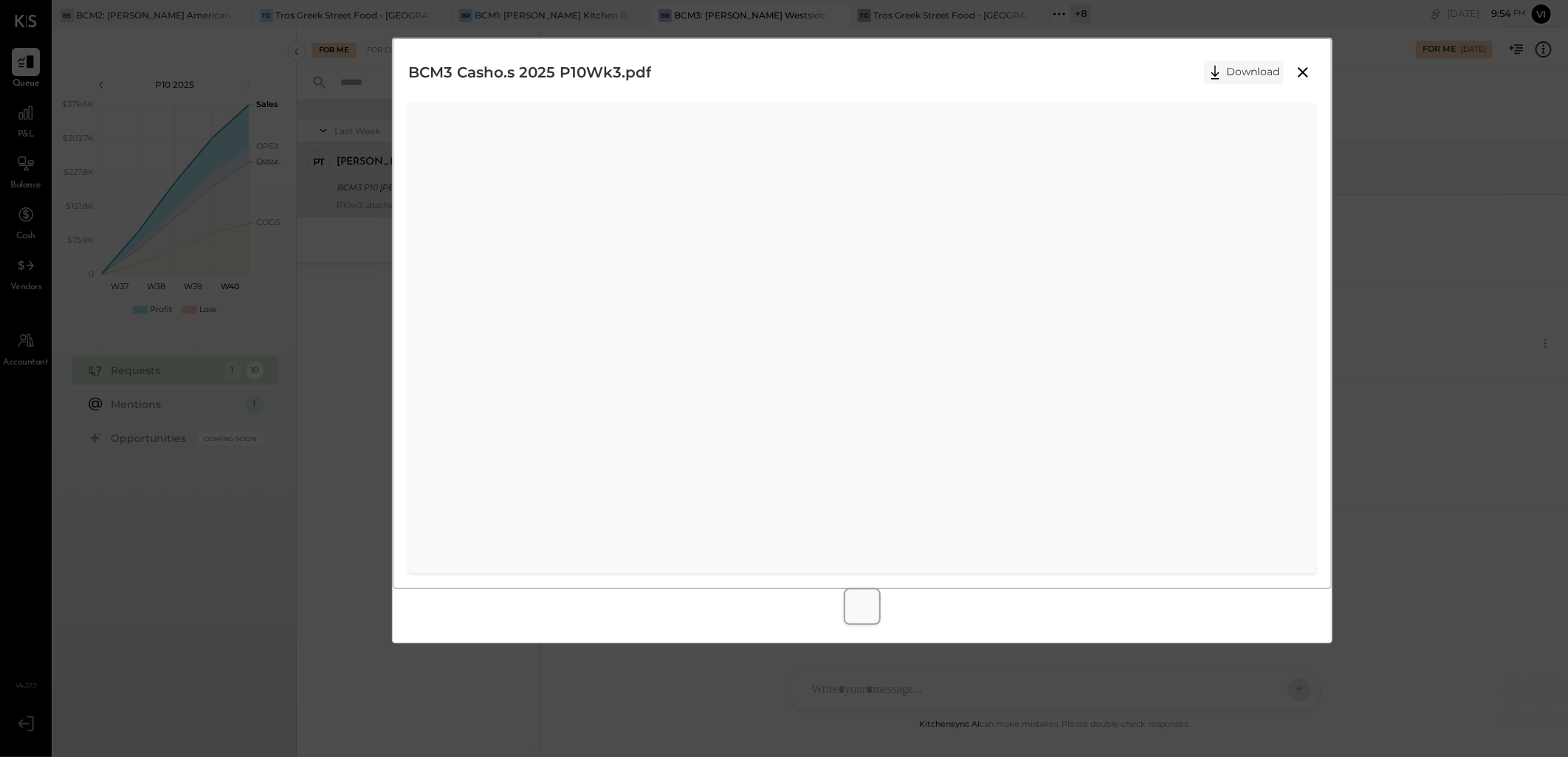
click at [1233, 72] on button "Download" at bounding box center [1243, 72] width 79 height 23
click at [1302, 74] on icon at bounding box center [1302, 72] width 10 height 10
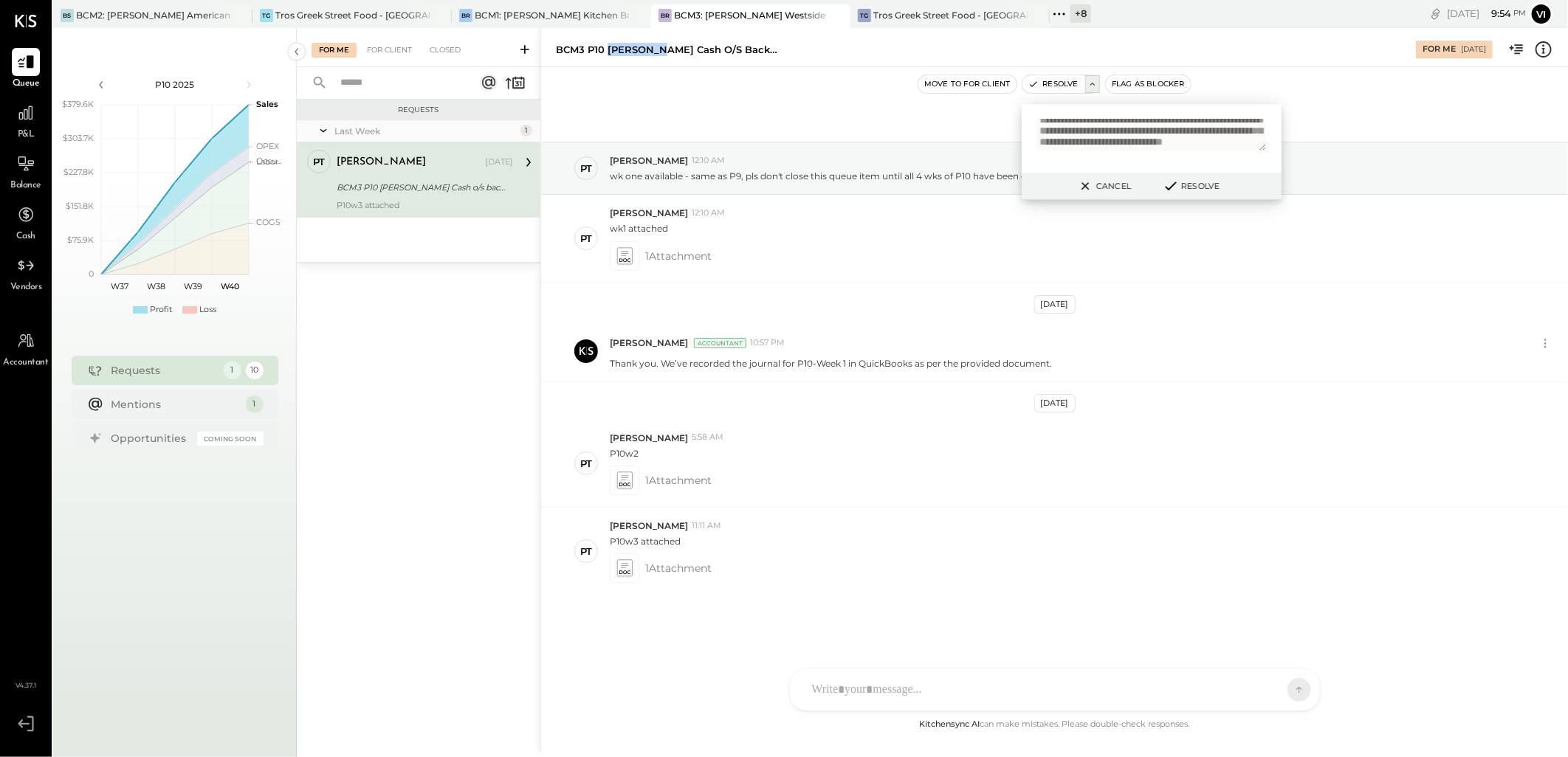
drag, startPoint x: 609, startPoint y: 50, endPoint x: 655, endPoint y: 54, distance: 46.2
click at [655, 54] on div "BCM3 P10 [PERSON_NAME] Cash o/s backup" at bounding box center [667, 50] width 221 height 14
copy div "[PERSON_NAME] Cas"
click at [916, 704] on div at bounding box center [1054, 691] width 530 height 42
paste div
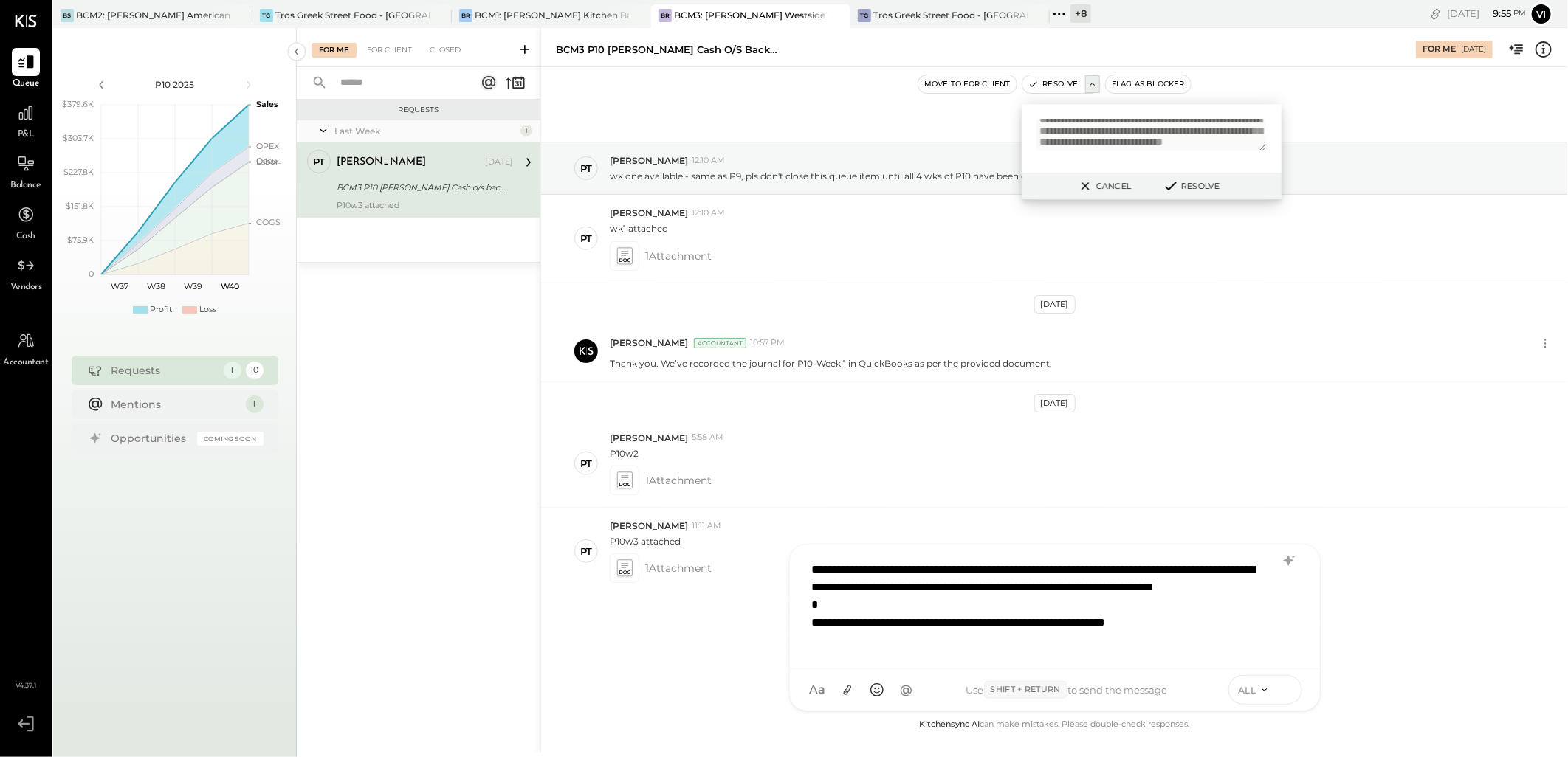
click at [1288, 692] on icon at bounding box center [1286, 689] width 14 height 14
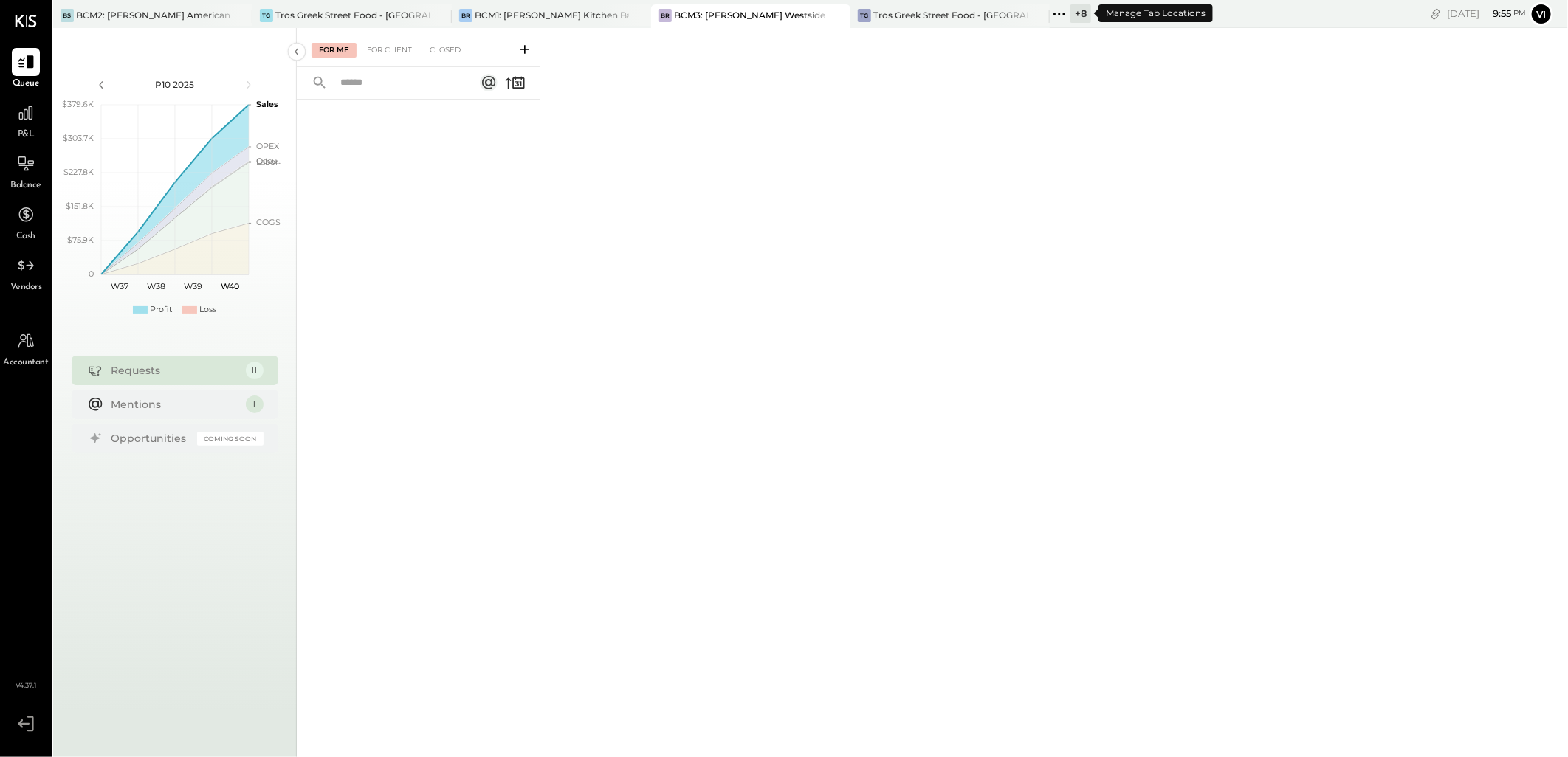
click at [1062, 15] on icon at bounding box center [1059, 14] width 19 height 19
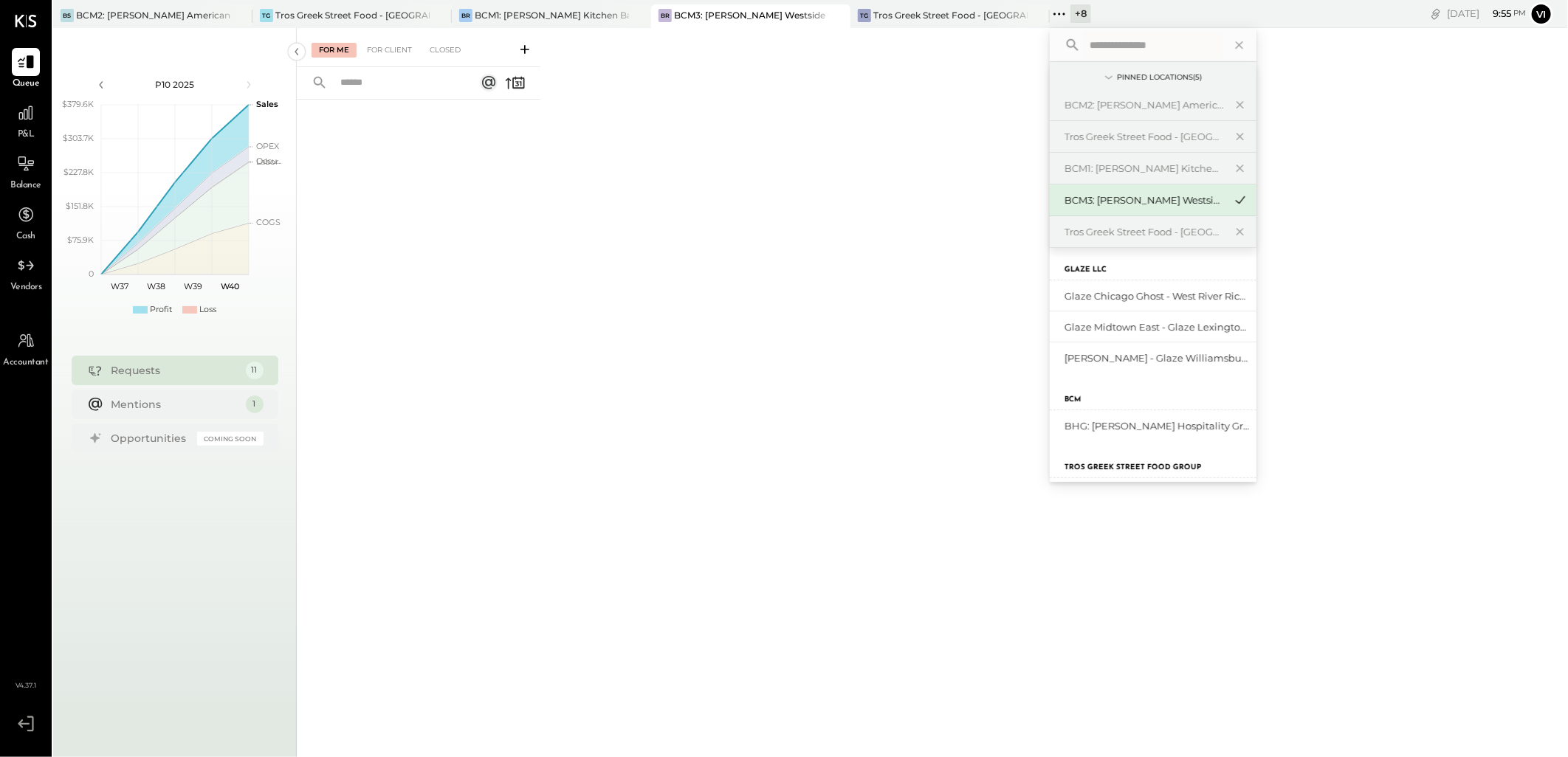
scroll to position [164, 0]
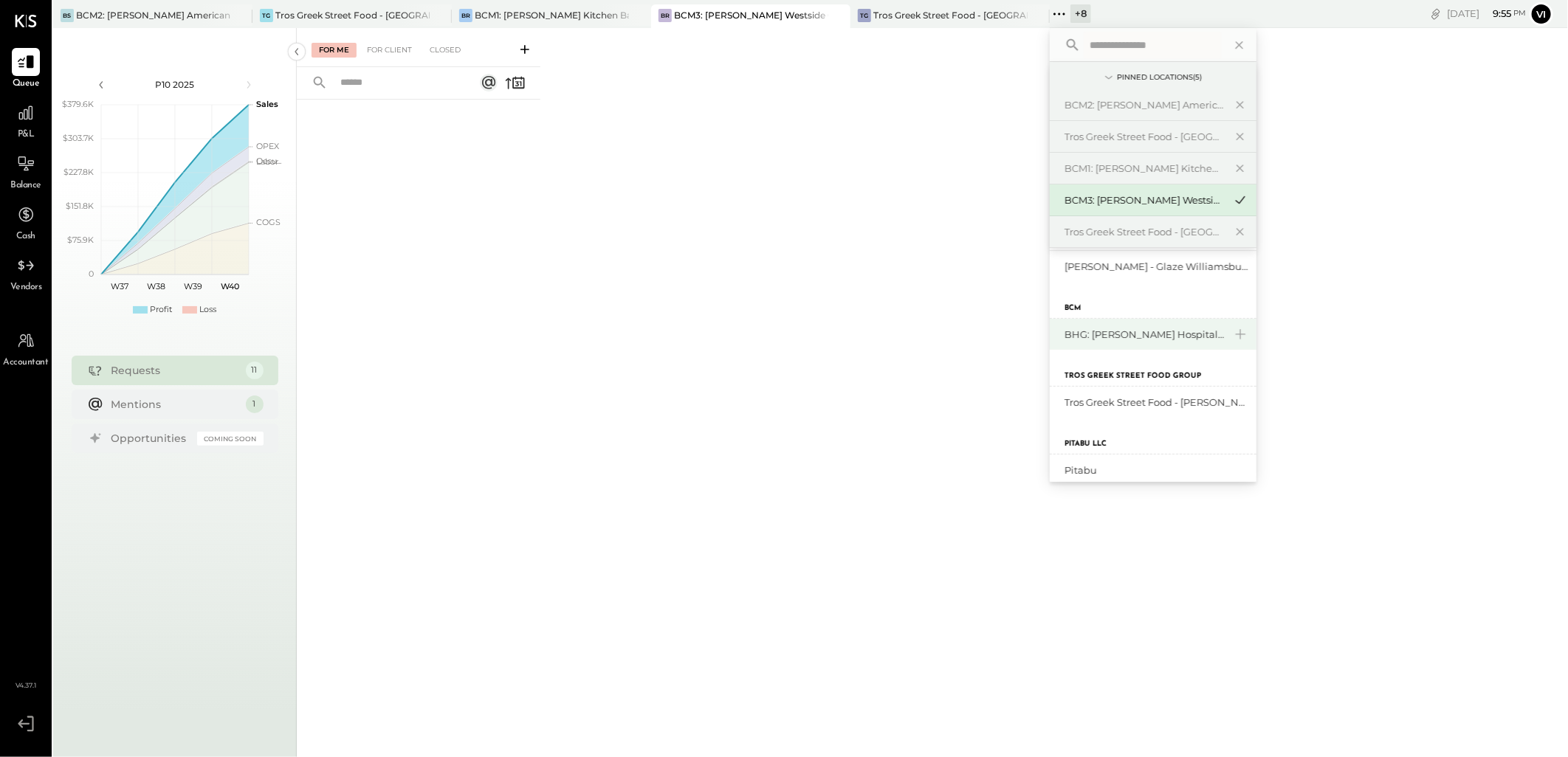
click at [1150, 341] on div "BHG: [PERSON_NAME] Hospitality Group, LLC" at bounding box center [1143, 335] width 159 height 14
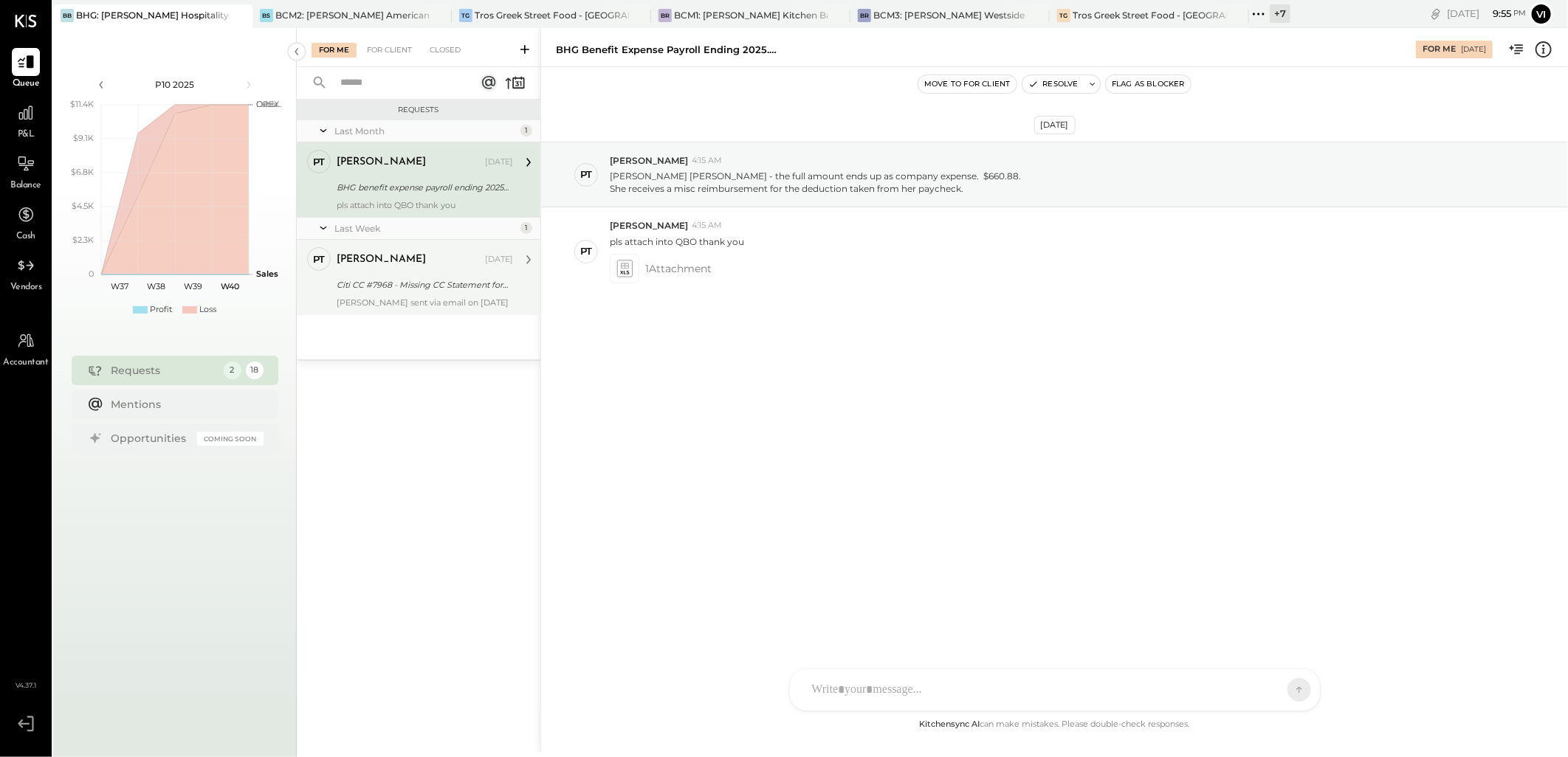
click at [401, 303] on div "[PERSON_NAME] sent via email on [DATE]" at bounding box center [425, 302] width 176 height 10
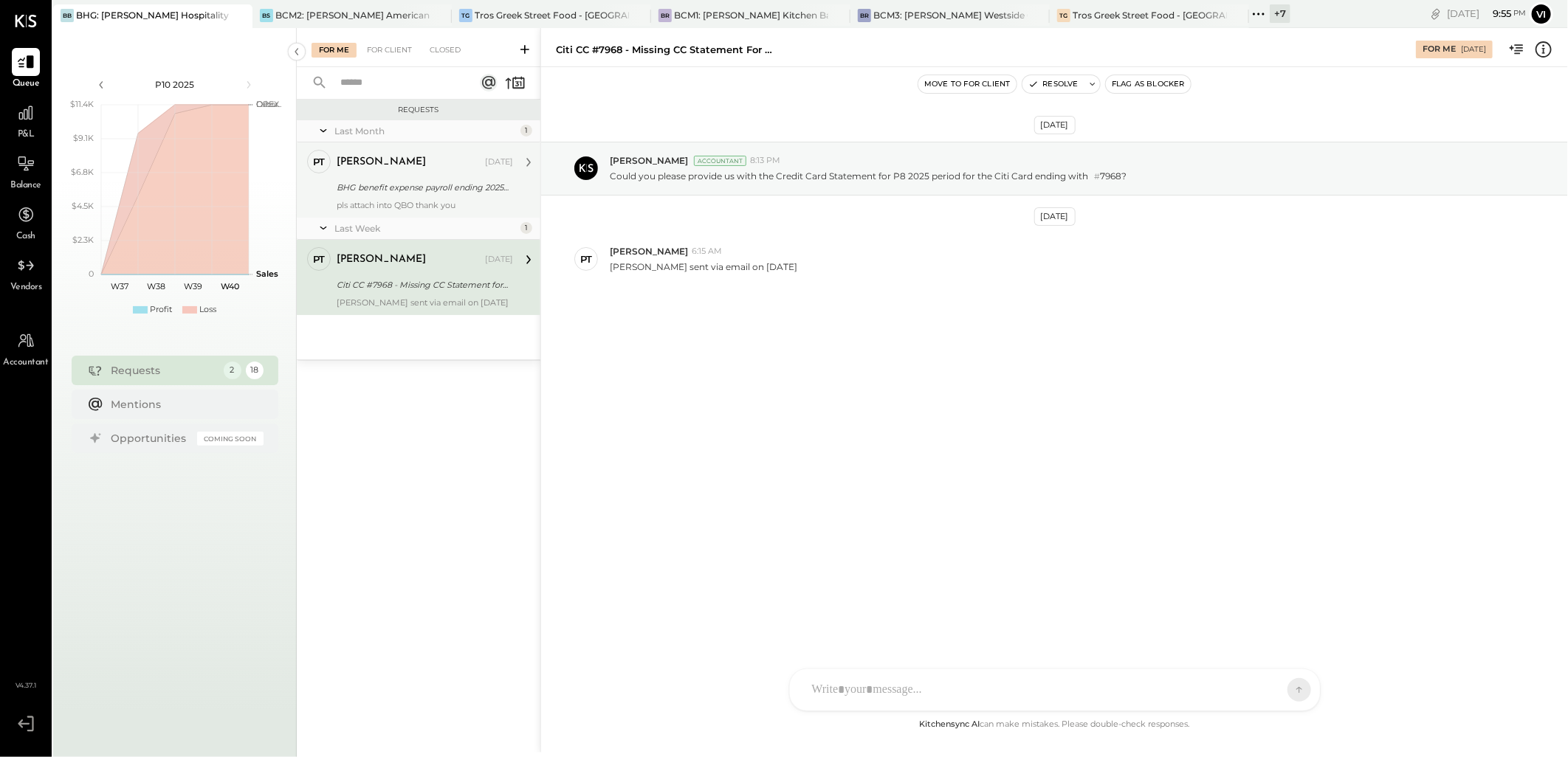
click at [437, 196] on div "[PERSON_NAME] [DATE] BHG benefit expense payroll ending 2025.0924 pls attach in…" at bounding box center [425, 180] width 176 height 61
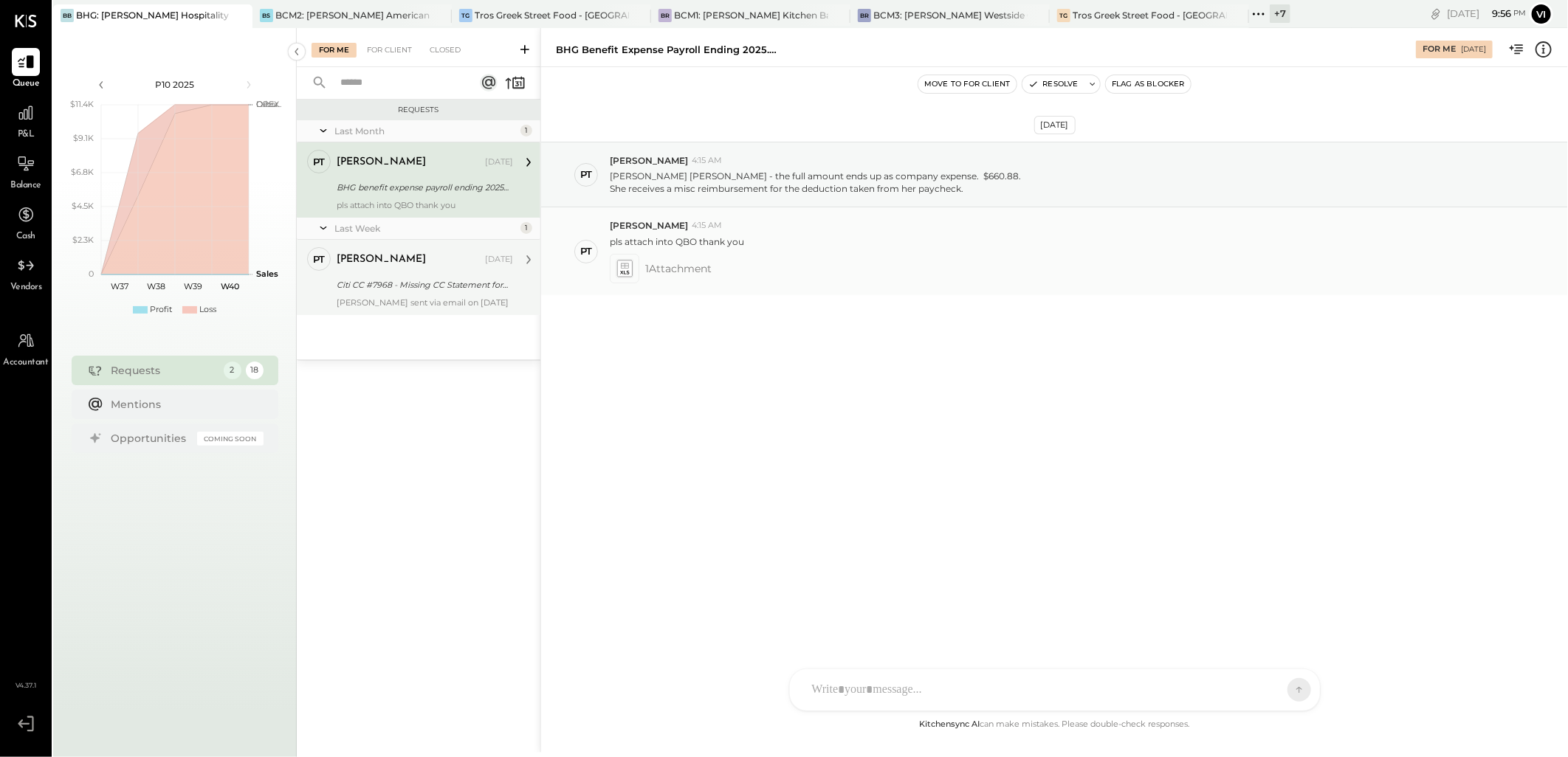
click at [615, 274] on icon at bounding box center [624, 268] width 18 height 21
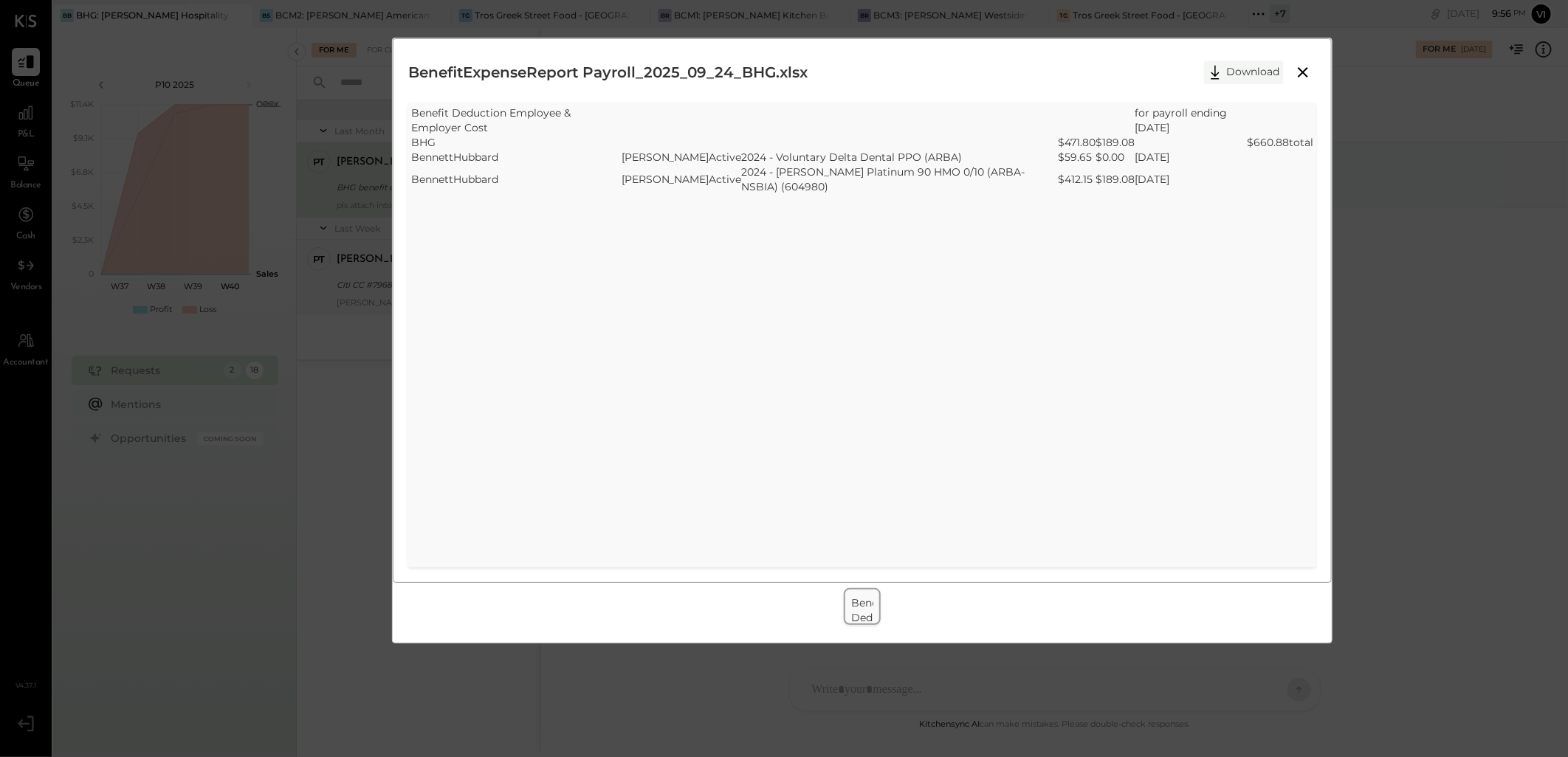
click at [1246, 74] on button "Download" at bounding box center [1243, 72] width 79 height 23
click at [809, 351] on div "SheetJS Table Export Benefit Deduction Employee & Employer Cost for payroll end…" at bounding box center [861, 335] width 908 height 465
click at [1304, 70] on icon at bounding box center [1303, 72] width 18 height 18
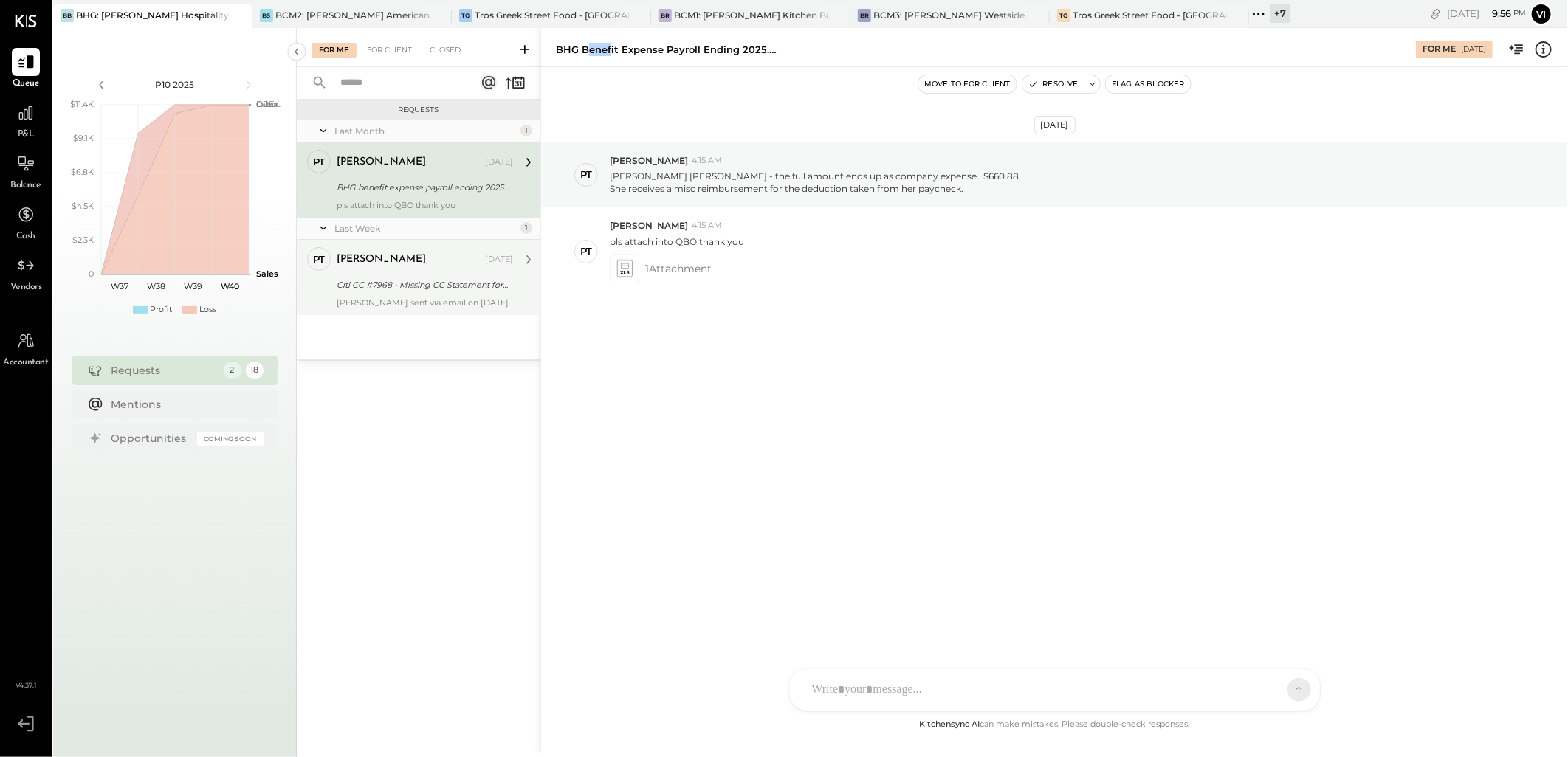
drag, startPoint x: 586, startPoint y: 46, endPoint x: 608, endPoint y: 50, distance: 22.4
click at [608, 50] on div "BHG benefit expense payroll ending 2025.0924" at bounding box center [667, 50] width 221 height 14
click at [607, 50] on div "BHG benefit expense payroll ending 2025.0924" at bounding box center [667, 50] width 221 height 14
drag, startPoint x: 581, startPoint y: 48, endPoint x: 623, endPoint y: 49, distance: 42.0
click at [623, 49] on div "BHG benefit expense payroll ending 2025.0924" at bounding box center [667, 50] width 221 height 14
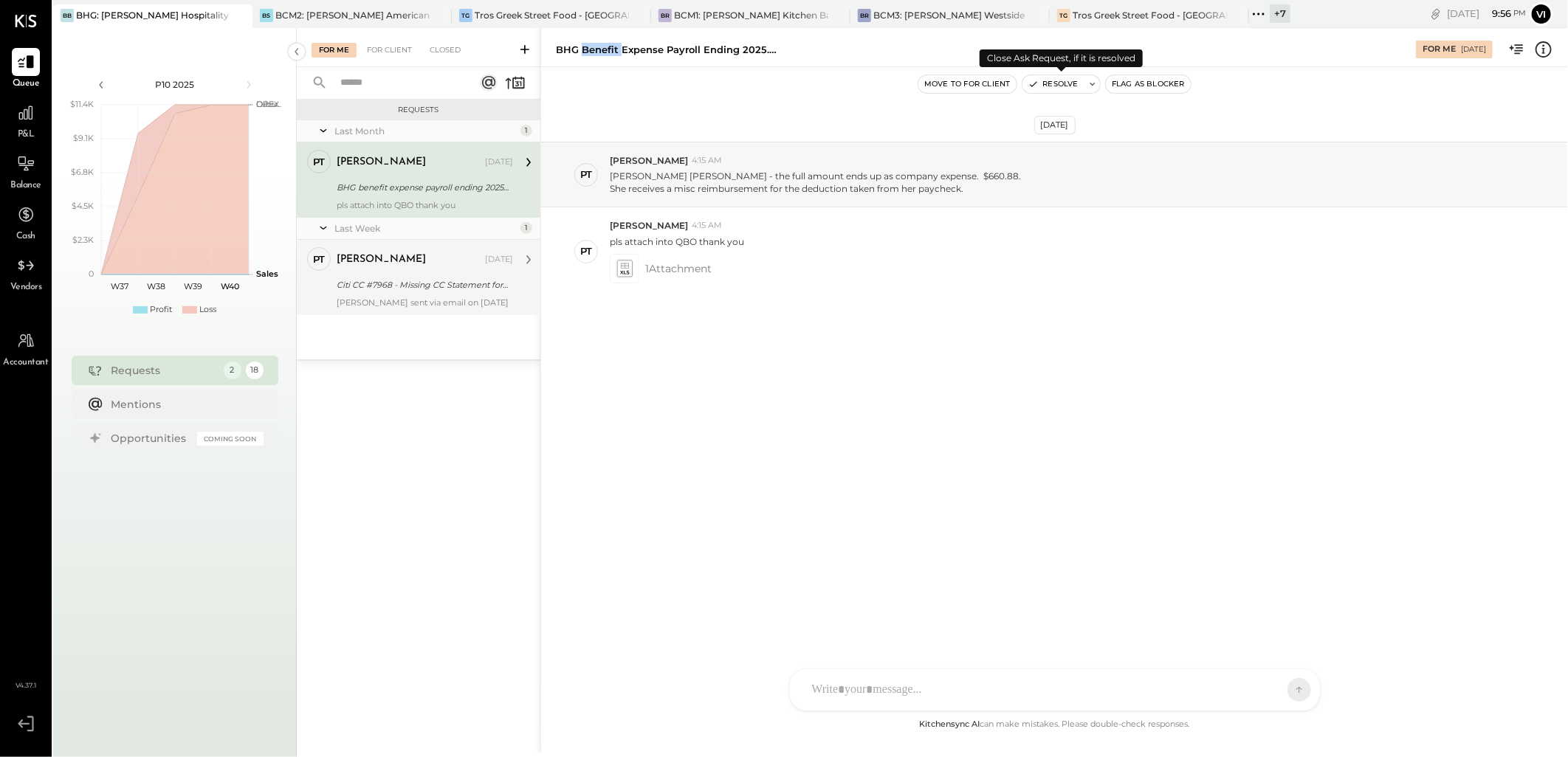
click at [1094, 85] on icon at bounding box center [1092, 84] width 10 height 10
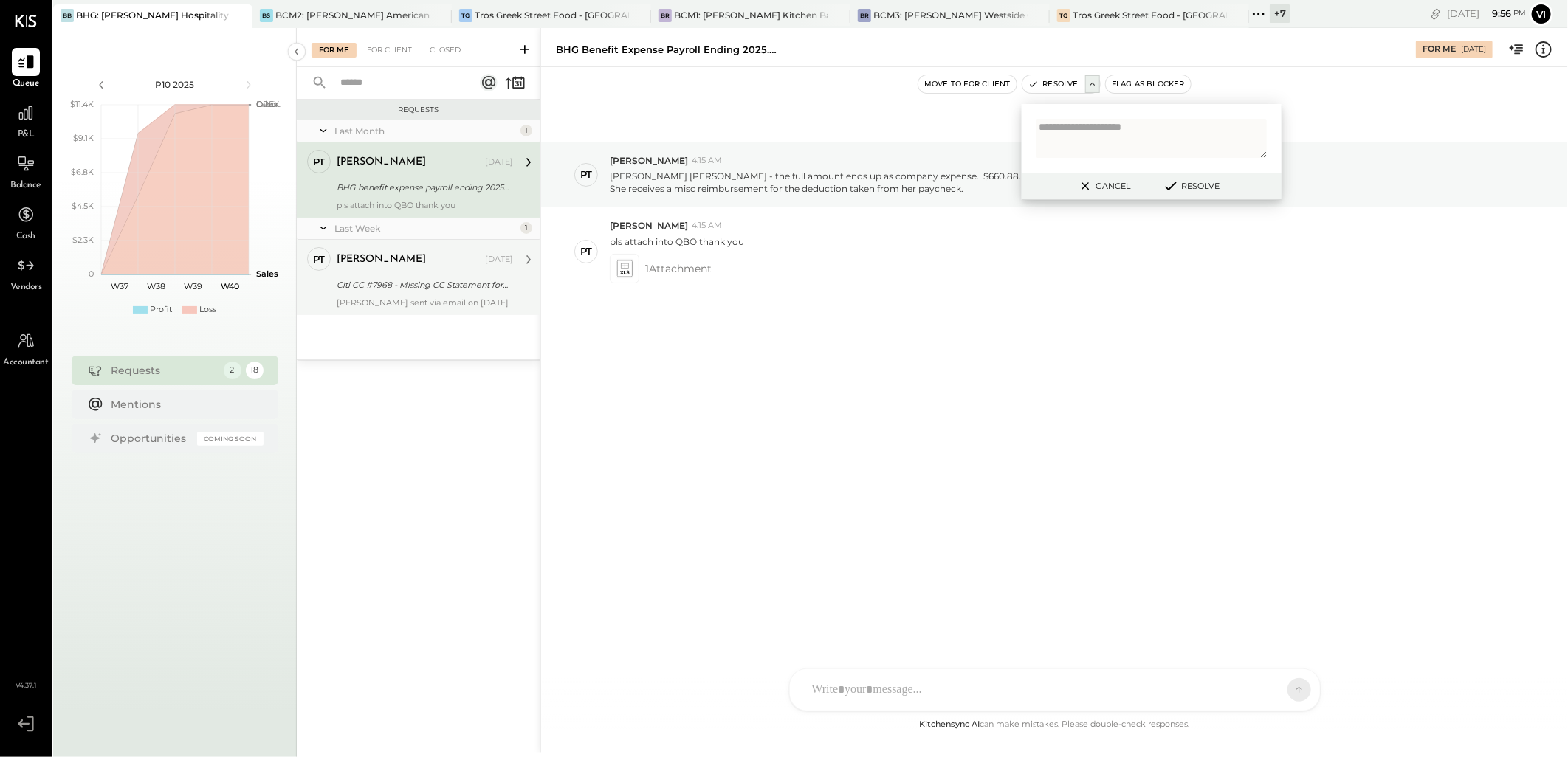
click at [1098, 136] on textarea at bounding box center [1151, 138] width 230 height 39
type textarea "**********"
click at [1189, 190] on button "Resolve" at bounding box center [1190, 186] width 67 height 18
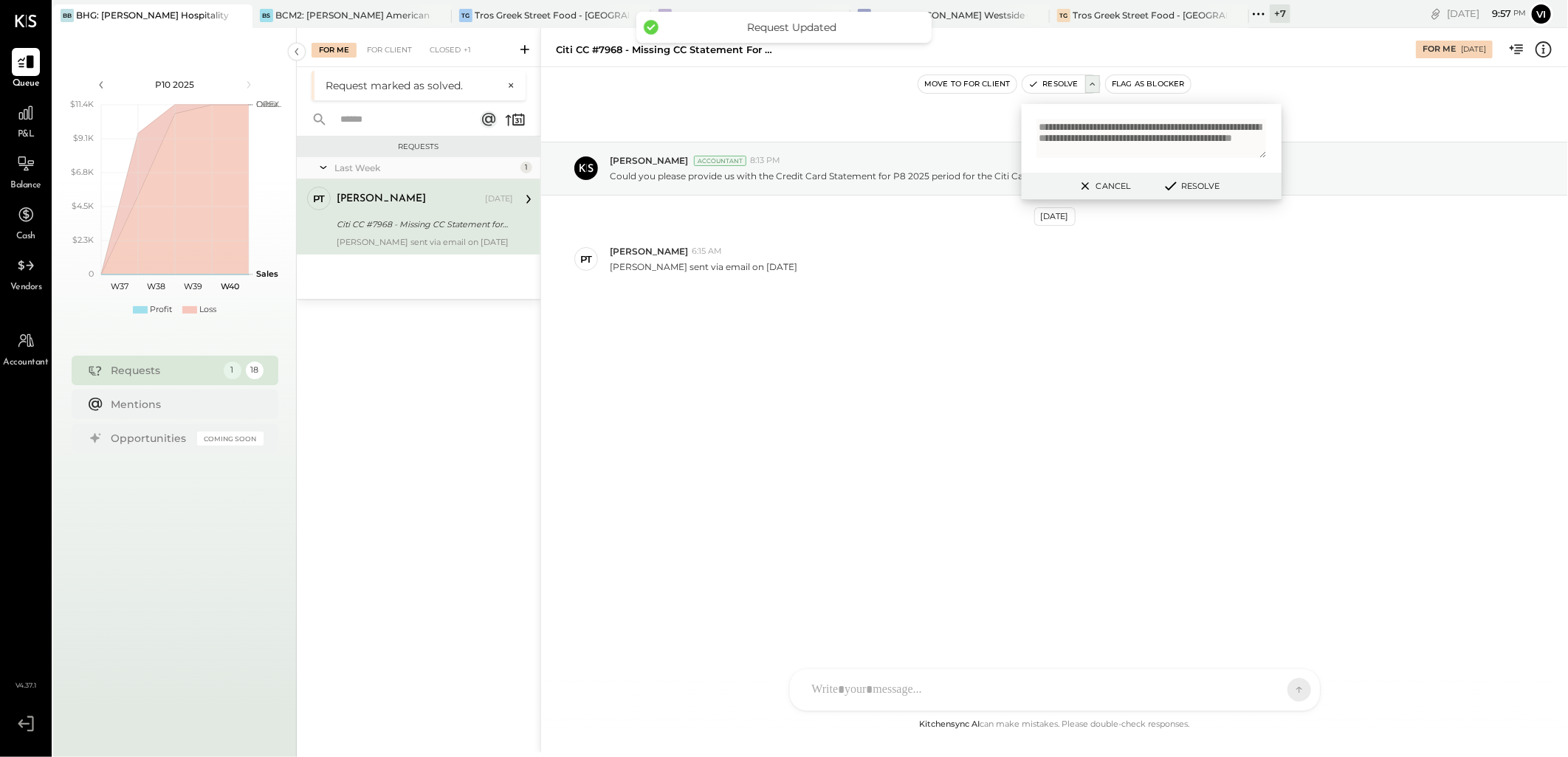
click at [848, 409] on div "[DATE] [PERSON_NAME] Accountant 8:13 PM Could you please provide us with the Cr…" at bounding box center [1054, 392] width 1026 height 649
click at [1097, 191] on button "Cancel" at bounding box center [1103, 186] width 63 height 19
click at [904, 681] on div at bounding box center [1041, 690] width 474 height 33
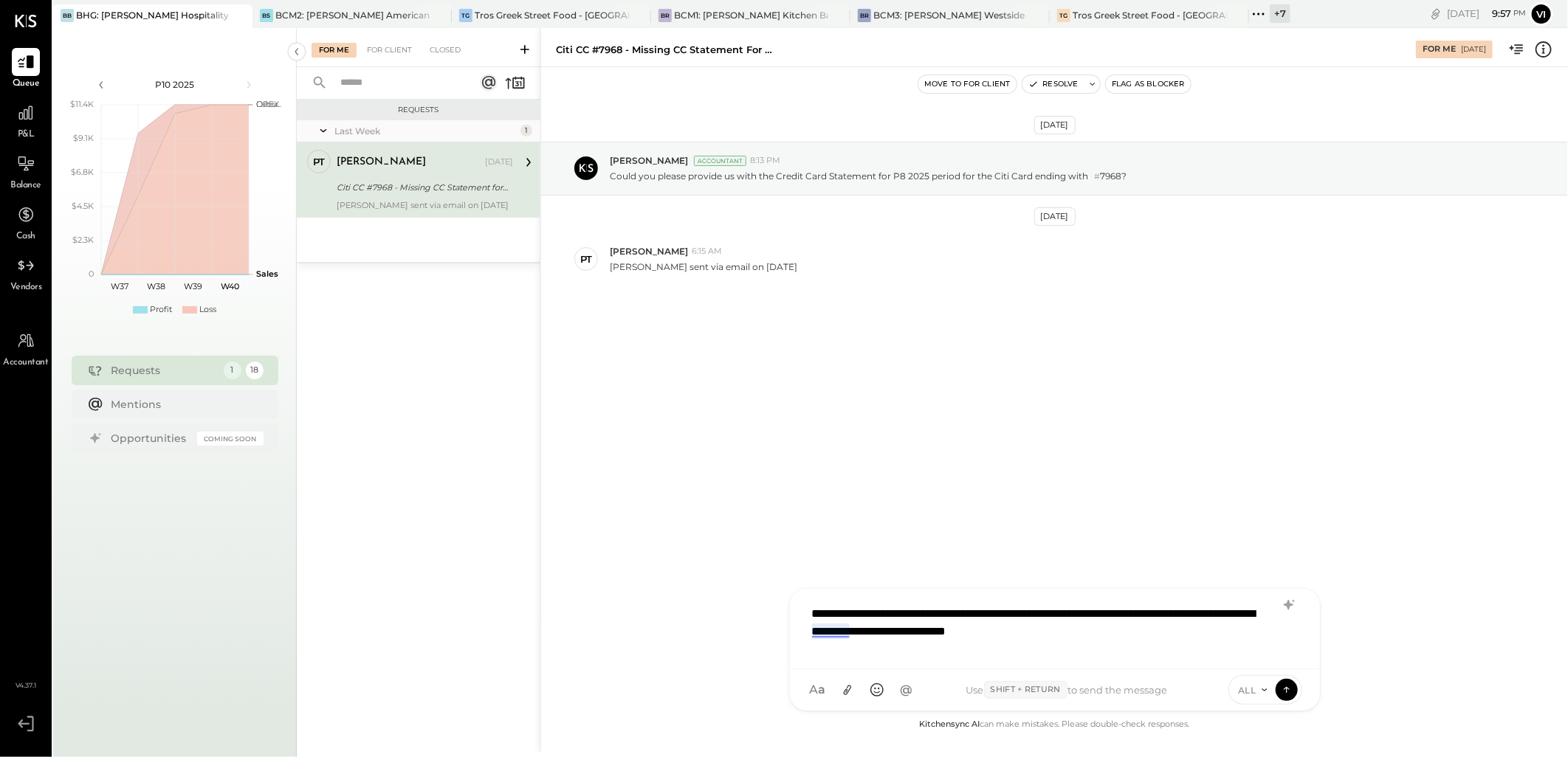
click at [840, 636] on div "**********" at bounding box center [1054, 627] width 501 height 59
click at [728, 554] on button "in case EN" at bounding box center [744, 546] width 204 height 26
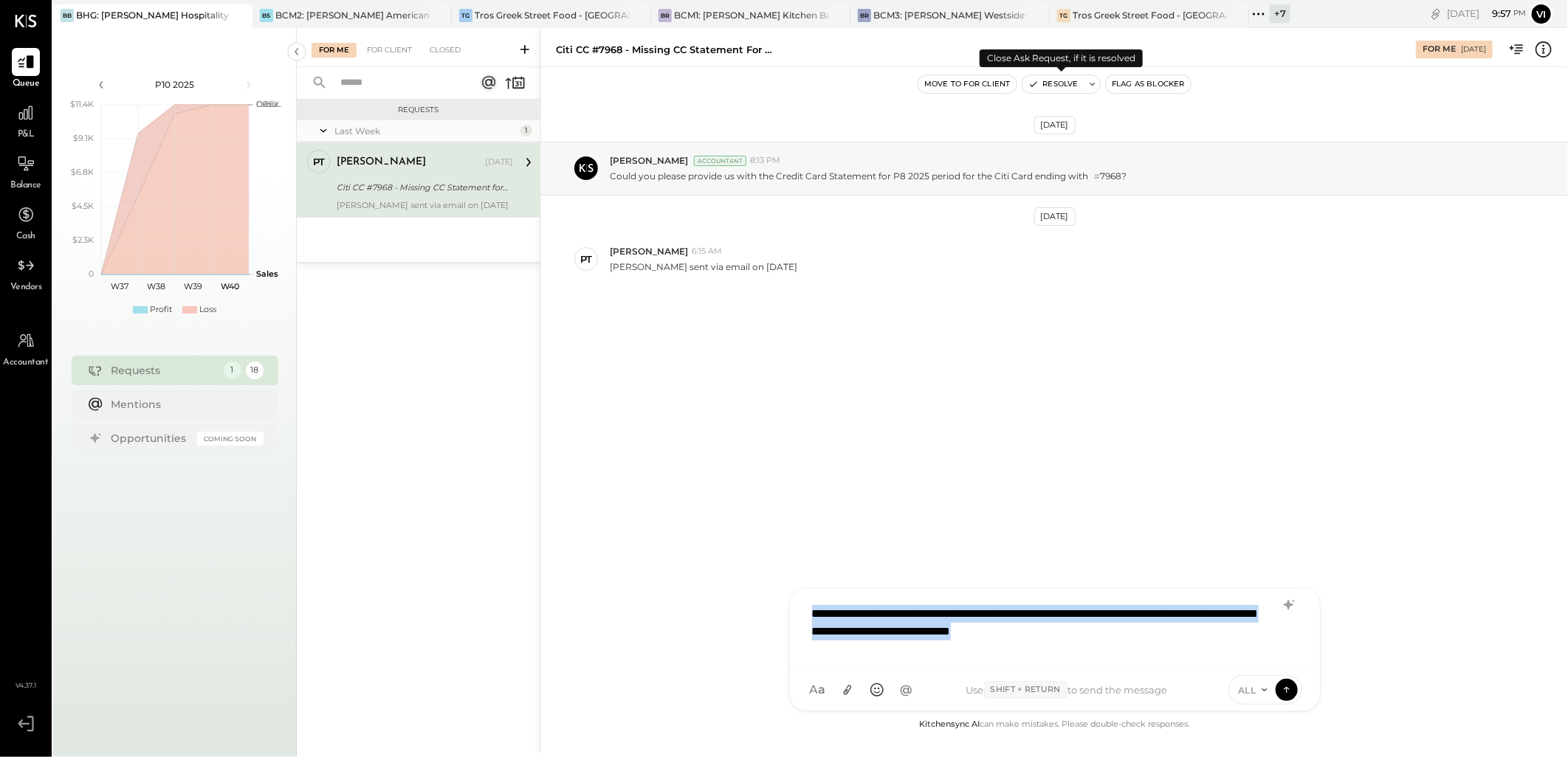
click at [1092, 90] on button at bounding box center [1092, 84] width 14 height 18
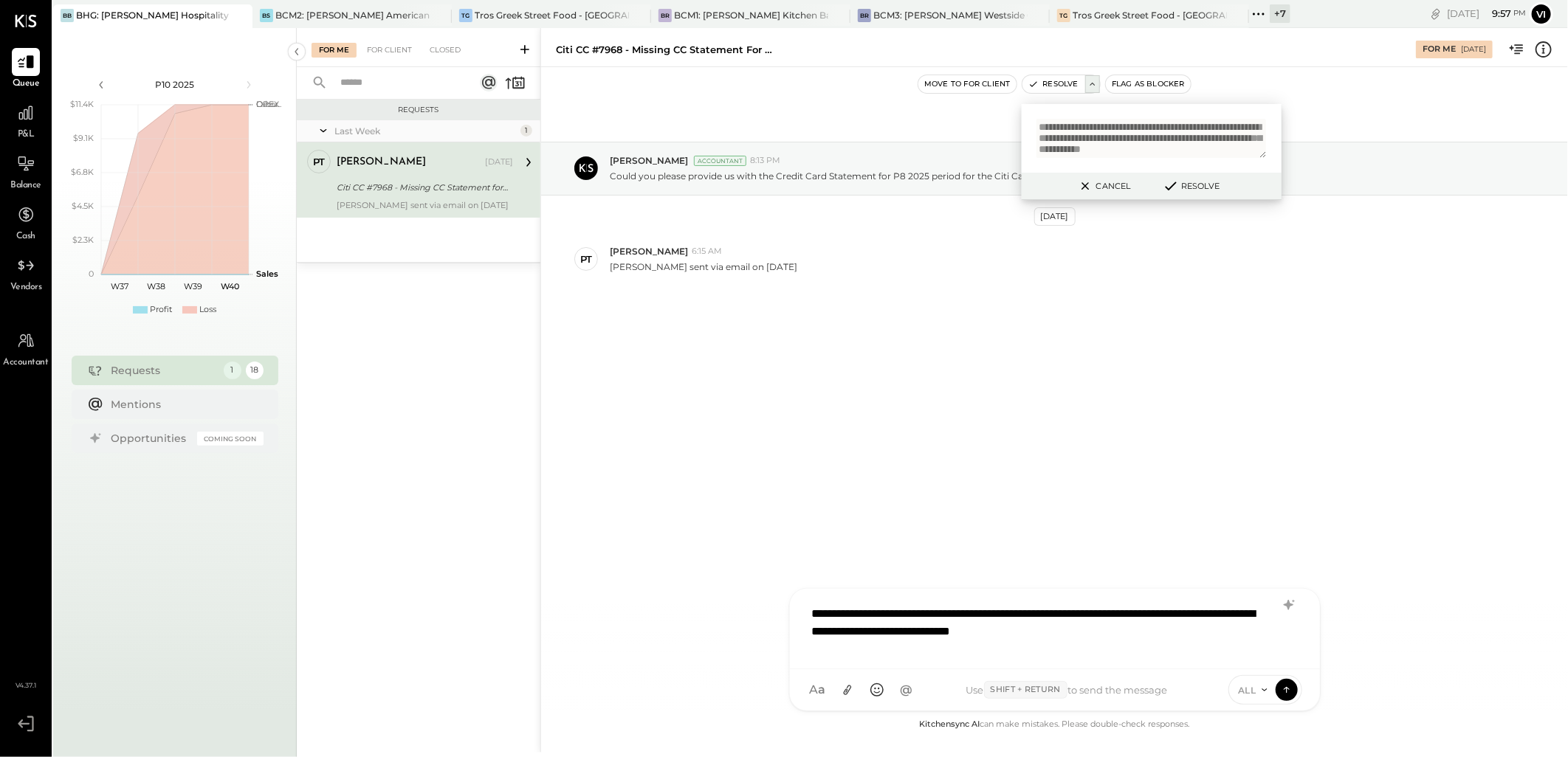
scroll to position [13, 0]
type textarea "**********"
click at [1195, 192] on button "Resolve" at bounding box center [1190, 186] width 67 height 18
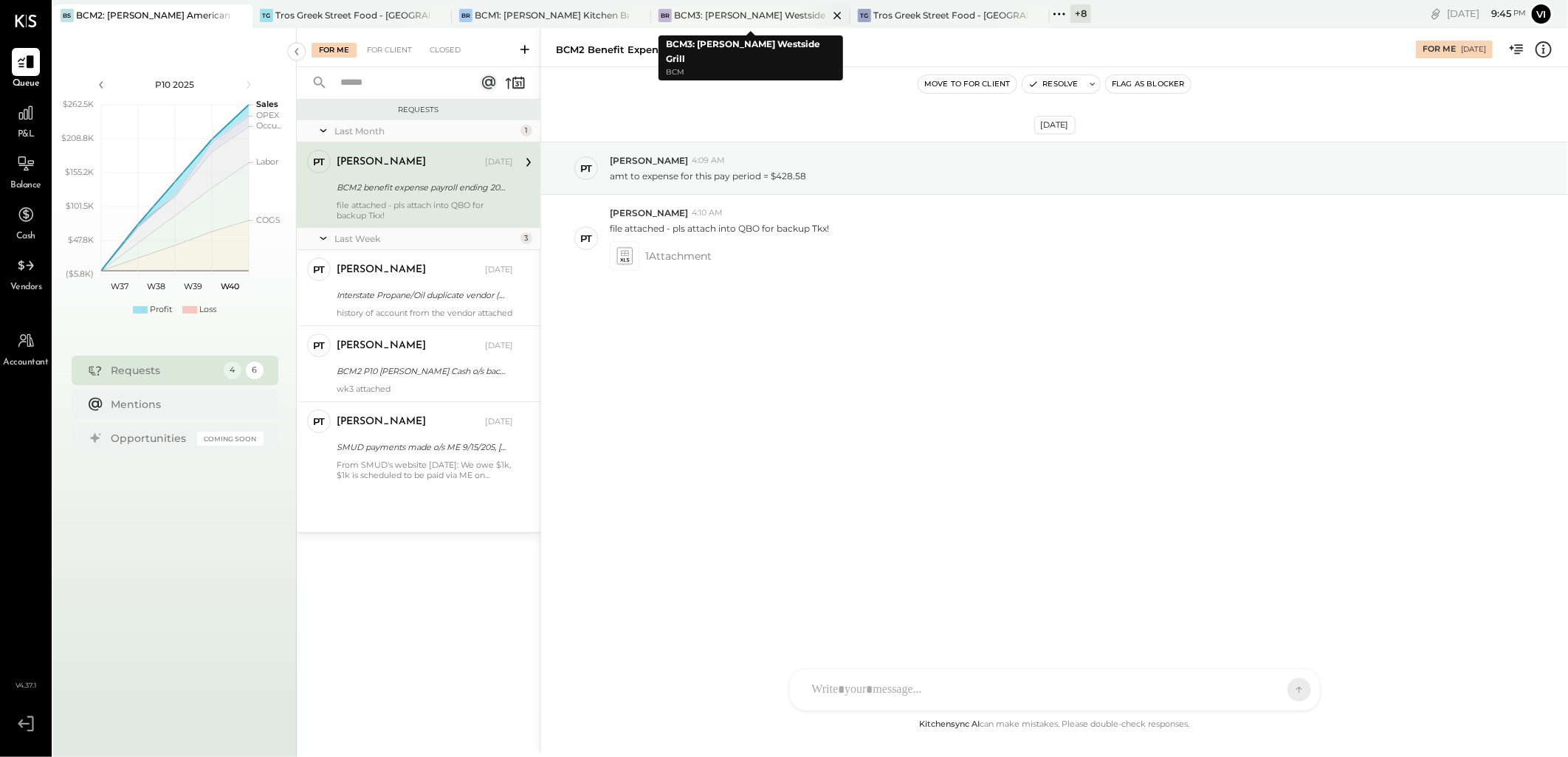
click at [705, 14] on div "BCM3: [PERSON_NAME] Westside Grill" at bounding box center [751, 15] width 155 height 13
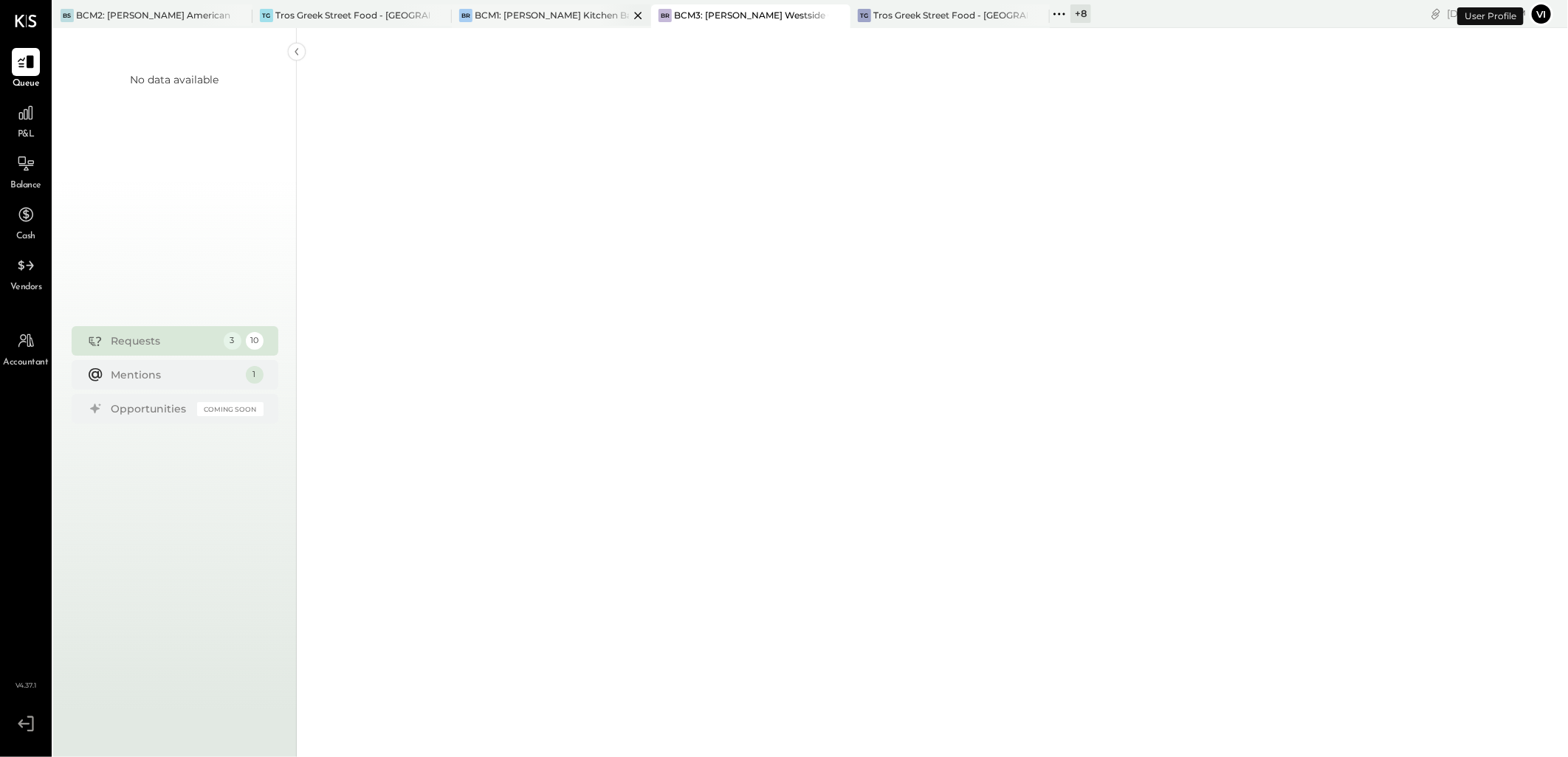
click at [554, 17] on div "BCM1: [PERSON_NAME] Kitchen Bar Market" at bounding box center [551, 15] width 155 height 13
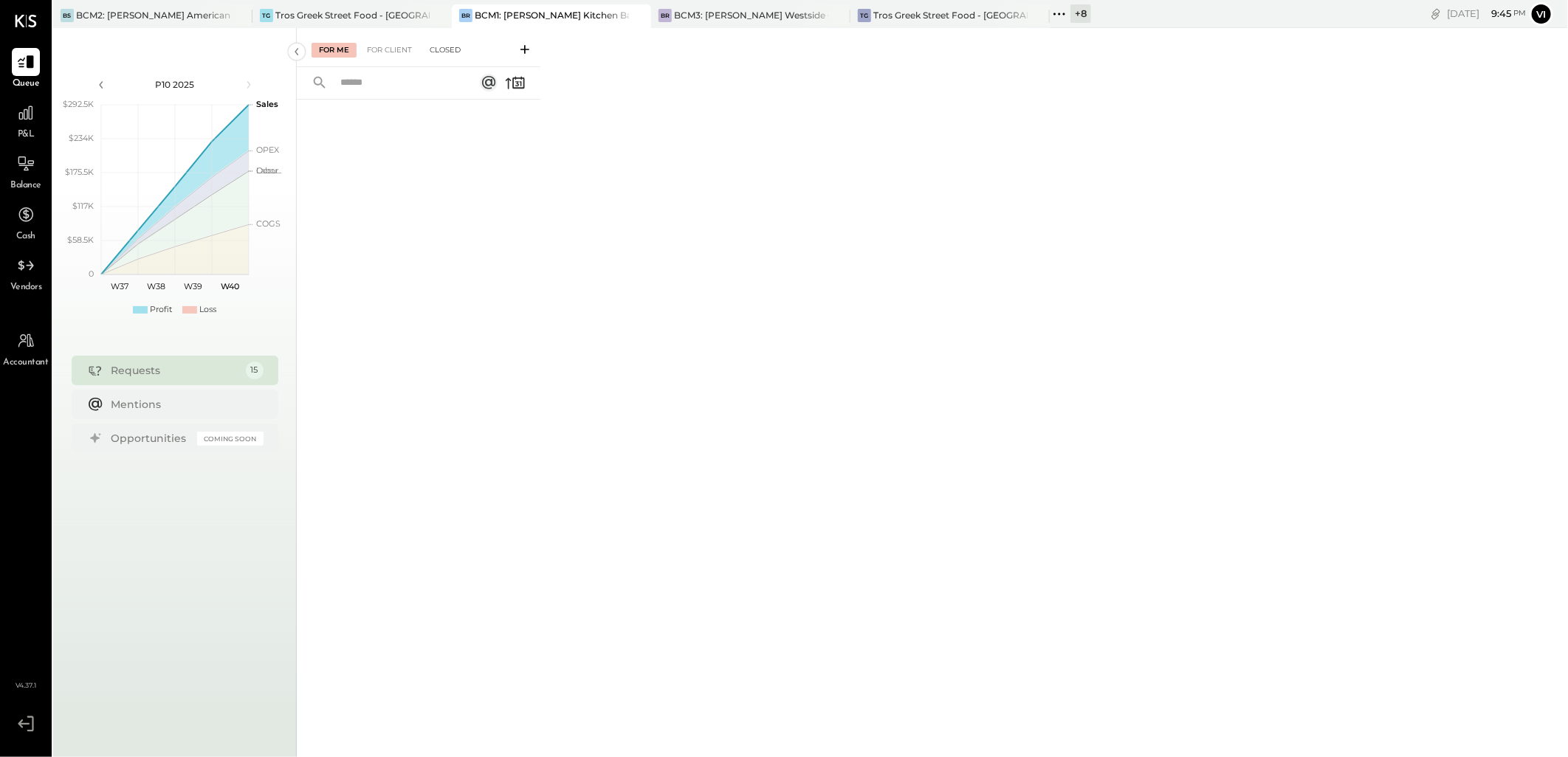
click at [445, 49] on div "Closed" at bounding box center [445, 50] width 46 height 14
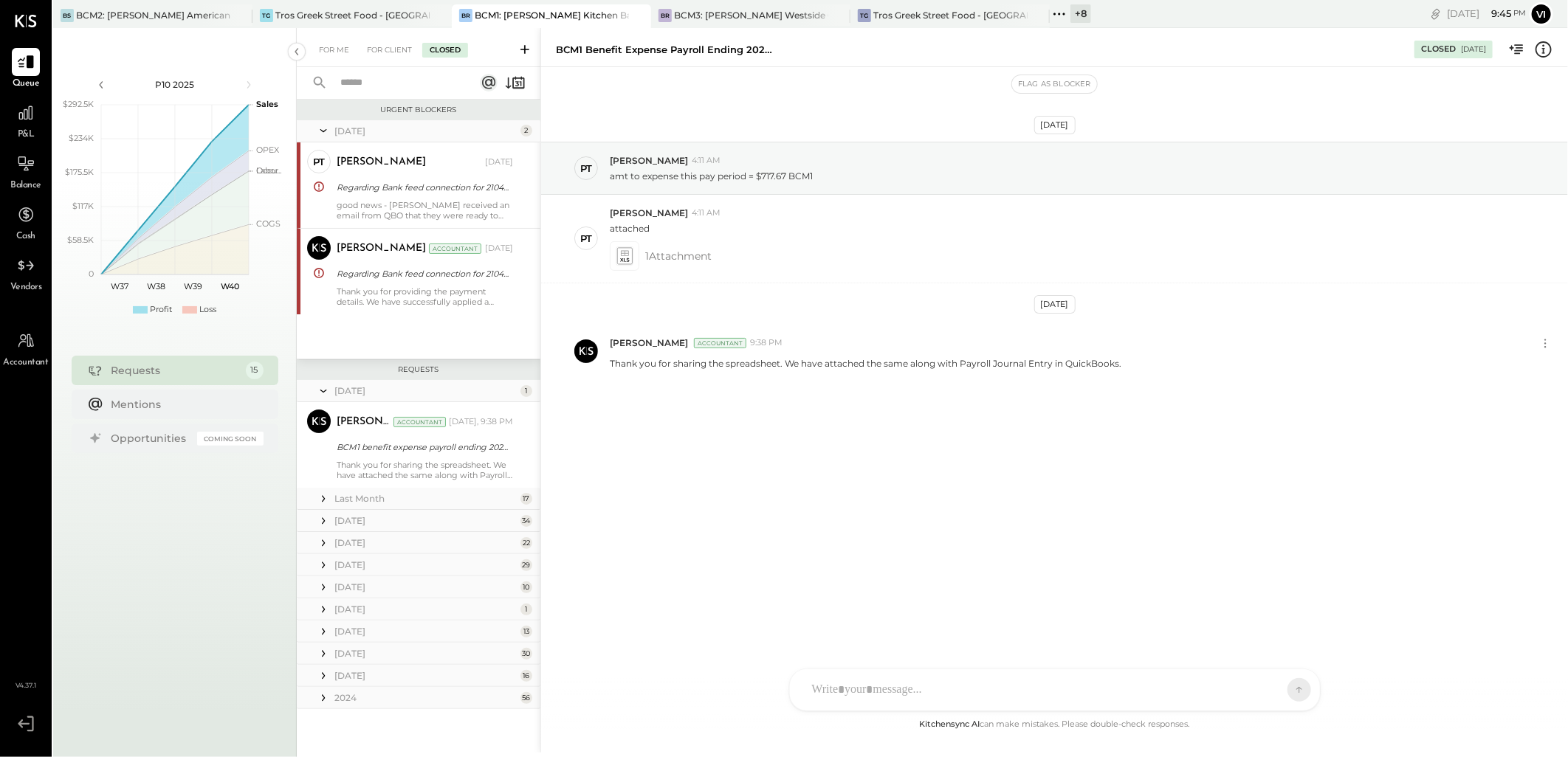
click at [400, 79] on input "text" at bounding box center [398, 83] width 134 height 24
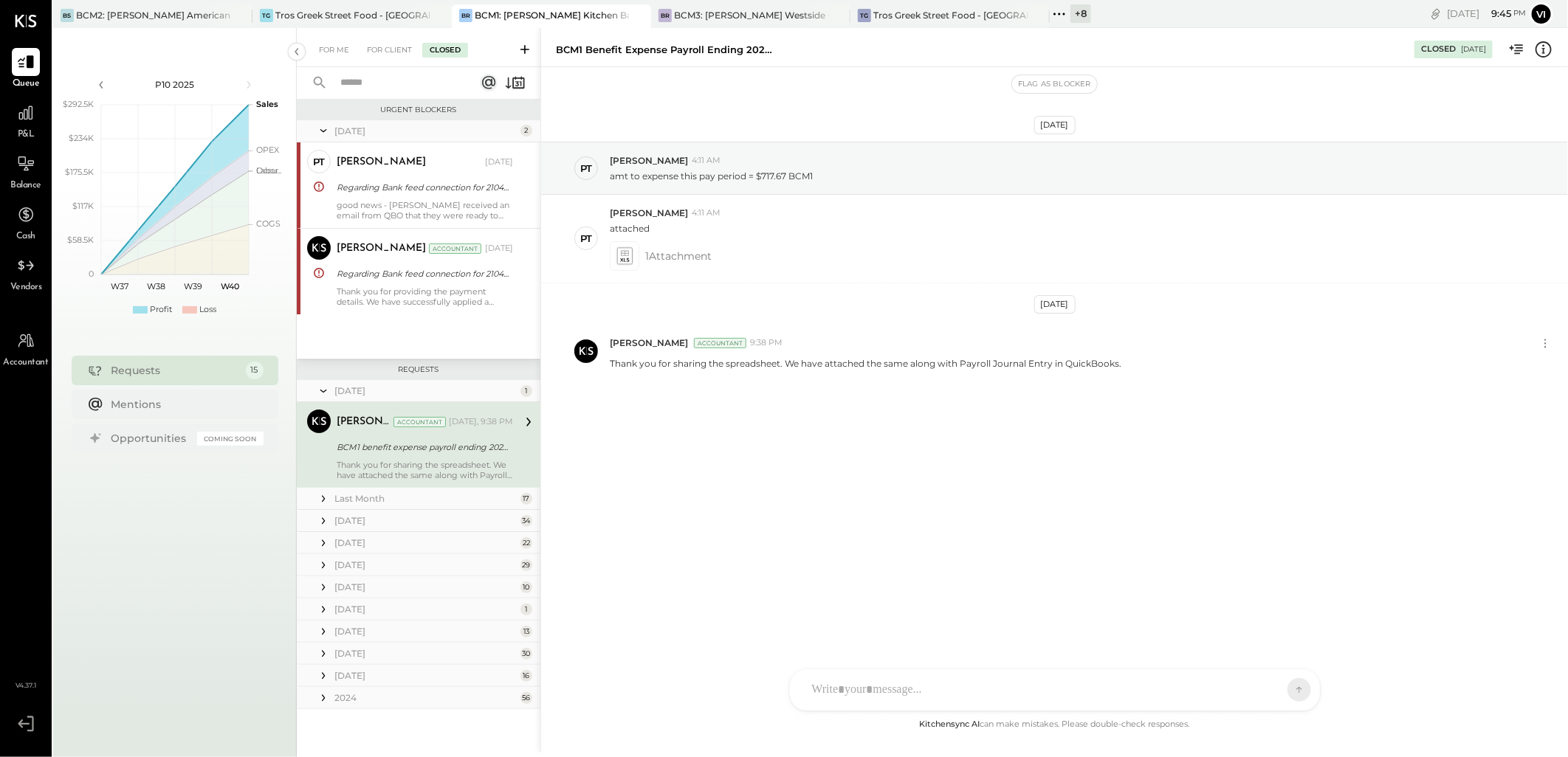
scroll to position [1, 0]
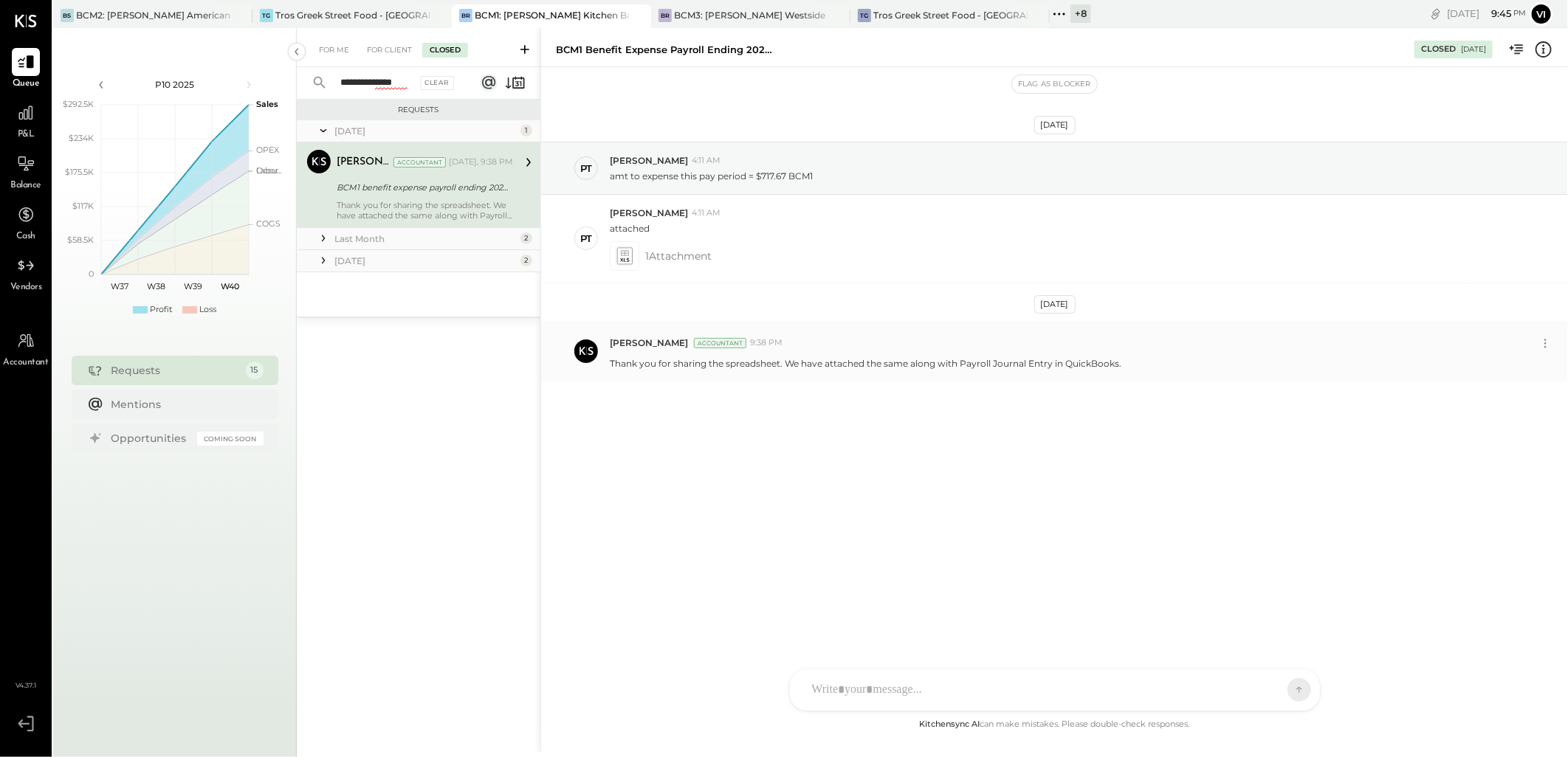
click at [637, 365] on p "Thank you for sharing the spreadsheet. We have attached the same along with Pay…" at bounding box center [865, 364] width 511 height 13
copy div "Thank you for sharing the spreadsheet. We have attached the same along with Pay…"
click at [350, 72] on input "**********" at bounding box center [374, 83] width 86 height 24
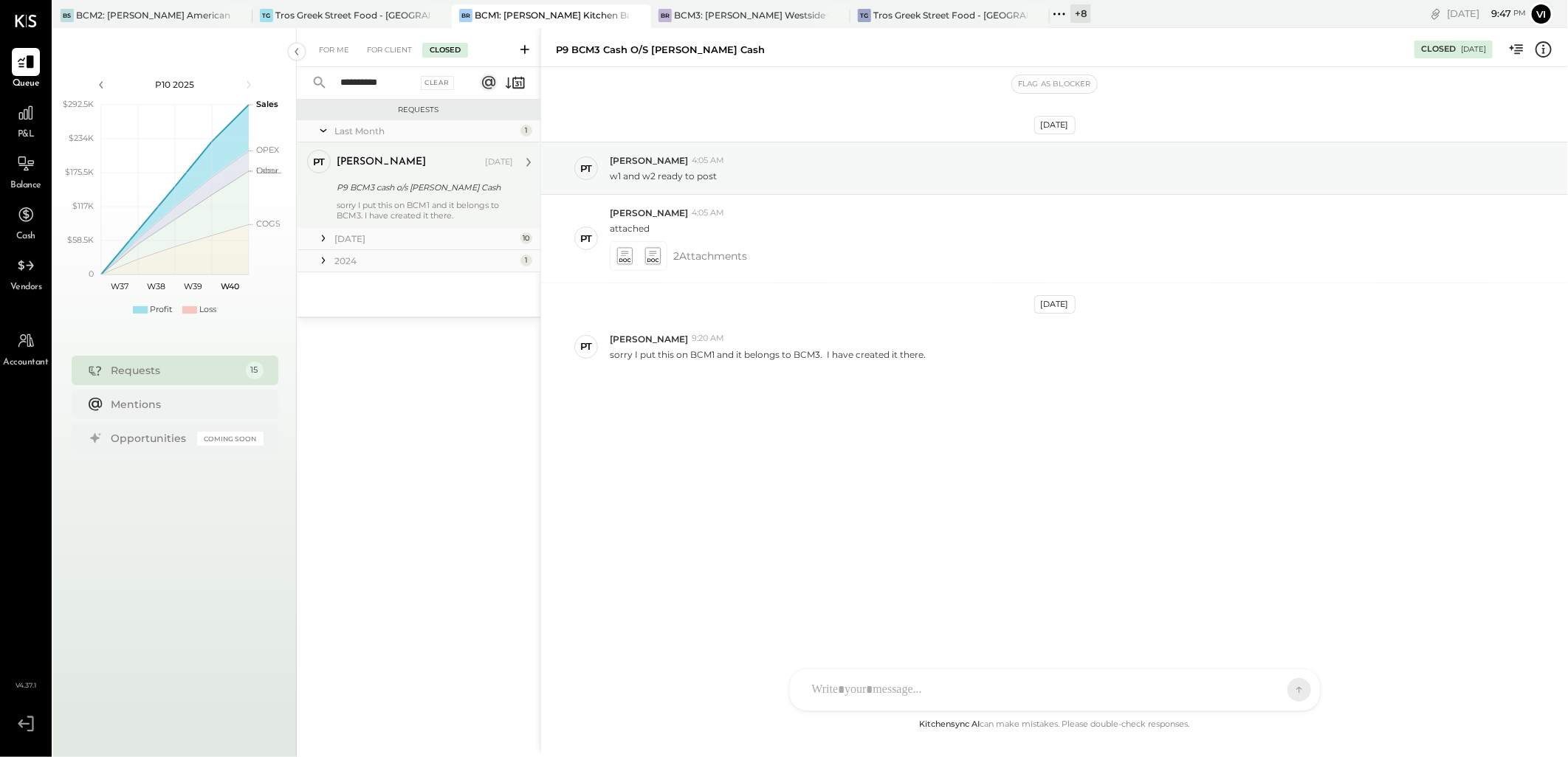
click at [363, 172] on div "Pam T Luo Sep 05, 2025" at bounding box center [425, 163] width 176 height 21
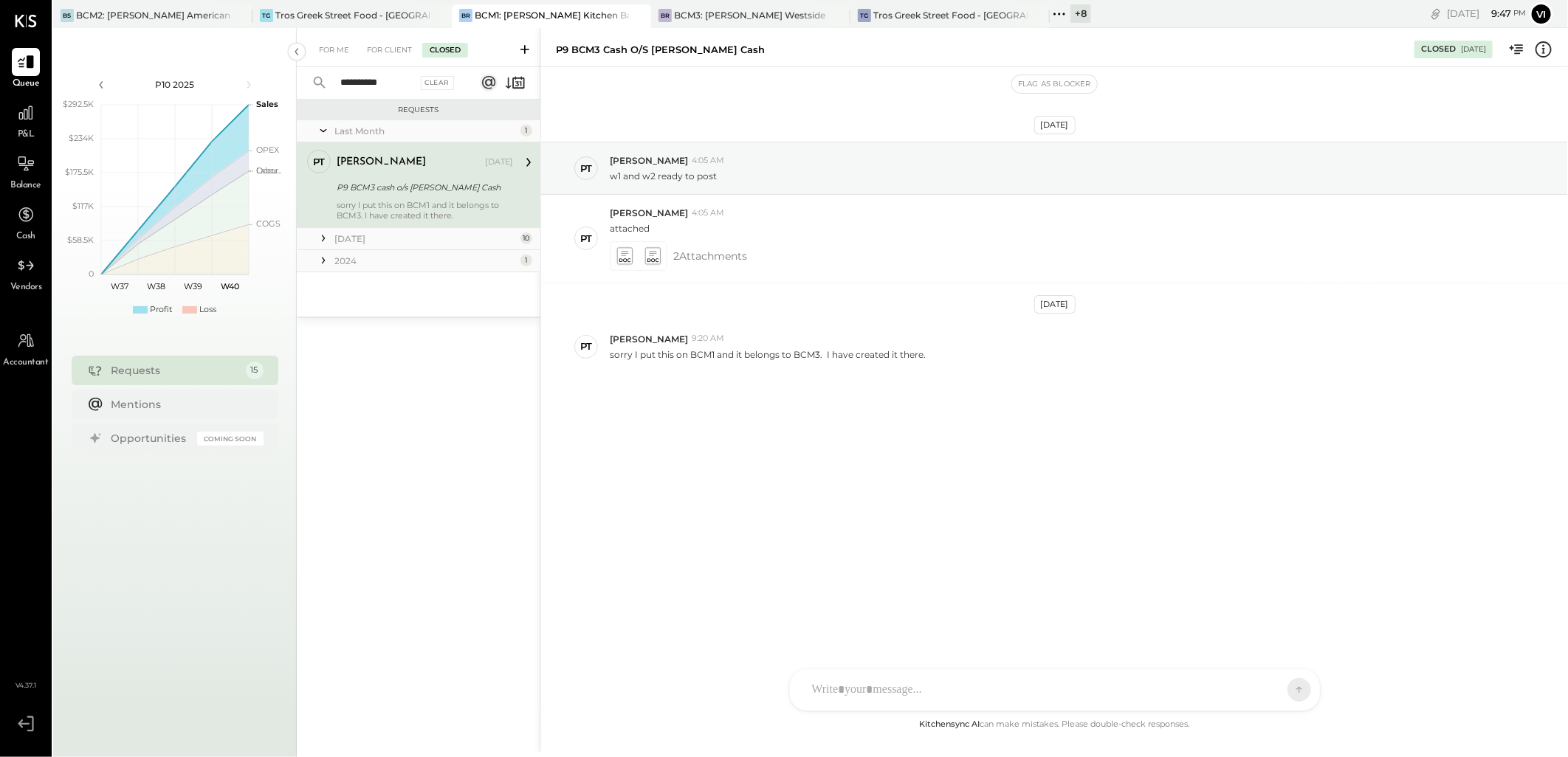
click at [398, 75] on input "**********" at bounding box center [374, 83] width 86 height 24
click at [381, 50] on div "For Client" at bounding box center [389, 50] width 60 height 14
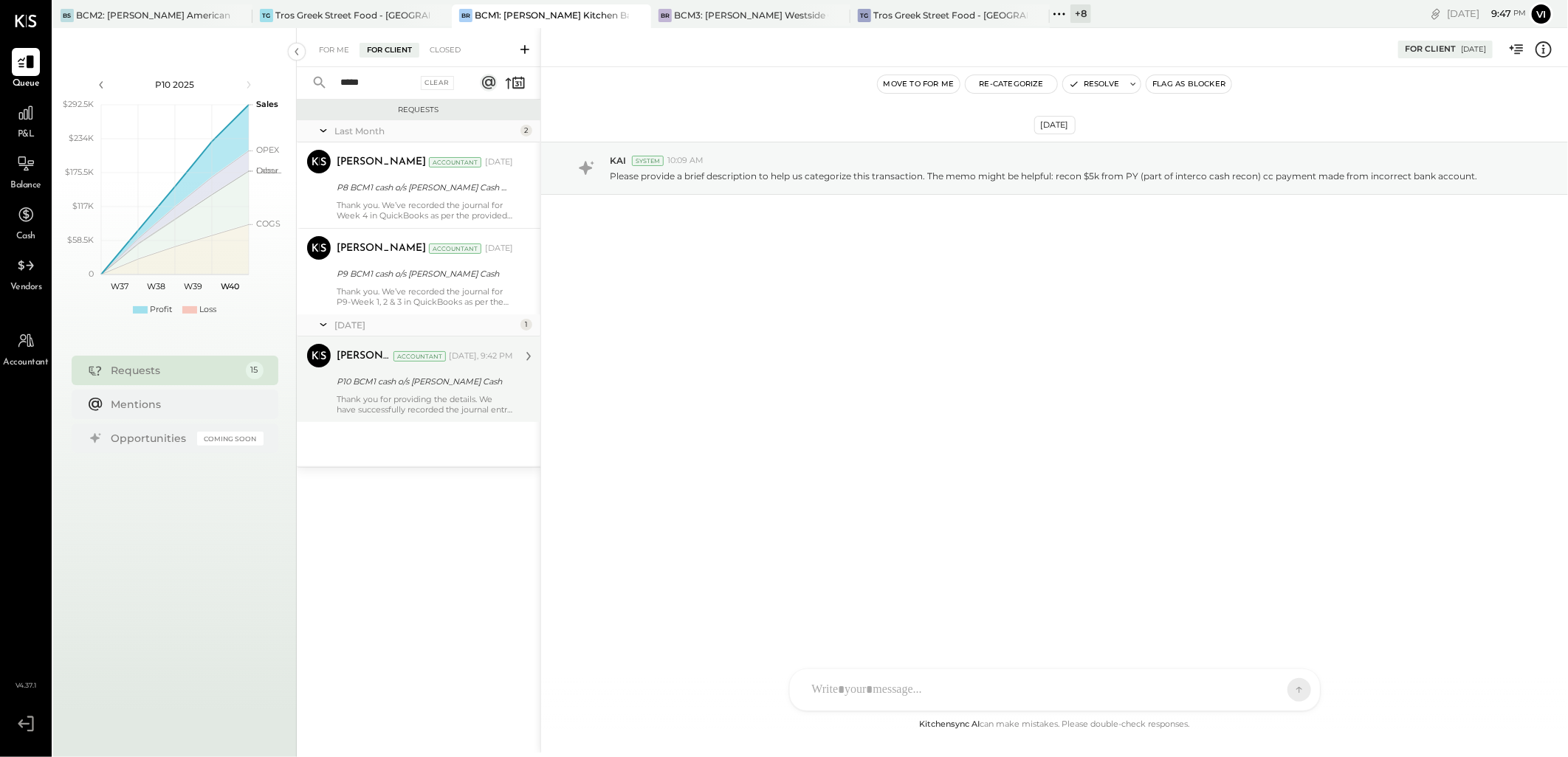
click at [375, 374] on div "P10 BCM1 cash o/s [PERSON_NAME] Cash" at bounding box center [422, 381] width 172 height 14
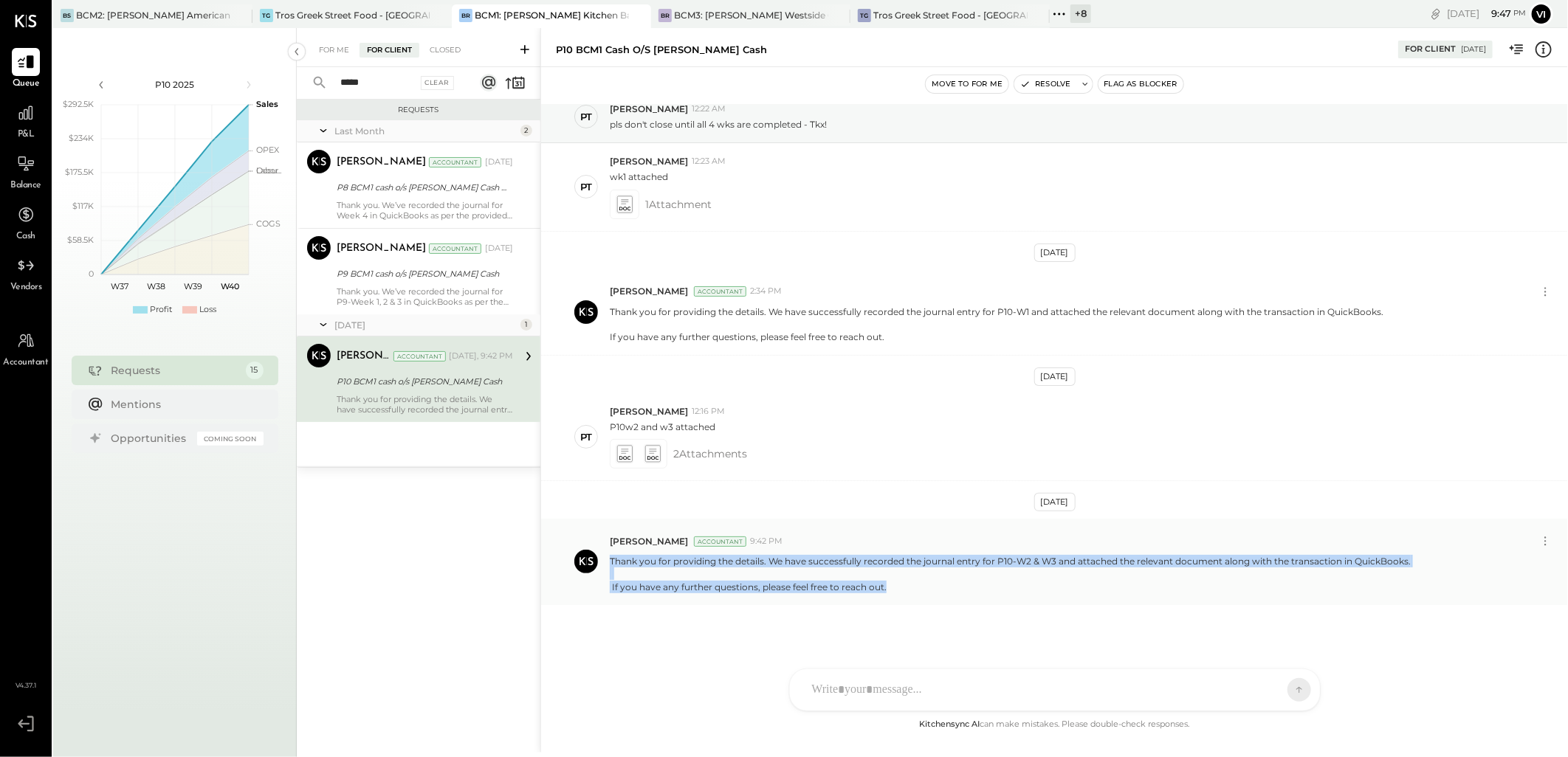
drag, startPoint x: 901, startPoint y: 586, endPoint x: 603, endPoint y: 557, distance: 299.4
click at [603, 557] on div "Vikesh Darji Accountant 9:42 PM Thank you for providing the details. We have su…" at bounding box center [1054, 562] width 1026 height 86
copy p "Thank you for providing the details. We have successfully recorded the journal …"
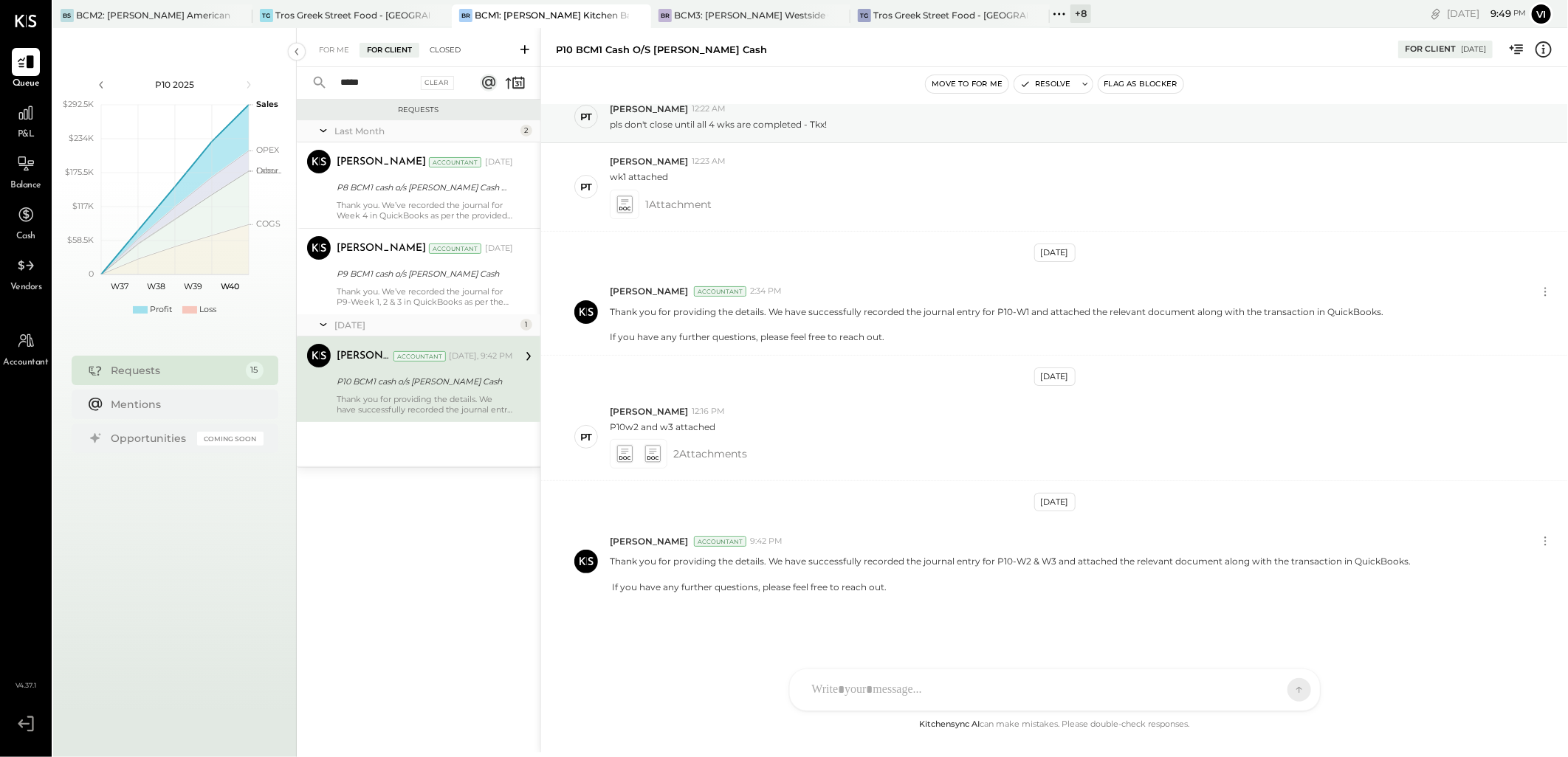
click at [452, 47] on div "Closed" at bounding box center [445, 50] width 46 height 14
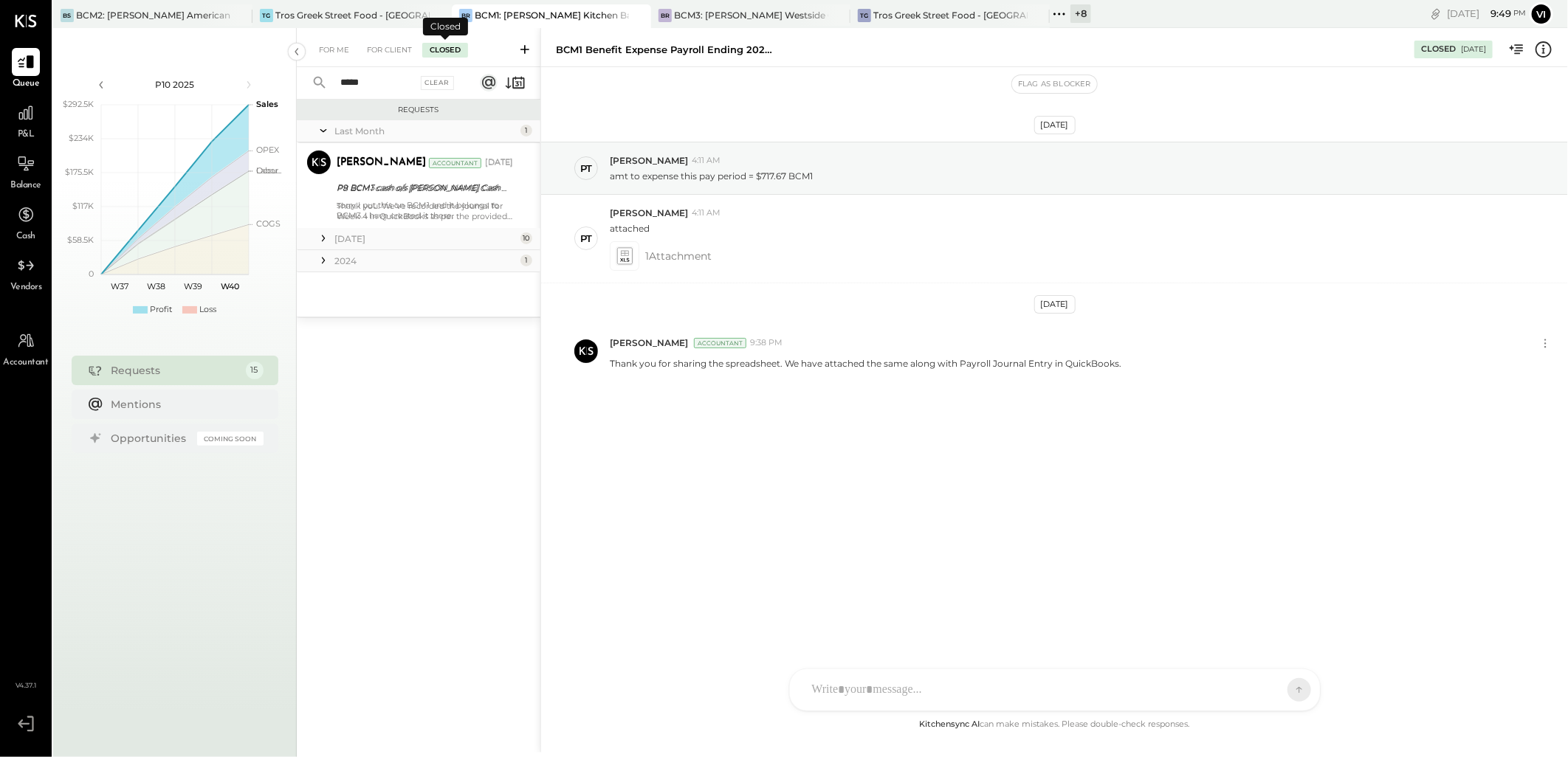
click at [386, 87] on input "*****" at bounding box center [374, 83] width 86 height 24
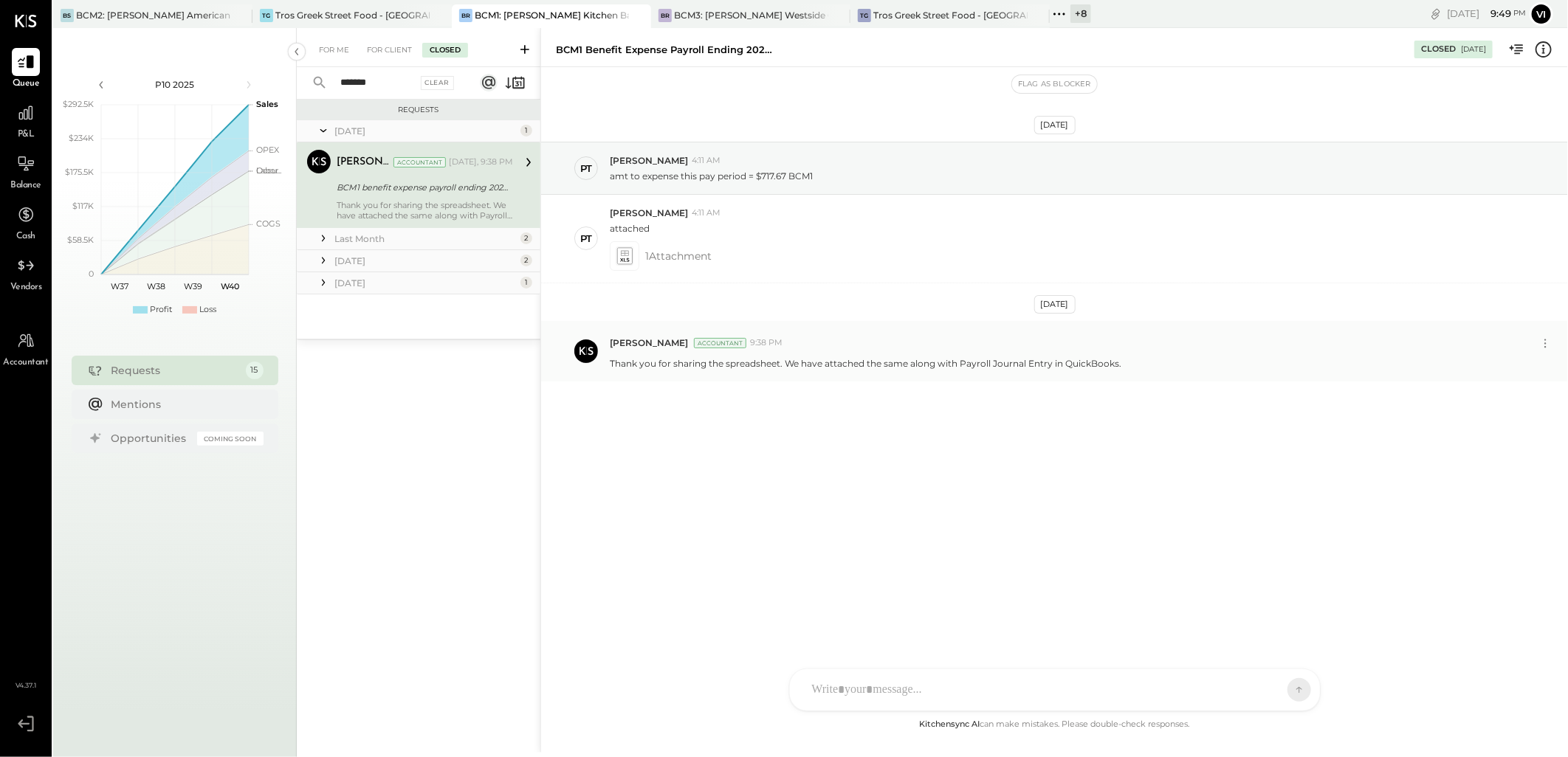
click at [729, 363] on p "Thank you for sharing the spreadsheet. We have attached the same along with Pay…" at bounding box center [865, 364] width 511 height 13
copy div "Thank you for sharing the spreadsheet. We have attached the same along with Pay…"
click at [393, 46] on div "For Client" at bounding box center [389, 50] width 60 height 14
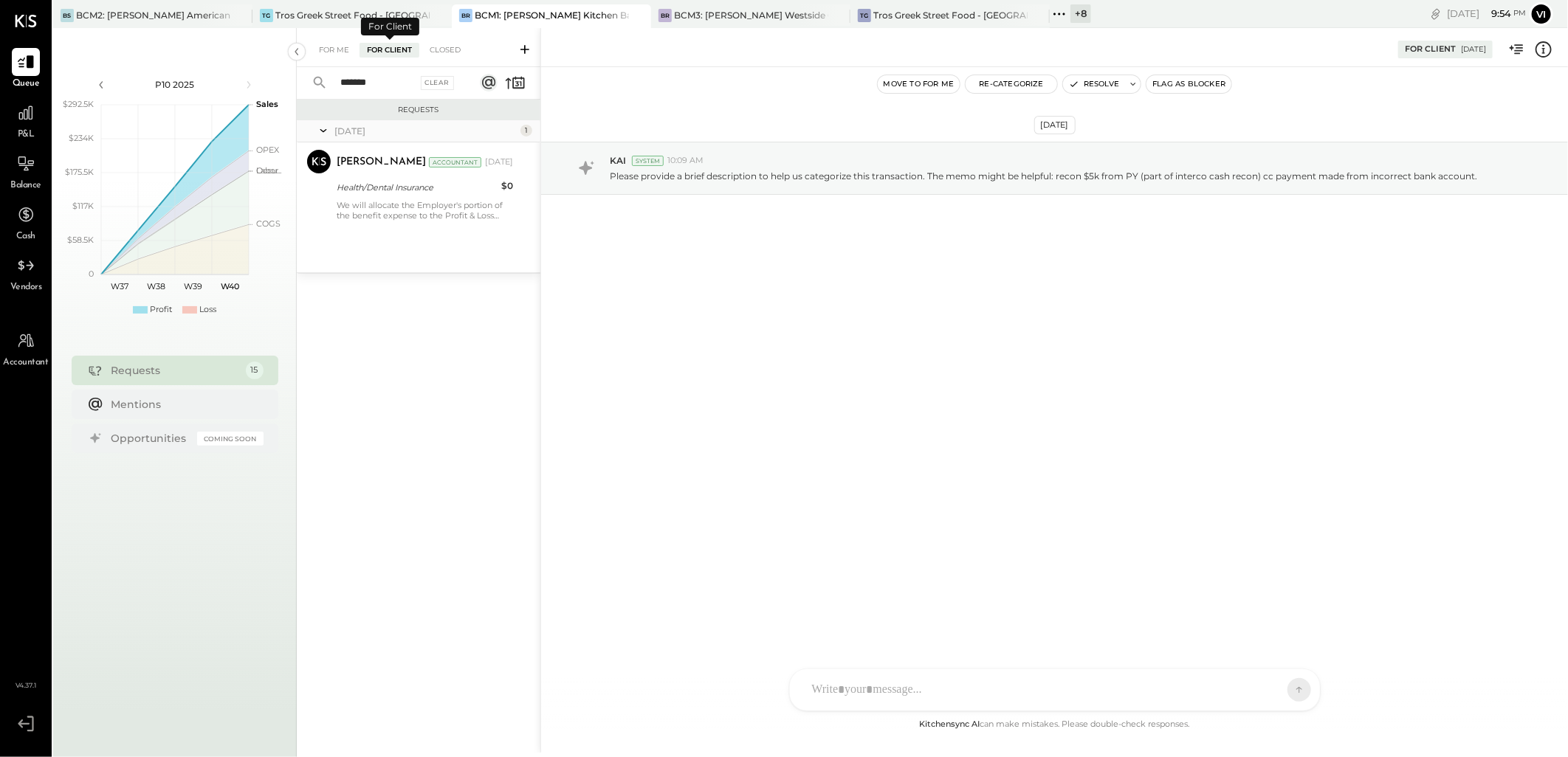
click at [389, 93] on input "*******" at bounding box center [374, 83] width 86 height 24
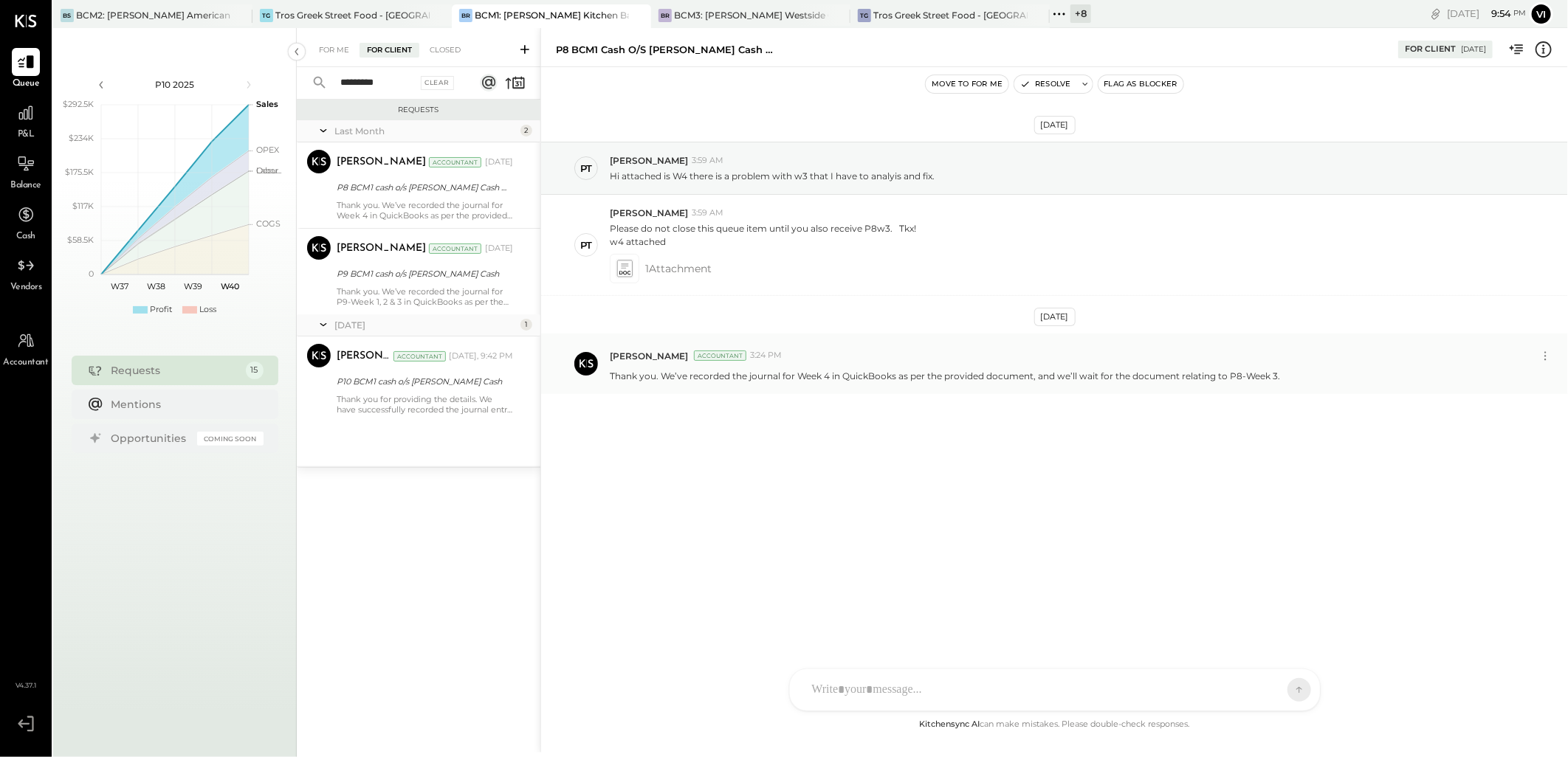
click at [744, 379] on p "Thank you. We’ve recorded the journal for Week 4 in QuickBooks as per the provi…" at bounding box center [945, 376] width 670 height 13
click at [465, 388] on div "P10 BCM1 cash o/s [PERSON_NAME] Cash" at bounding box center [422, 381] width 172 height 14
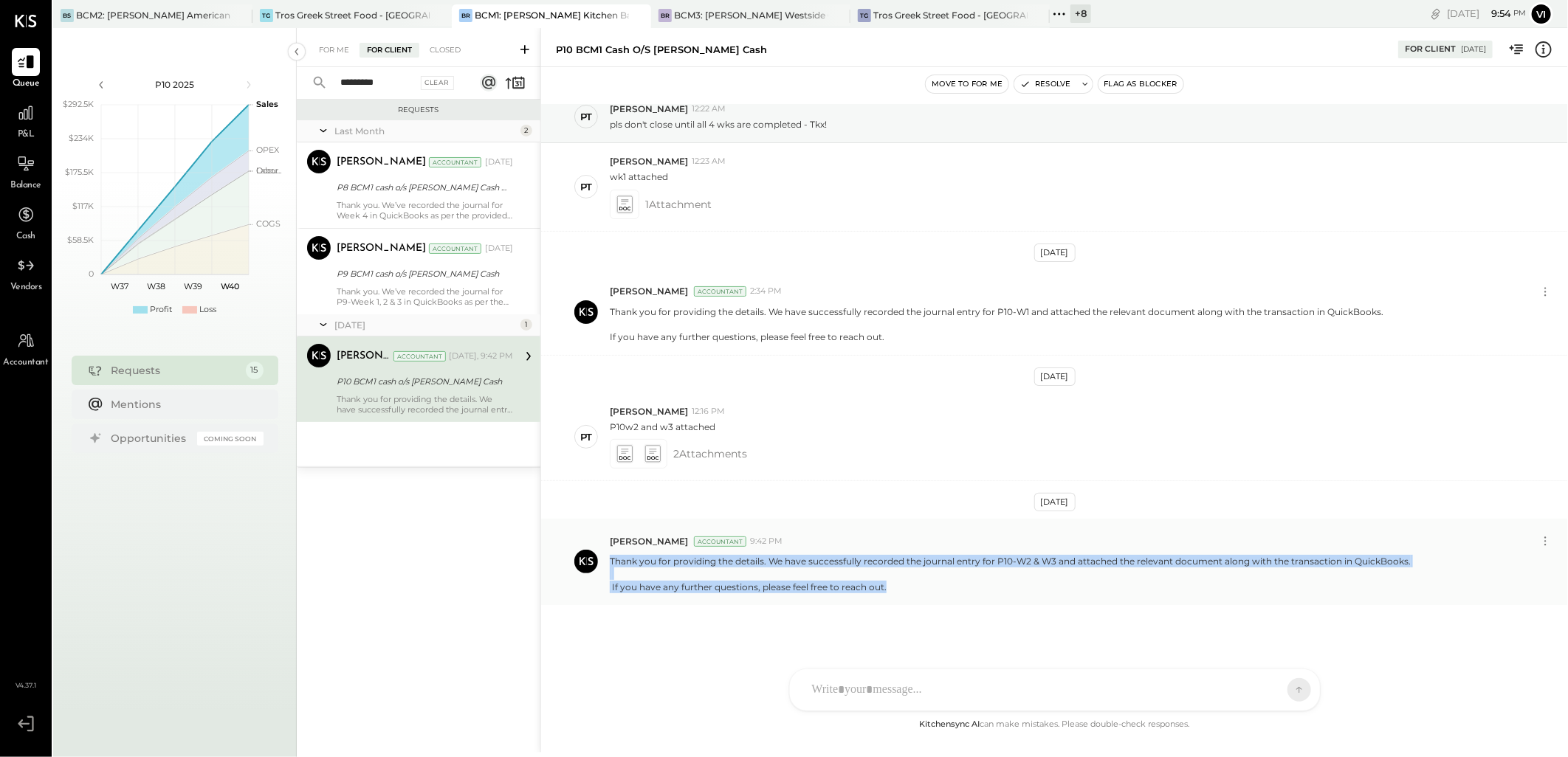
drag, startPoint x: 909, startPoint y: 590, endPoint x: 606, endPoint y: 561, distance: 304.4
click at [606, 561] on div "Vikesh Darji Accountant 9:42 PM Thank you for providing the details. We have su…" at bounding box center [1054, 562] width 1026 height 86
copy p "Thank you for providing the details. We have successfully recorded the journal …"
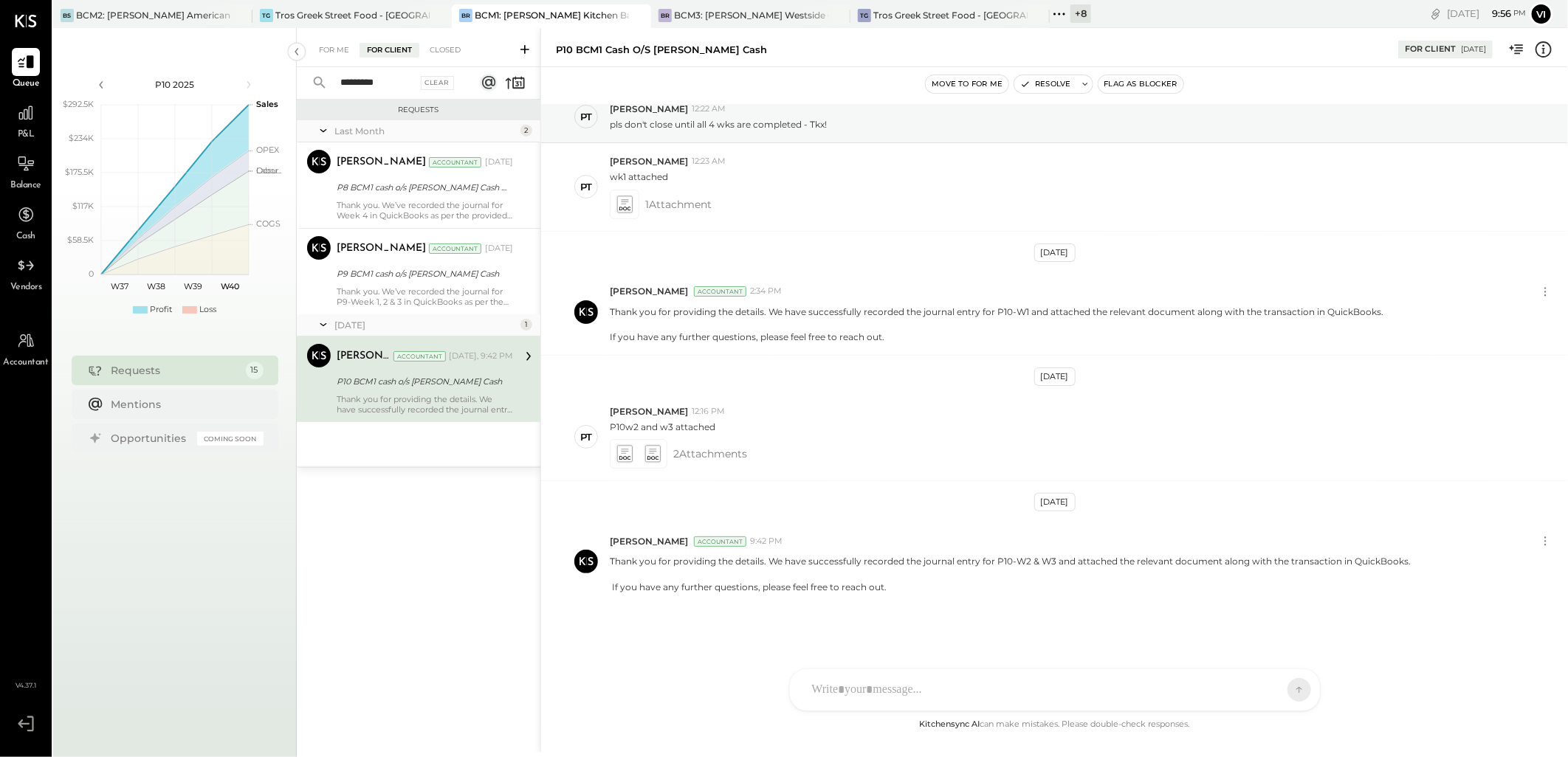
click at [400, 76] on input "*********" at bounding box center [374, 83] width 86 height 24
click at [445, 46] on div "Closed" at bounding box center [445, 50] width 46 height 14
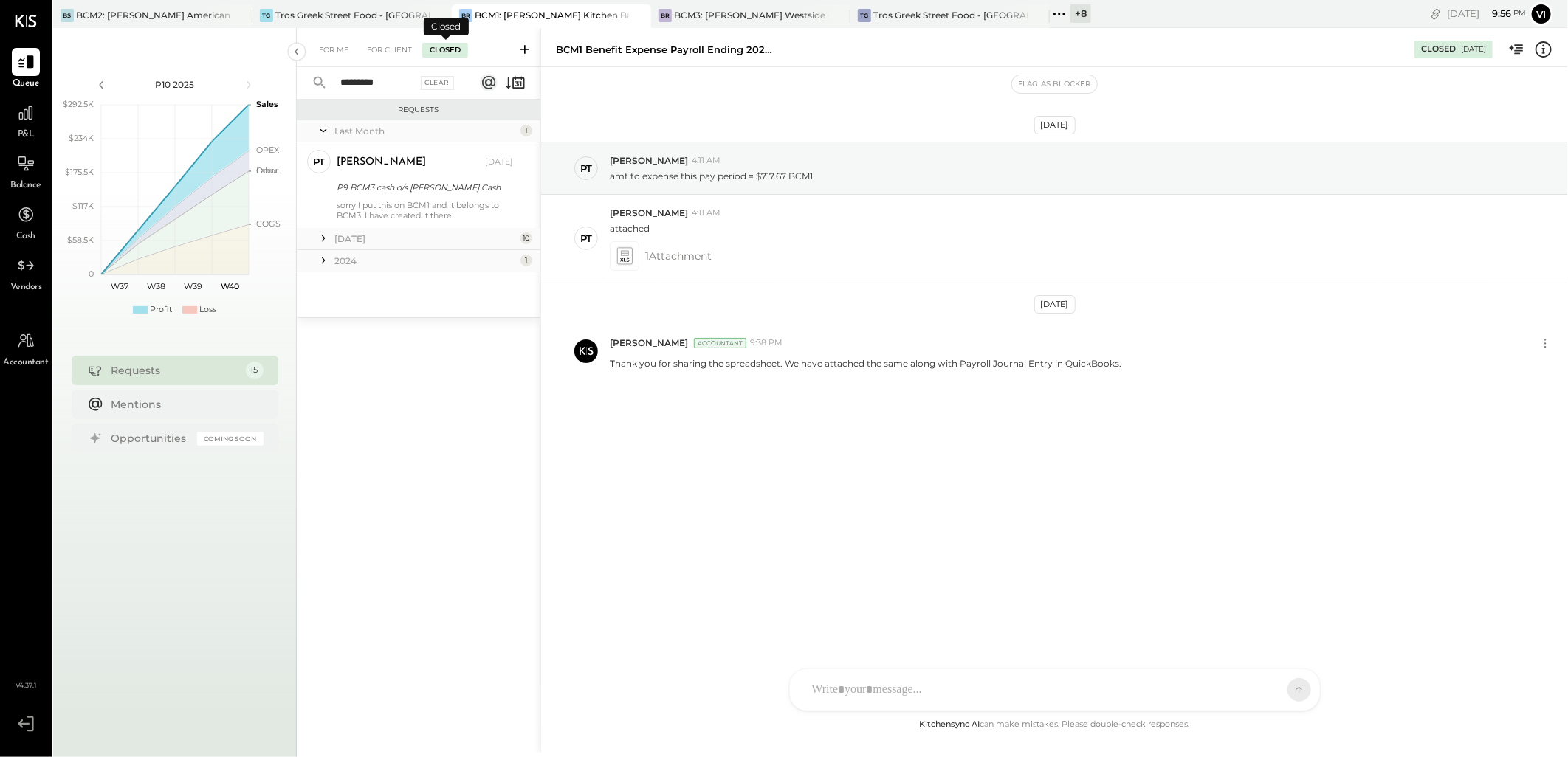
click at [401, 85] on input "*********" at bounding box center [374, 83] width 86 height 24
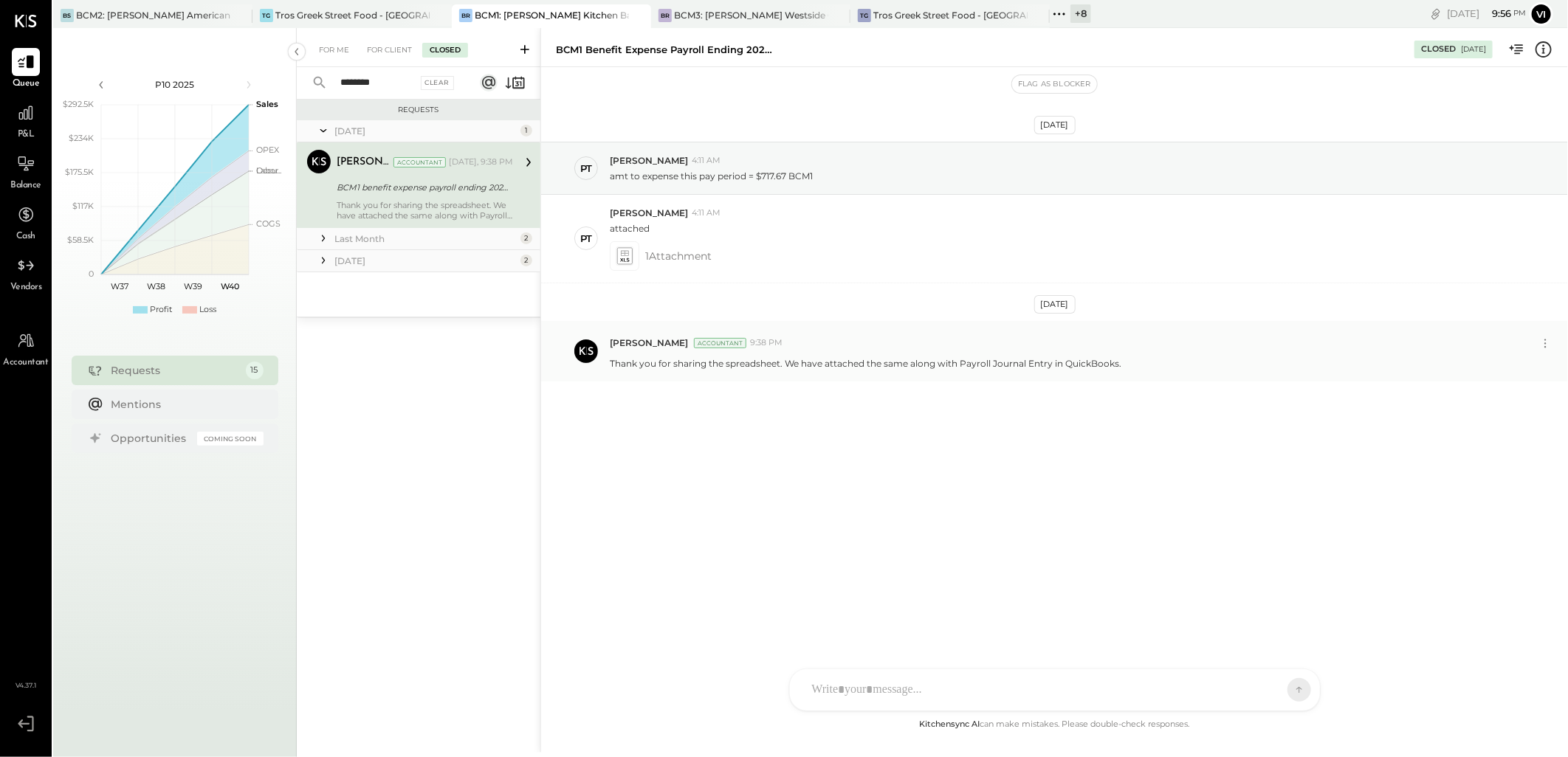
type input "*******"
click at [684, 372] on div "Vikesh Darji Accountant 9:38 PM Thank you for sharing the spreadsheet. We have …" at bounding box center [1054, 352] width 1026 height 61
copy div "Thank you for sharing the spreadsheet. We have attached the same along with Pay…"
